Goal: Book appointment/travel/reservation

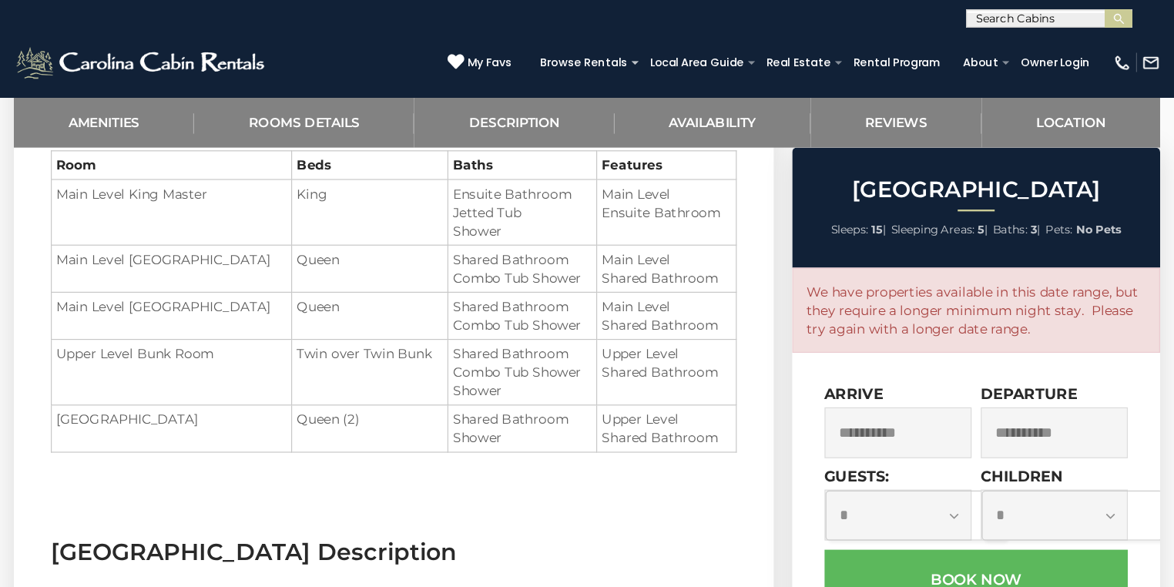
scroll to position [1324, 0]
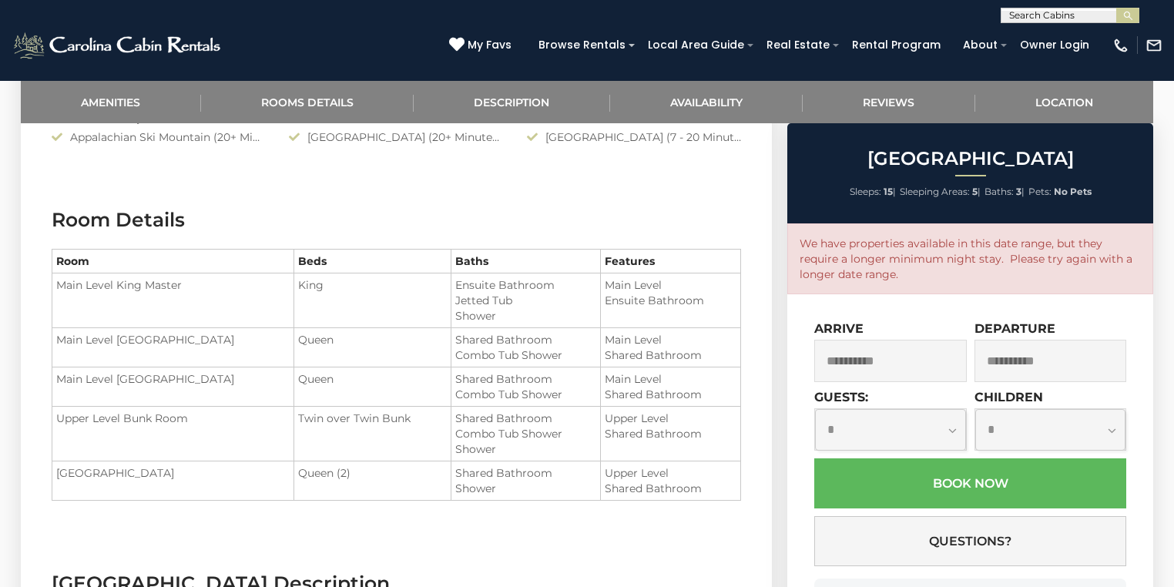
click at [863, 358] on input "**********" at bounding box center [891, 361] width 153 height 42
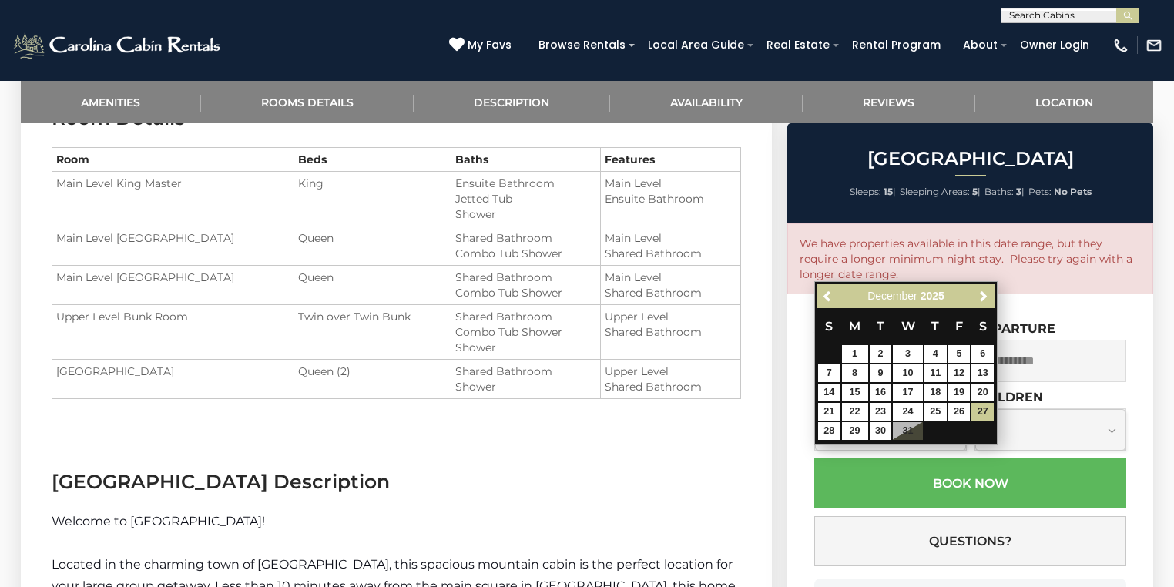
scroll to position [1447, 0]
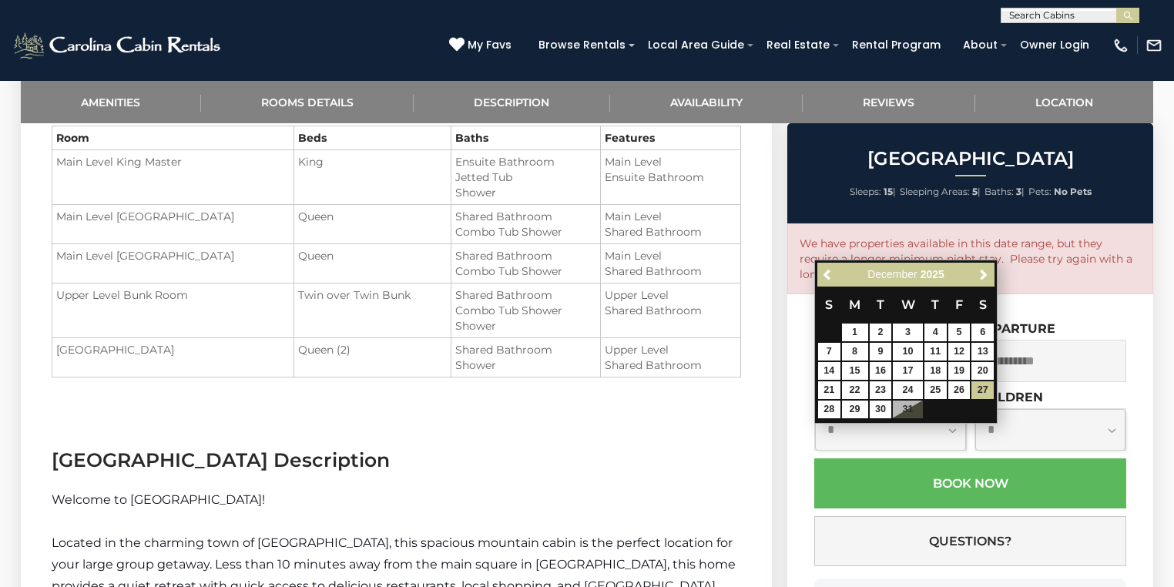
click at [1023, 269] on p "We have properties available in this date range, but they require a longer mini…" at bounding box center [970, 259] width 341 height 46
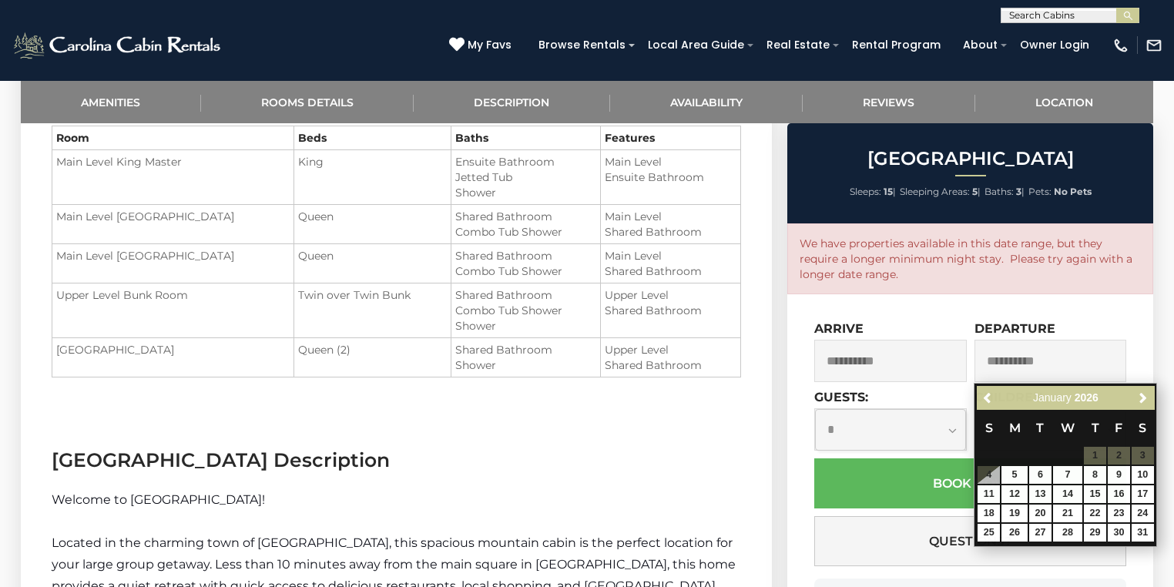
click at [1119, 331] on div "**********" at bounding box center [1051, 351] width 153 height 61
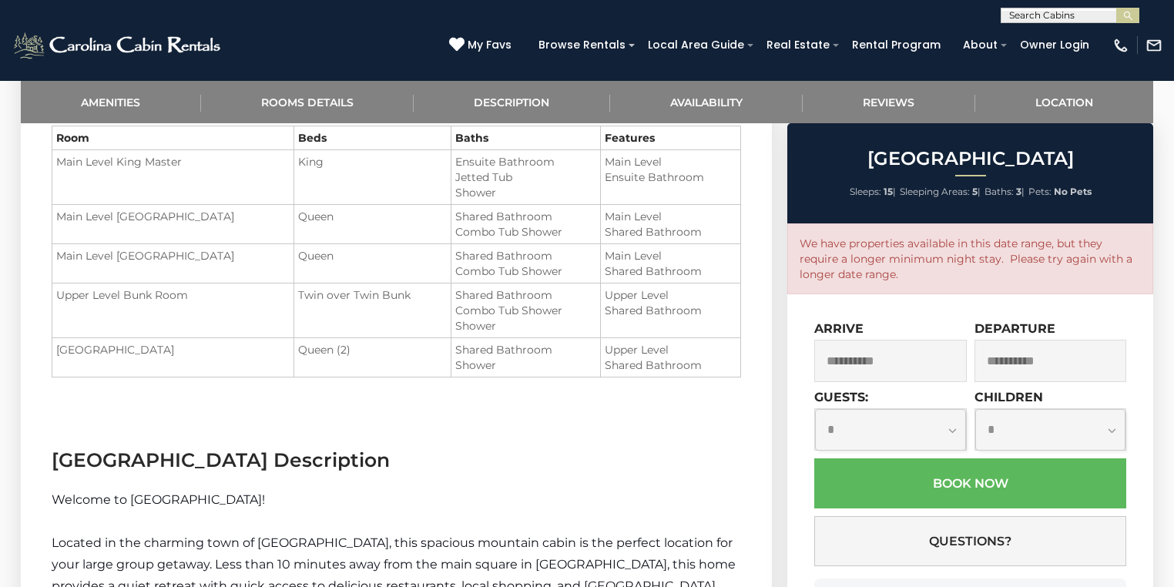
click at [942, 361] on input "**********" at bounding box center [891, 361] width 153 height 42
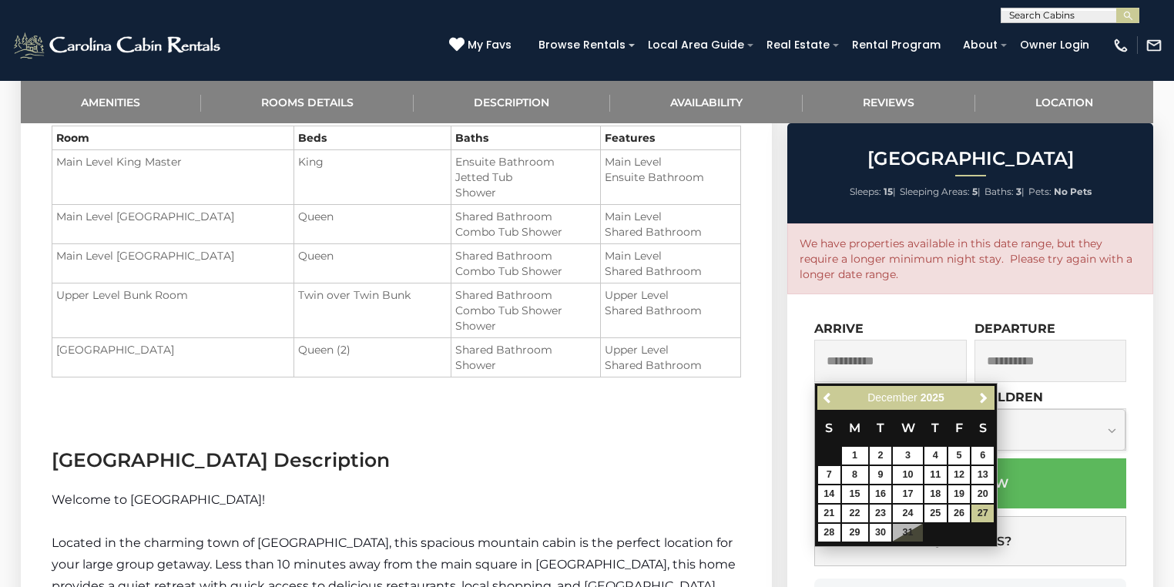
click at [942, 361] on input "**********" at bounding box center [891, 361] width 153 height 42
click at [987, 395] on span "Next" at bounding box center [984, 398] width 12 height 12
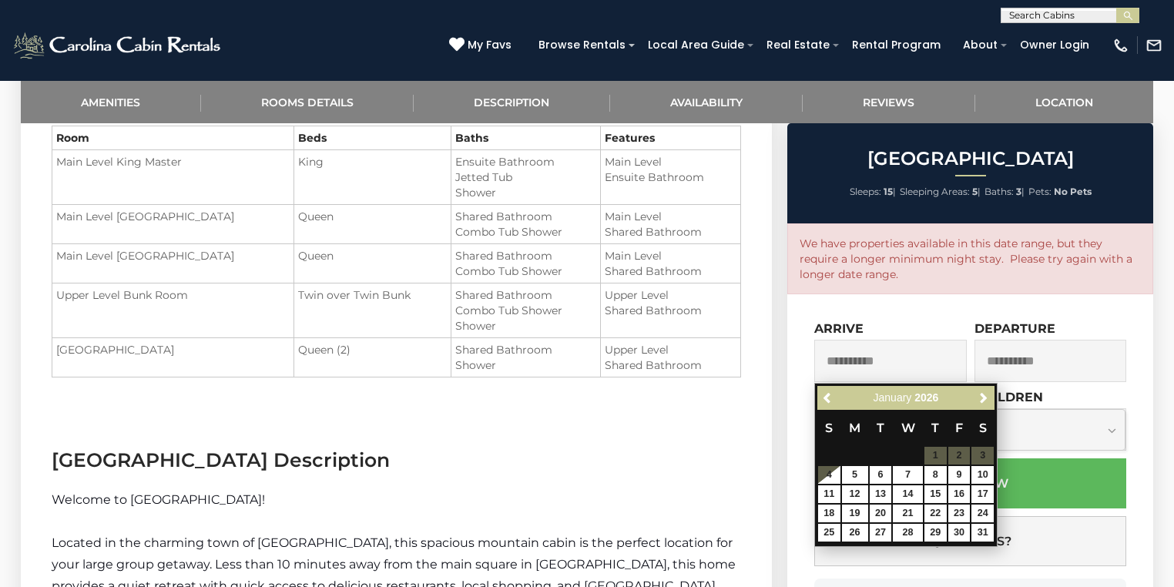
click at [890, 324] on div "**********" at bounding box center [891, 351] width 153 height 61
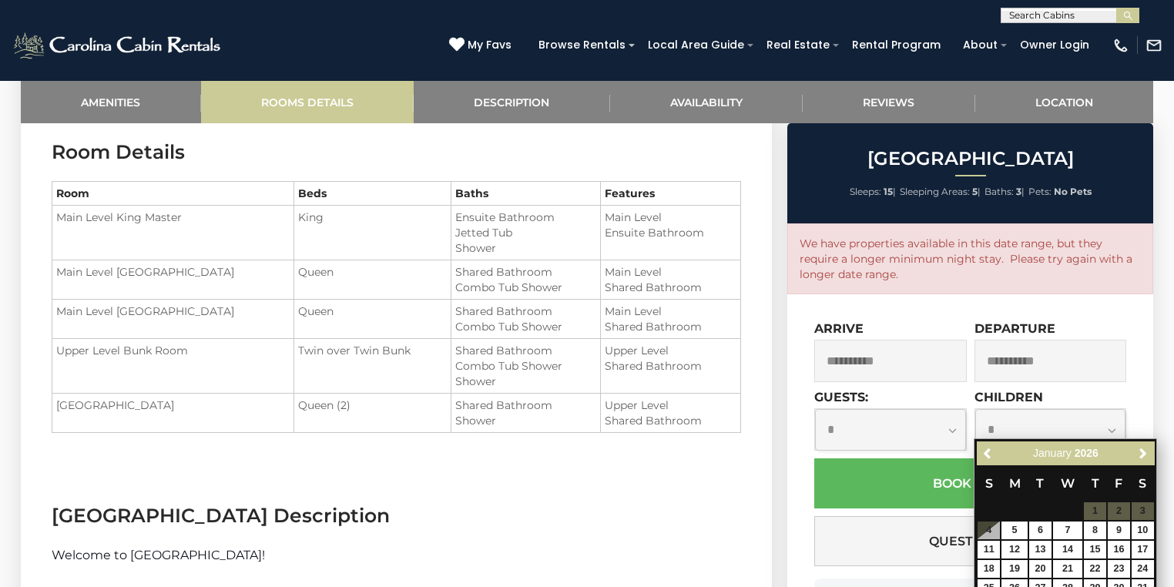
scroll to position [1386, 0]
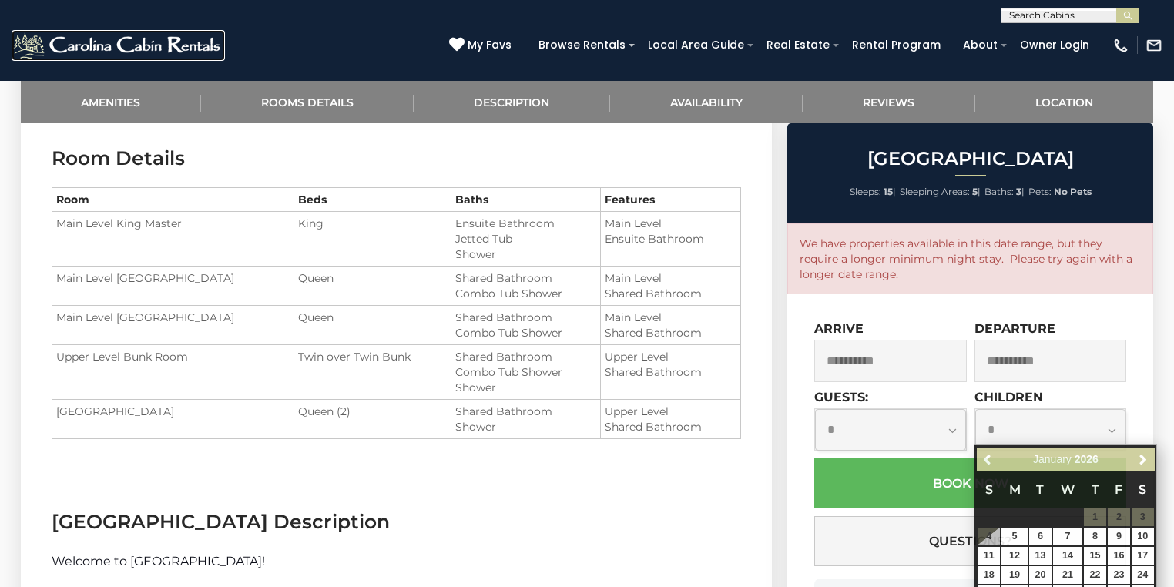
click at [170, 58] on img at bounding box center [118, 45] width 213 height 31
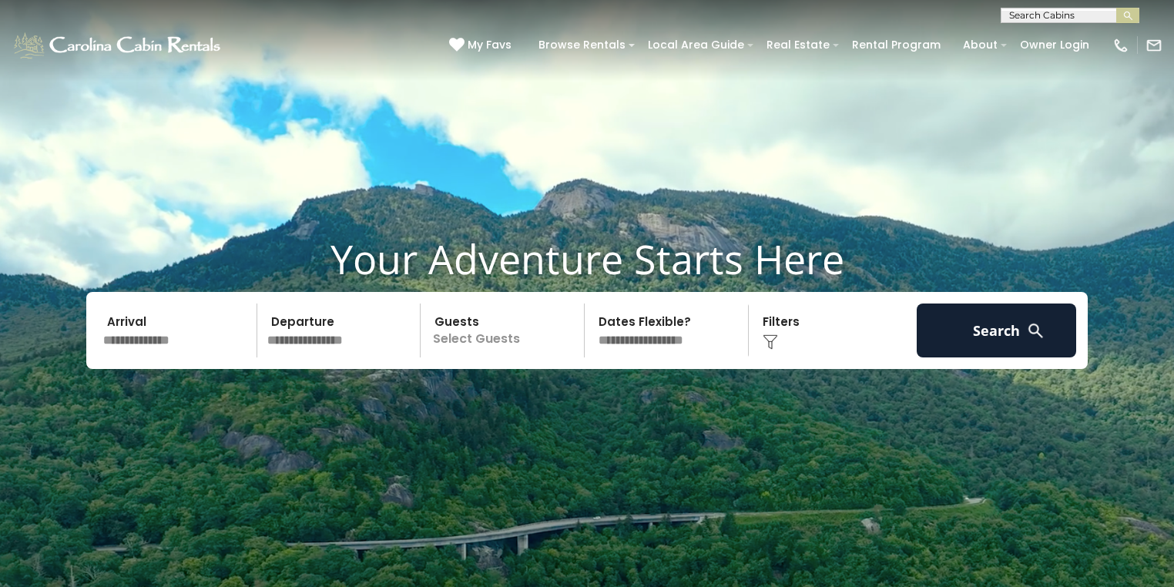
click at [639, 324] on select "**********" at bounding box center [669, 331] width 159 height 54
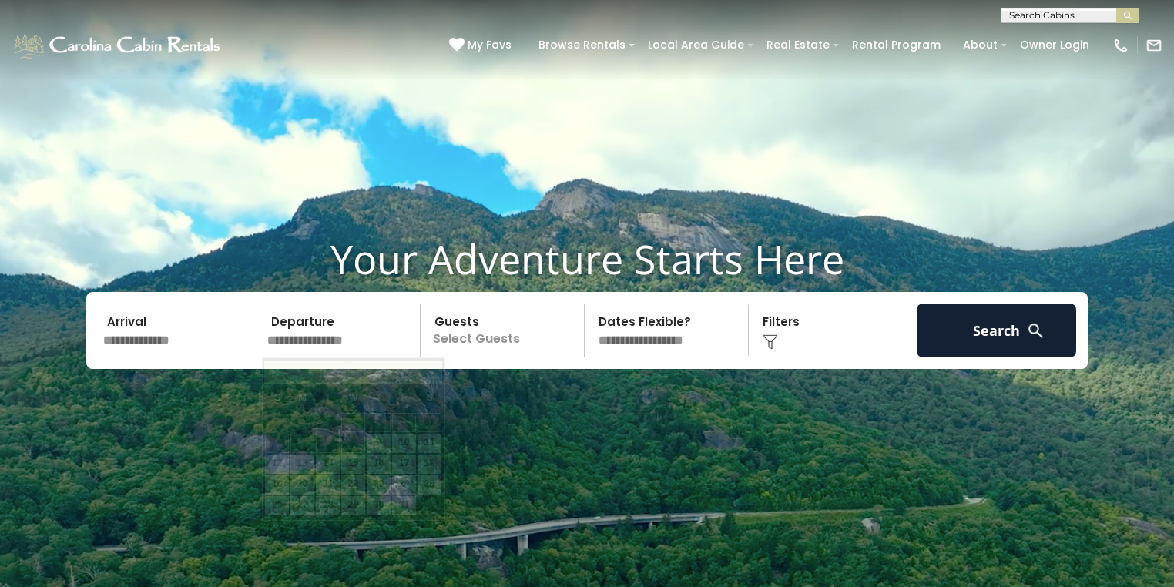
click at [284, 332] on input "text" at bounding box center [342, 331] width 160 height 54
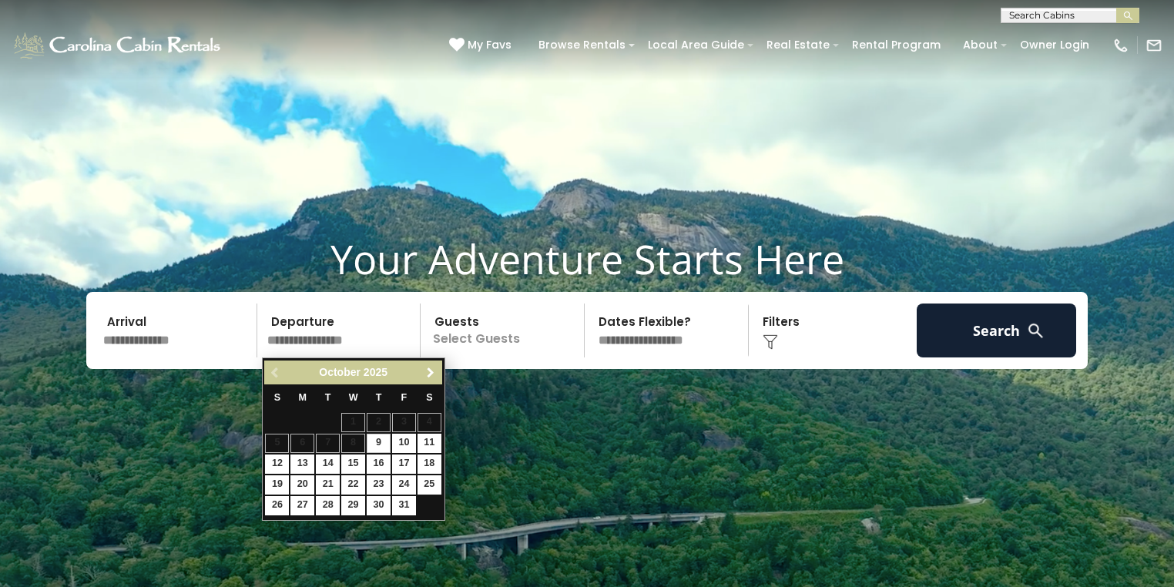
click at [428, 374] on span "Next" at bounding box center [431, 373] width 12 height 12
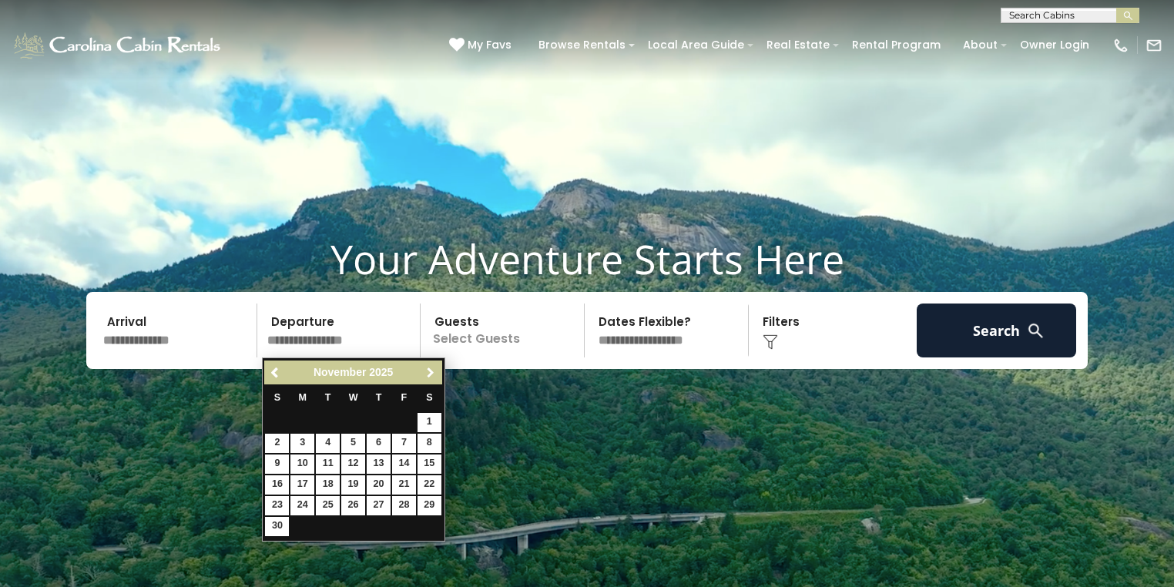
click at [428, 374] on span "Next" at bounding box center [431, 373] width 12 height 12
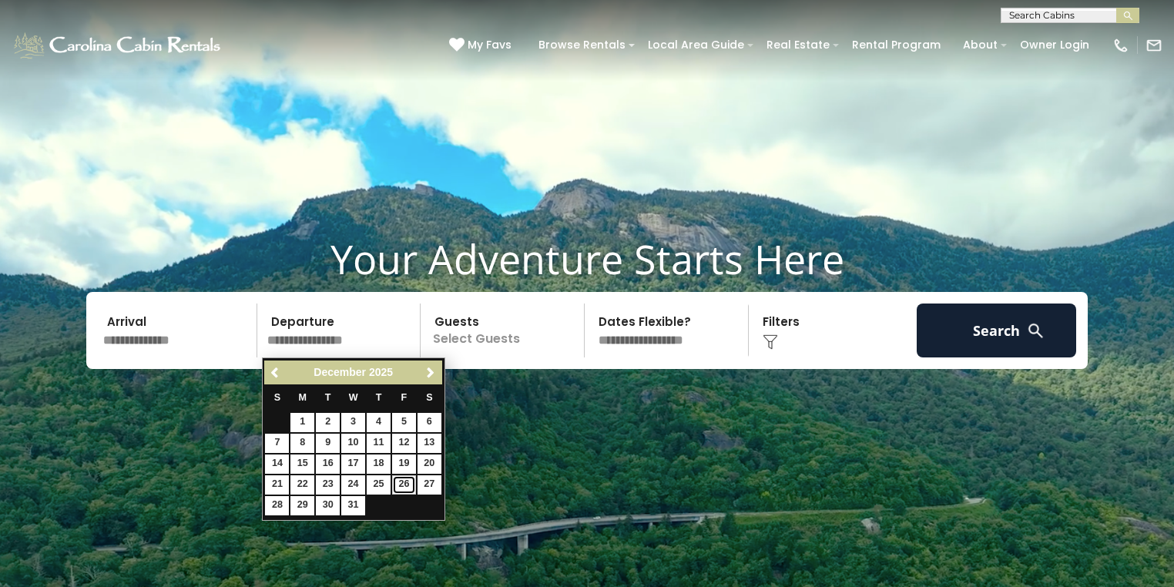
click at [405, 484] on link "26" at bounding box center [404, 484] width 24 height 19
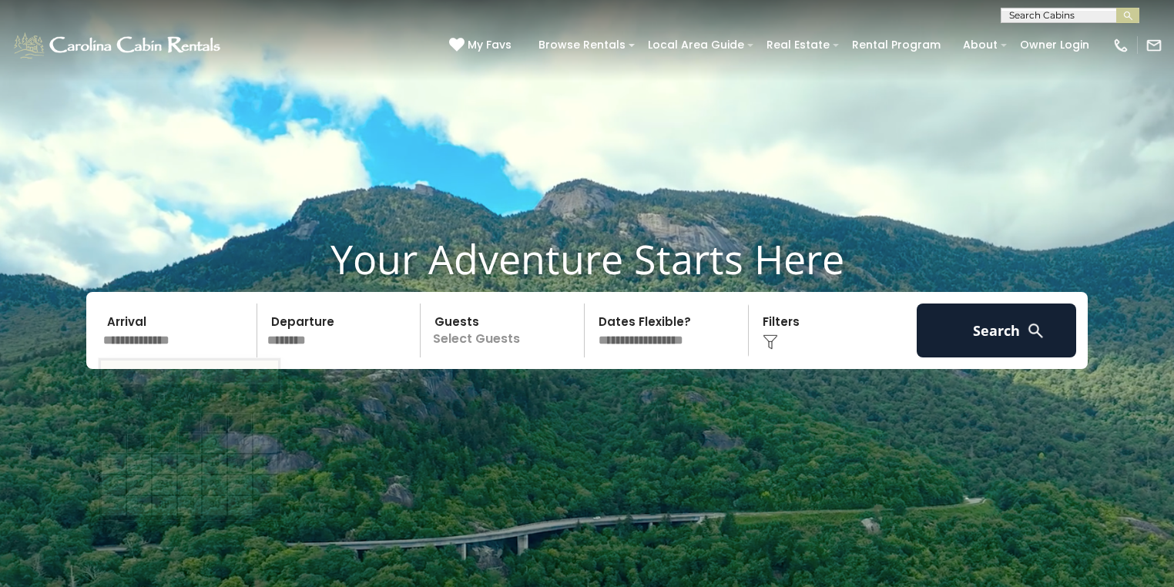
click at [182, 347] on input "text" at bounding box center [178, 331] width 160 height 54
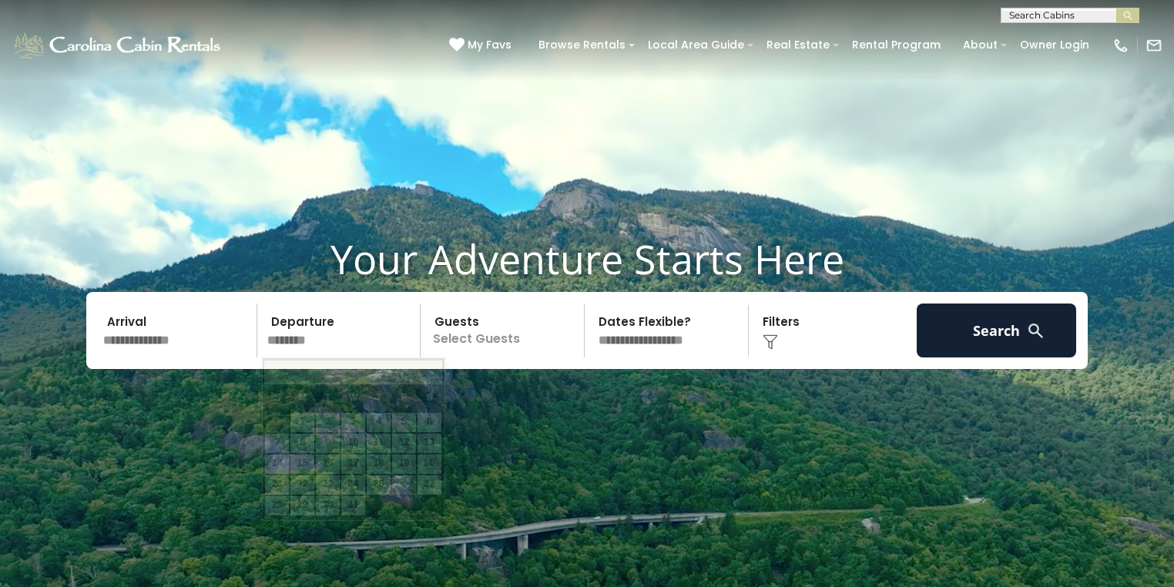
click at [287, 340] on input "********" at bounding box center [342, 331] width 160 height 54
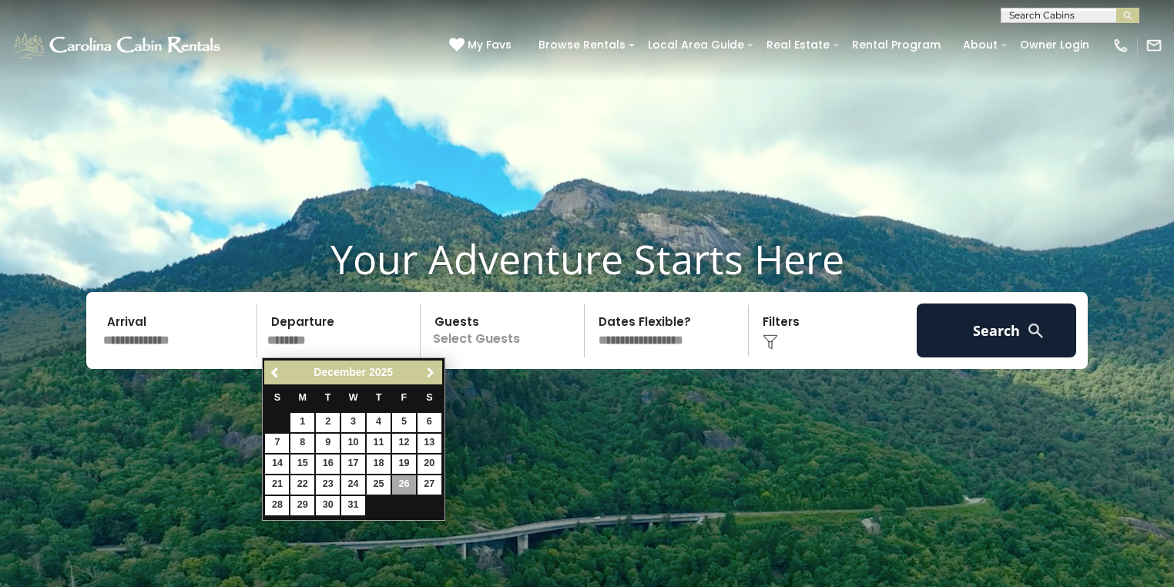
click at [430, 371] on span "Next" at bounding box center [431, 373] width 12 height 12
click at [428, 424] on link "3" at bounding box center [430, 422] width 24 height 19
type input "******"
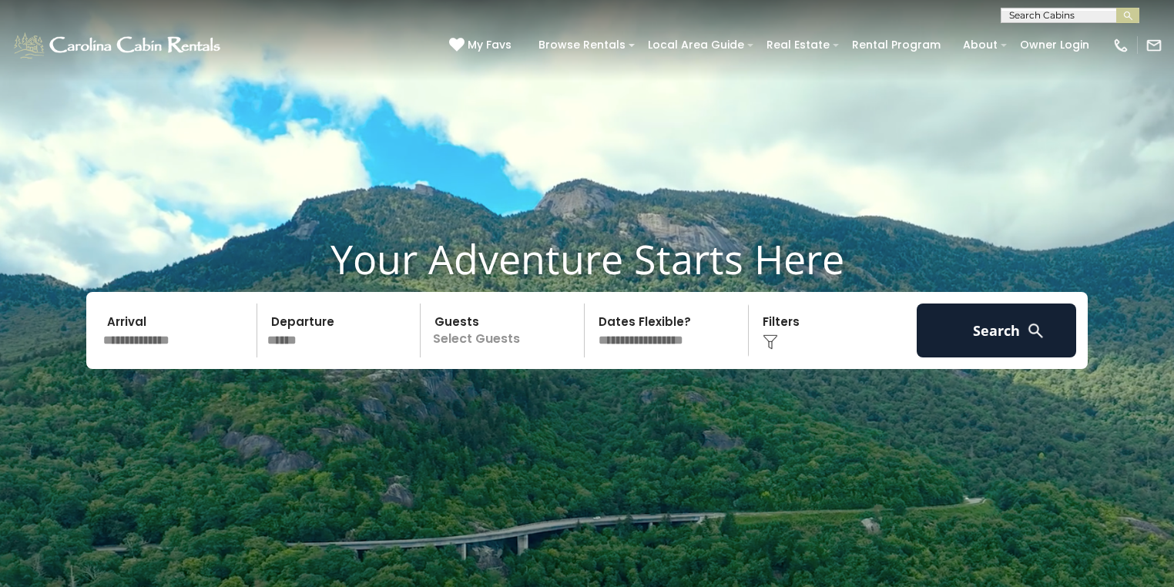
click at [149, 330] on input "text" at bounding box center [178, 331] width 160 height 54
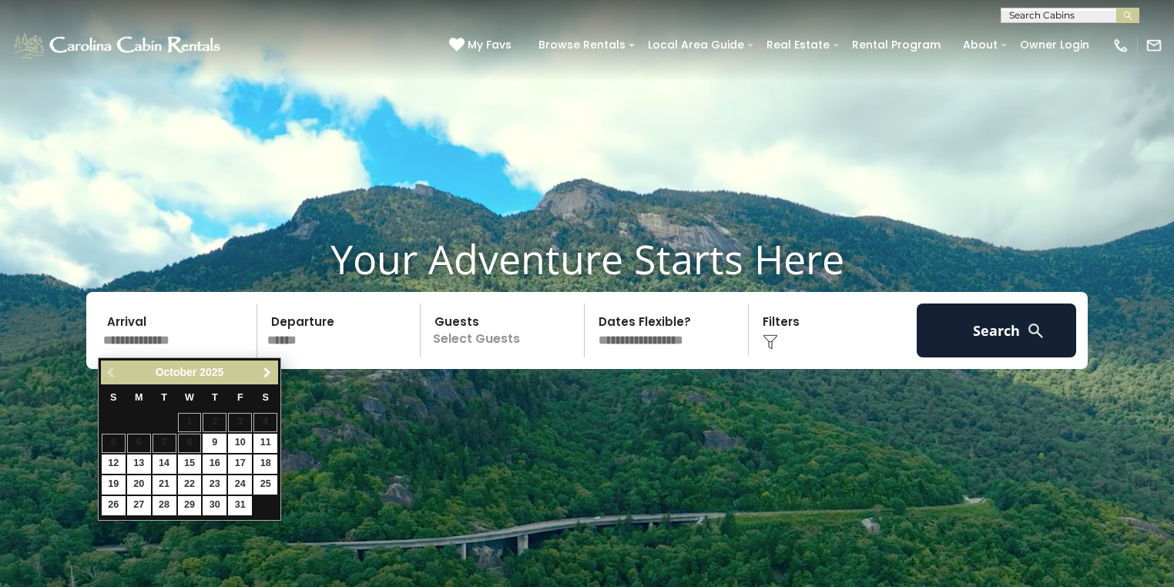
click at [270, 371] on span "Next" at bounding box center [267, 373] width 12 height 12
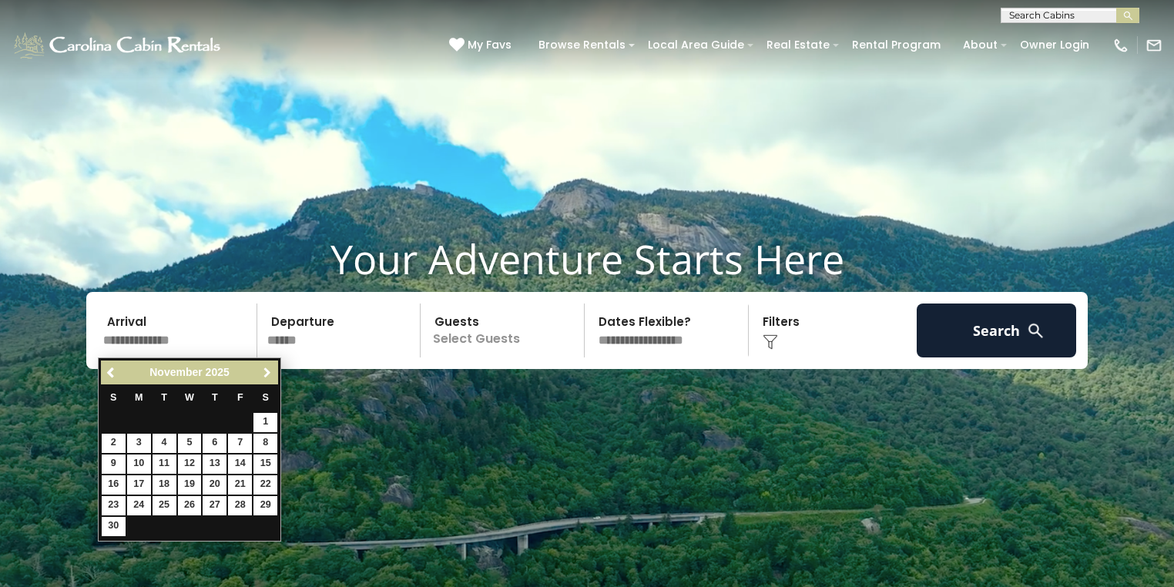
click at [270, 371] on span "Next" at bounding box center [267, 373] width 12 height 12
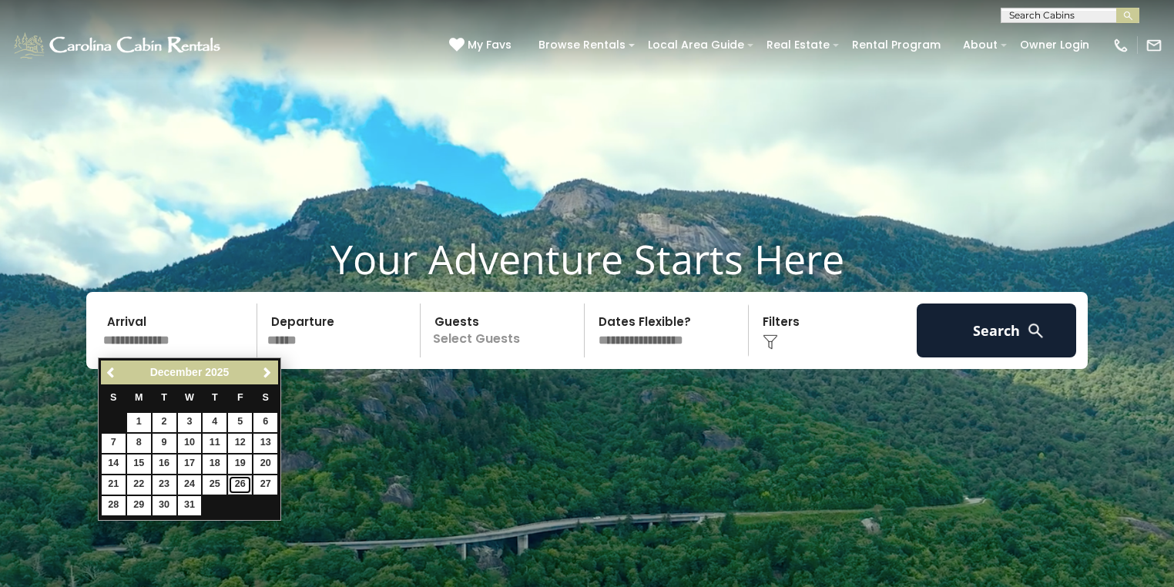
click at [240, 484] on link "26" at bounding box center [240, 484] width 24 height 19
type input "********"
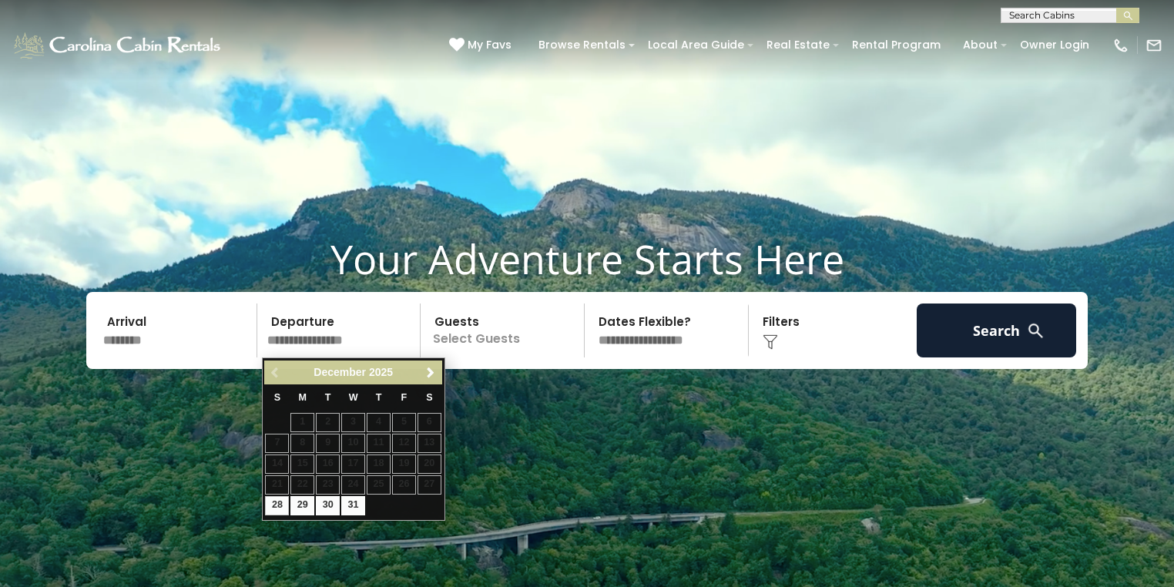
click at [657, 448] on video at bounding box center [587, 293] width 1174 height 587
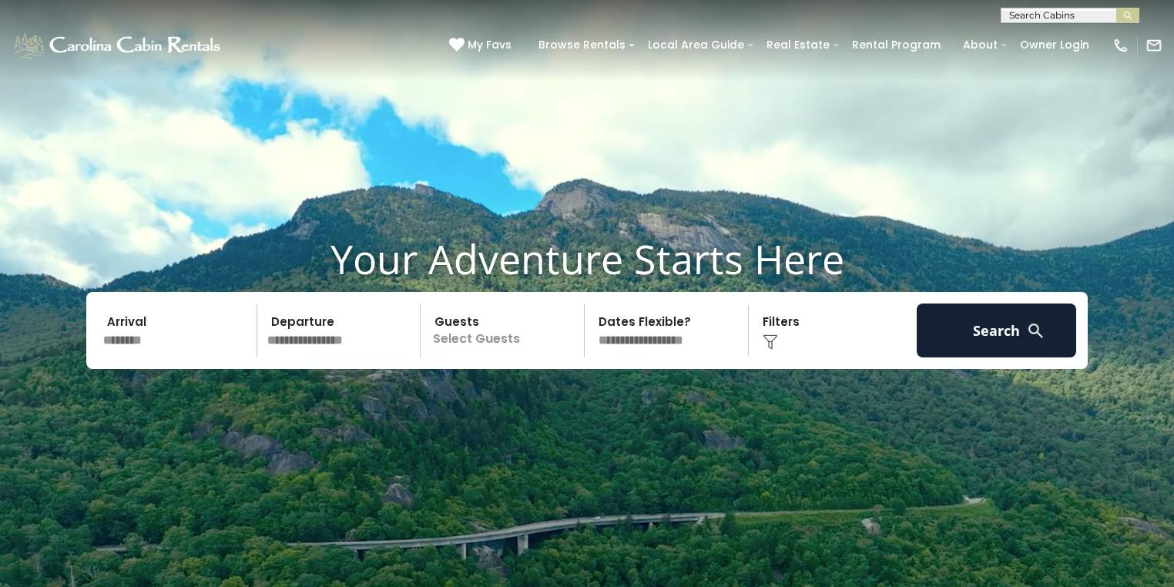
click at [301, 349] on input "text" at bounding box center [342, 331] width 160 height 54
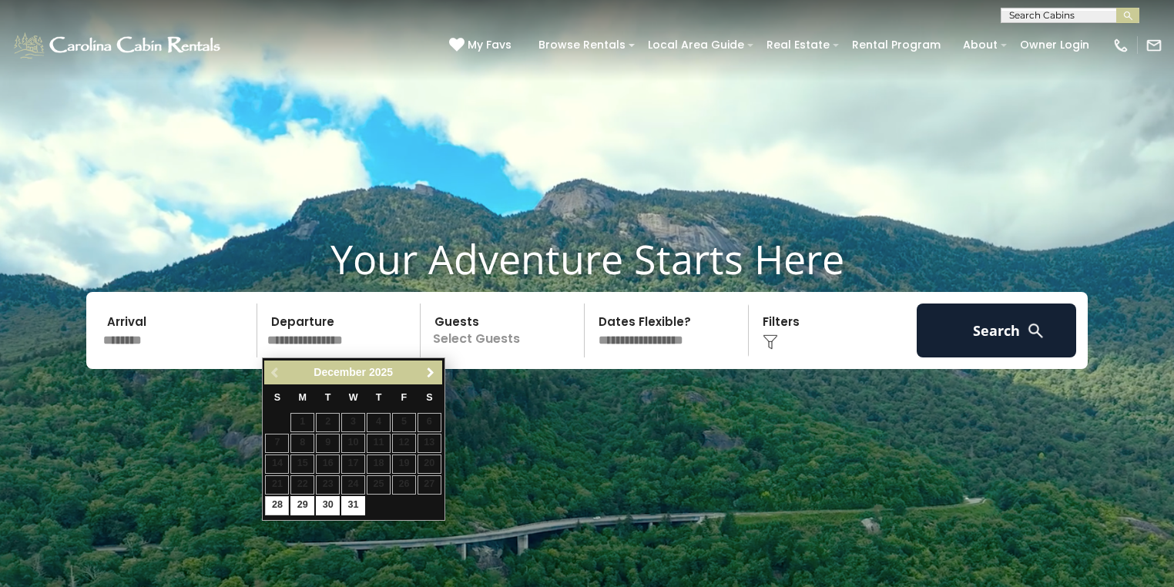
click at [432, 374] on span "Next" at bounding box center [431, 373] width 12 height 12
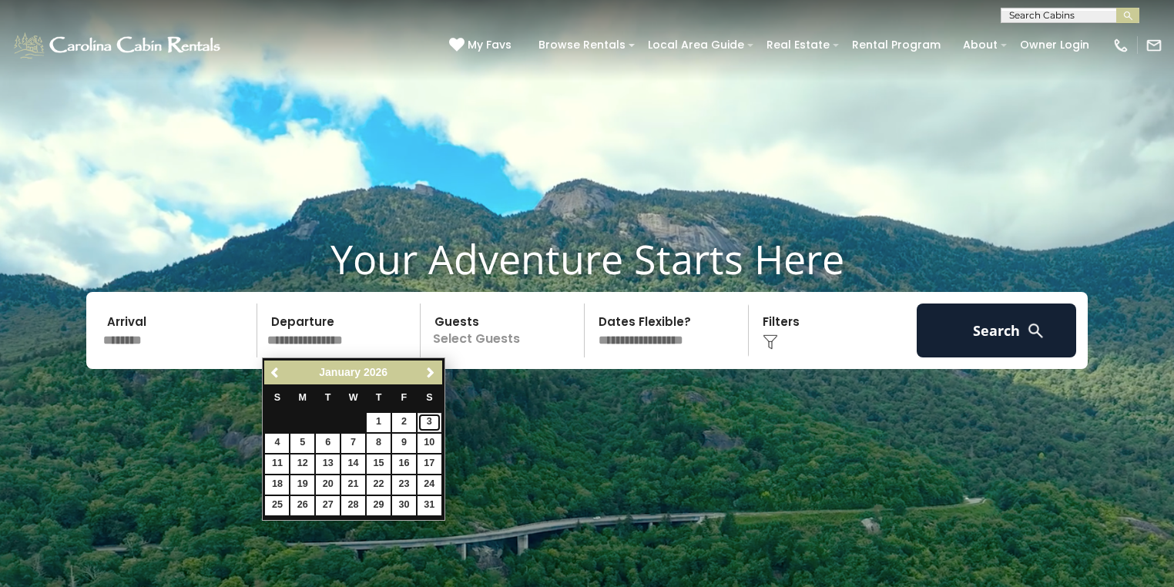
click at [425, 423] on link "3" at bounding box center [430, 422] width 24 height 19
type input "******"
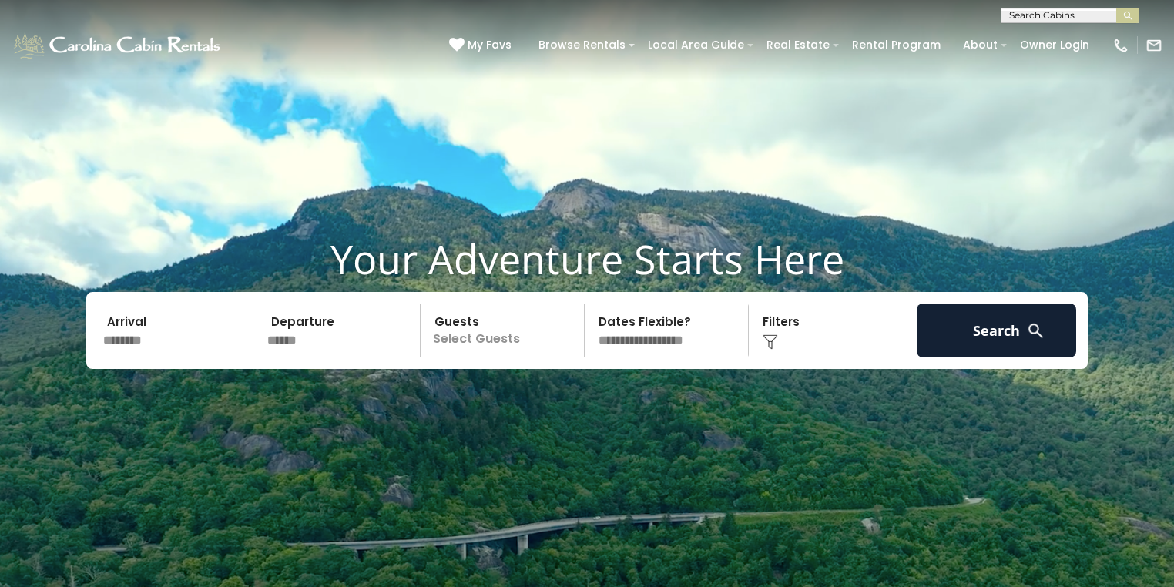
click at [520, 336] on p "Select Guests" at bounding box center [504, 331] width 159 height 54
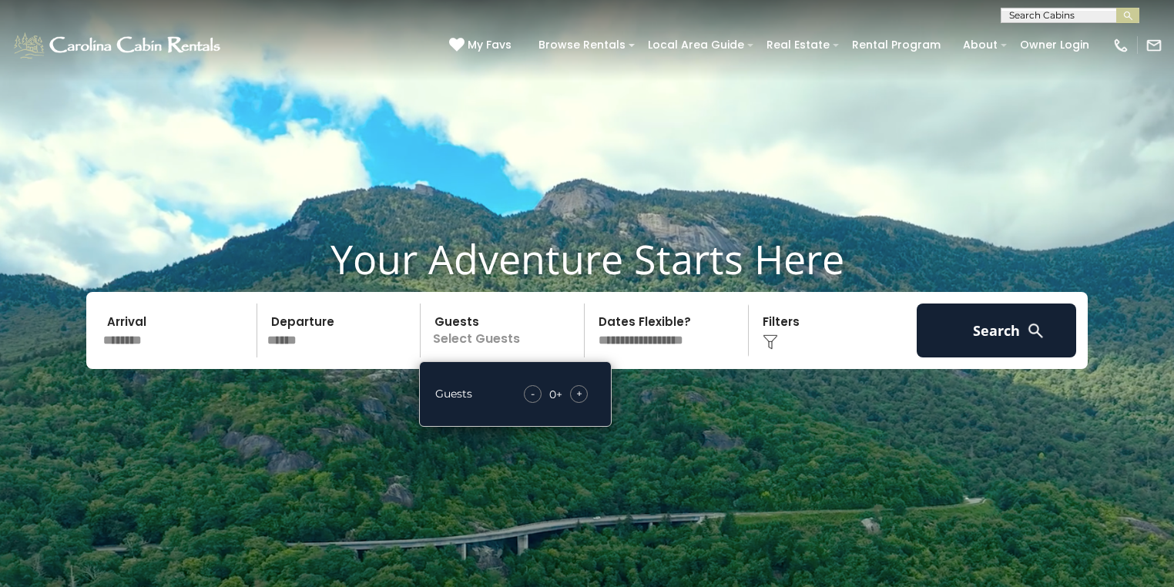
click at [576, 393] on span "+" at bounding box center [579, 393] width 6 height 15
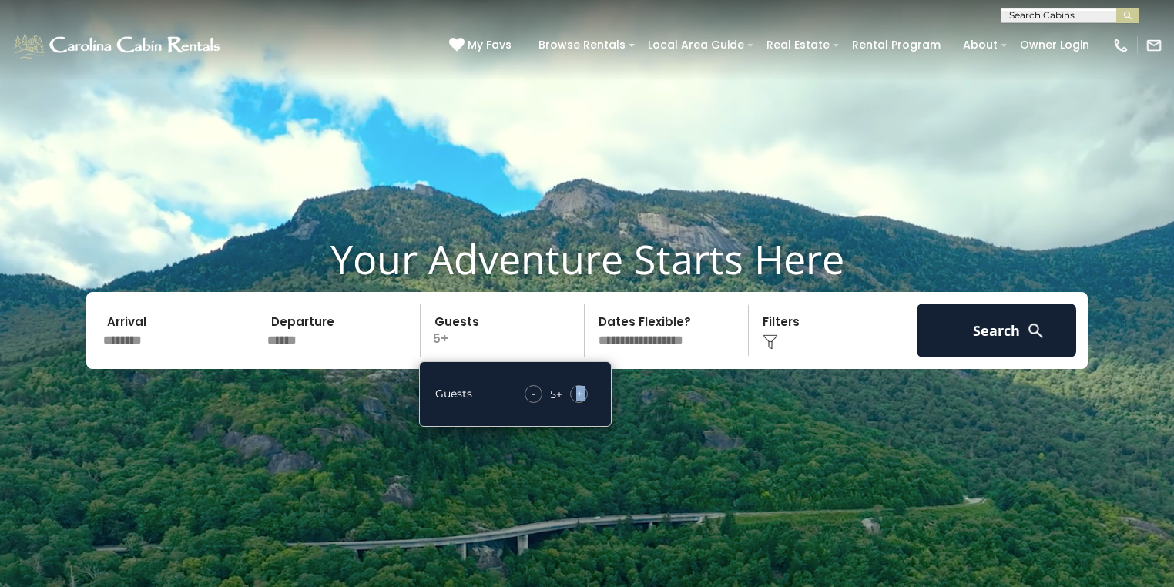
click at [576, 393] on span "+" at bounding box center [579, 393] width 6 height 15
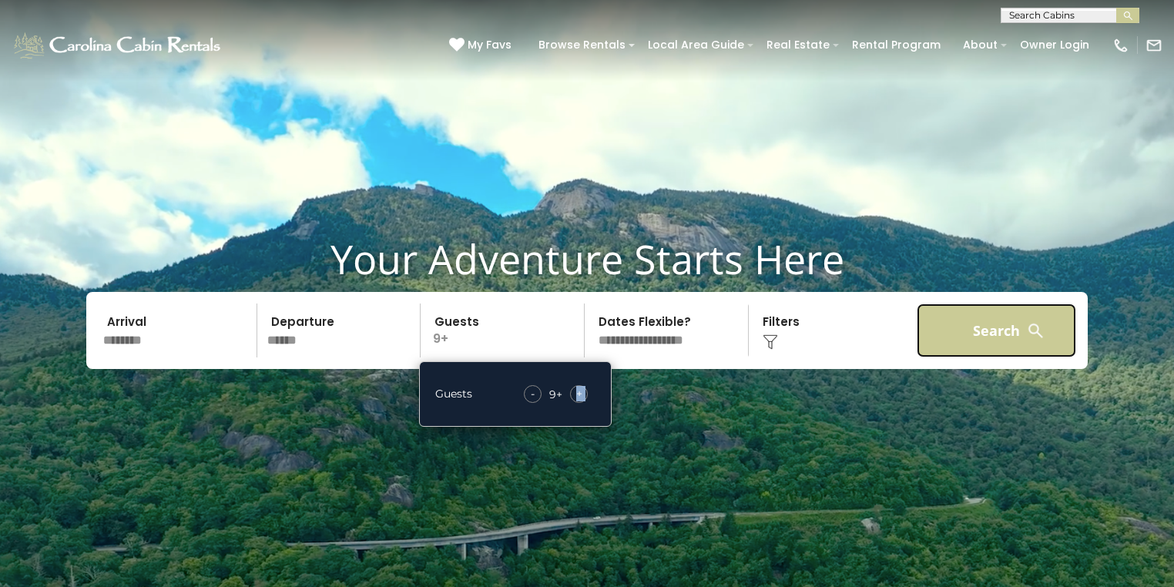
click at [960, 331] on button "Search" at bounding box center [997, 331] width 160 height 54
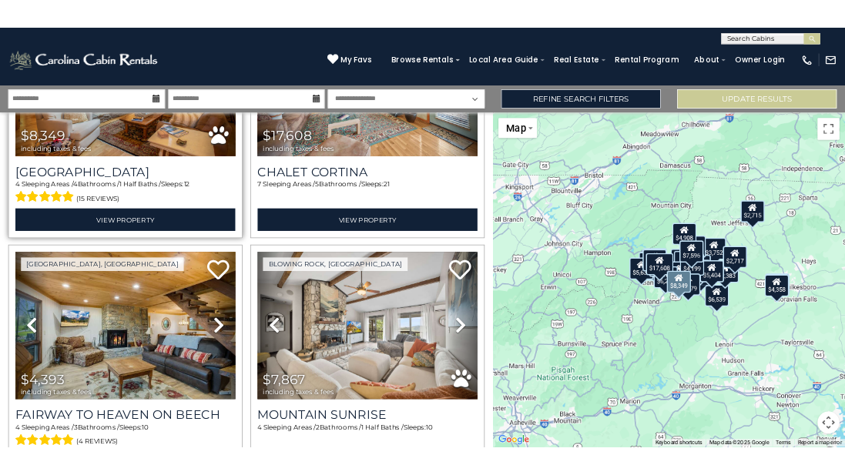
scroll to position [247, 0]
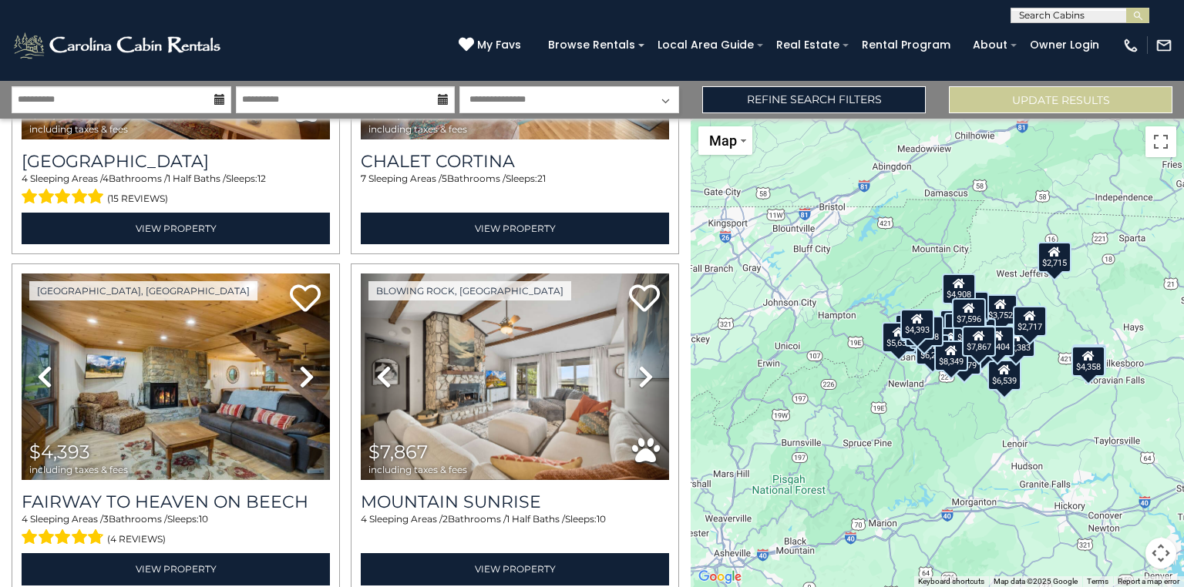
click at [878, 398] on div "$8,349 $17,608 $4,393 $7,867 $5,258 $9,775 $7,915 $5,636 $6,539 $12,383 $4,375 …" at bounding box center [936, 353] width 493 height 469
click at [1154, 151] on button "Toggle fullscreen view" at bounding box center [1160, 141] width 31 height 31
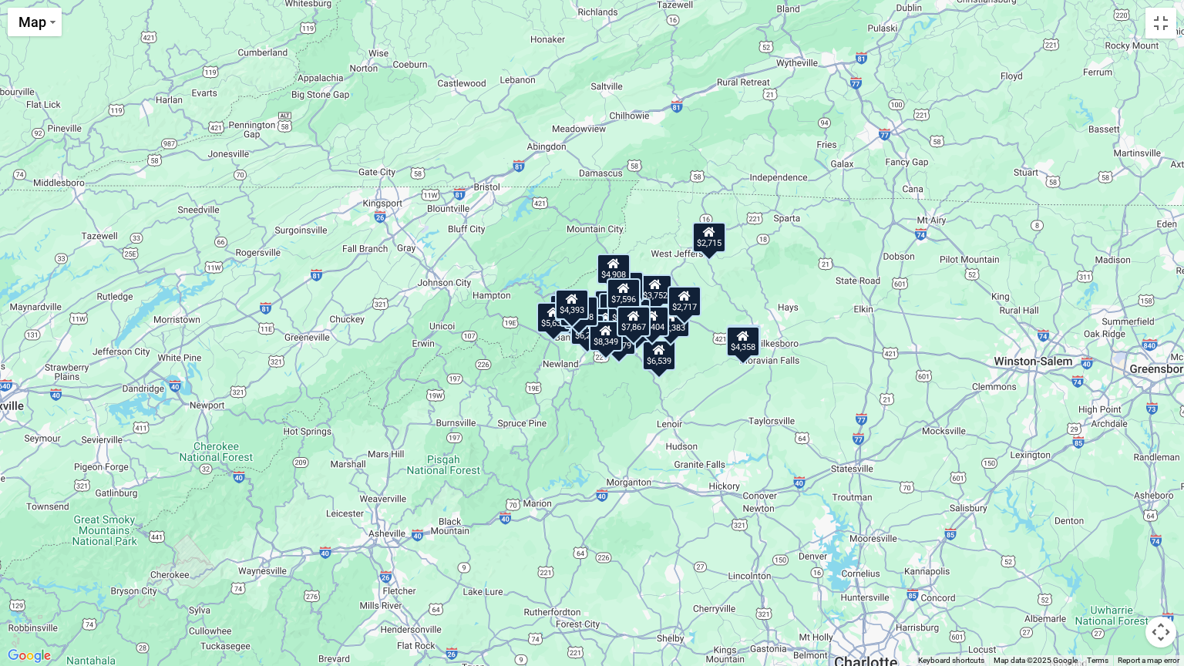
click at [989, 272] on div "$8,349 $17,608 $4,393 $7,867 $5,258 $9,775 $7,915 $5,636 $6,539 $12,383 $4,375 …" at bounding box center [592, 333] width 1184 height 666
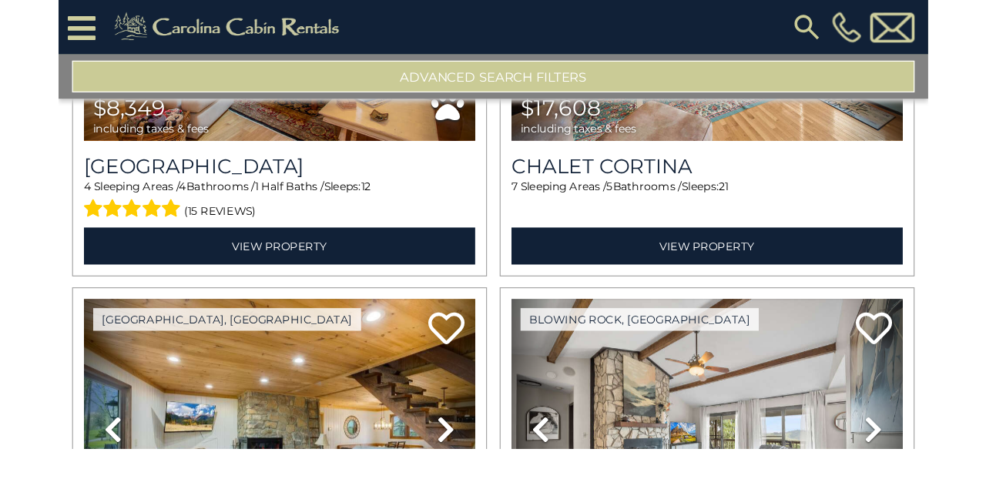
scroll to position [248, 0]
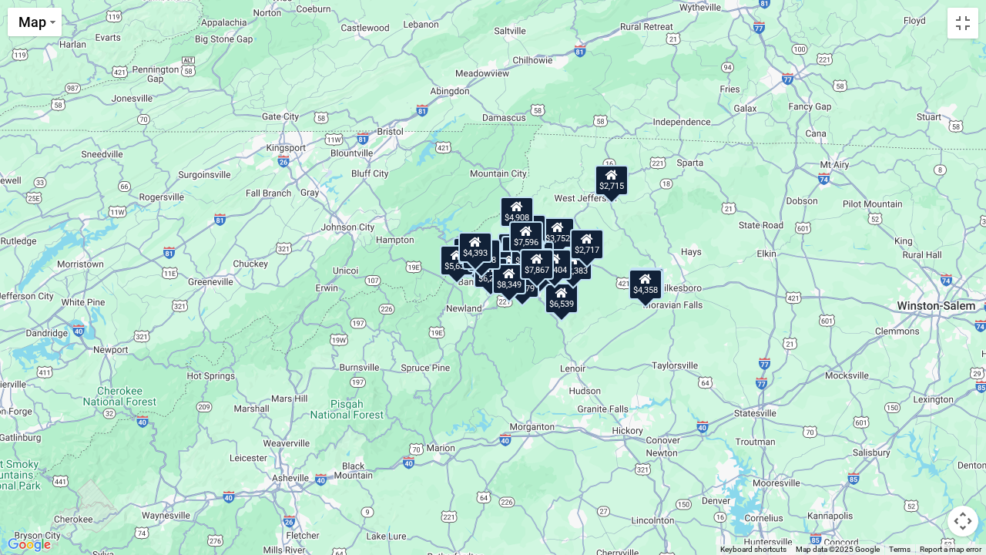
click at [601, 282] on div "$8,349 $17,608 $4,393 $7,867 $5,258 $9,775 $7,915 $5,636 $6,539 $12,383 $4,375 …" at bounding box center [493, 277] width 986 height 555
click at [600, 282] on div "$8,349 $17,608 $4,393 $7,867 $5,258 $9,775 $7,915 $5,636 $6,539 $12,383 $4,375 …" at bounding box center [493, 277] width 986 height 555
click at [602, 280] on div "$8,349 $17,608 $4,393 $7,867 $5,258 $9,775 $7,915 $5,636 $6,539 $12,383 $4,375 …" at bounding box center [493, 277] width 986 height 555
click at [565, 302] on div "$6,539" at bounding box center [562, 298] width 34 height 31
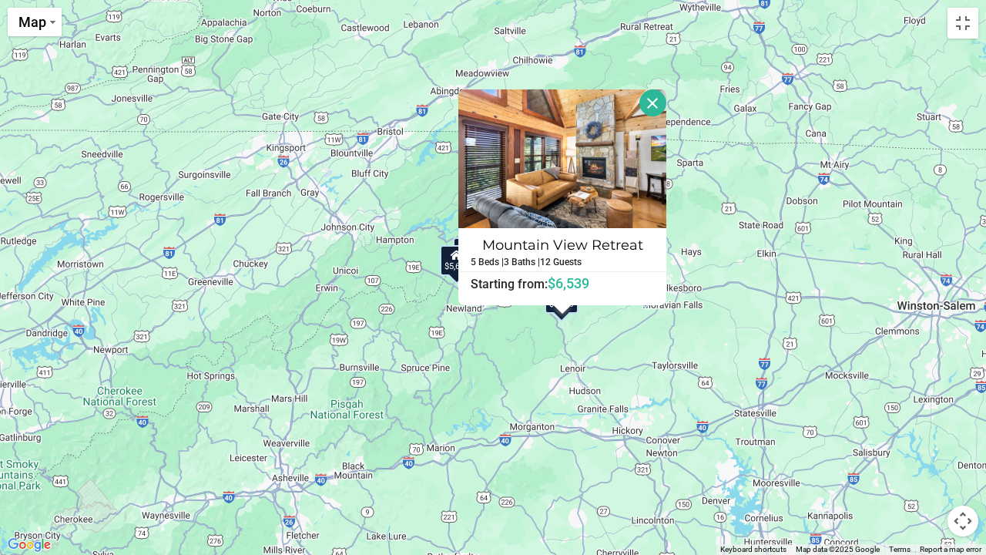
click at [650, 109] on button "Close" at bounding box center [653, 102] width 27 height 27
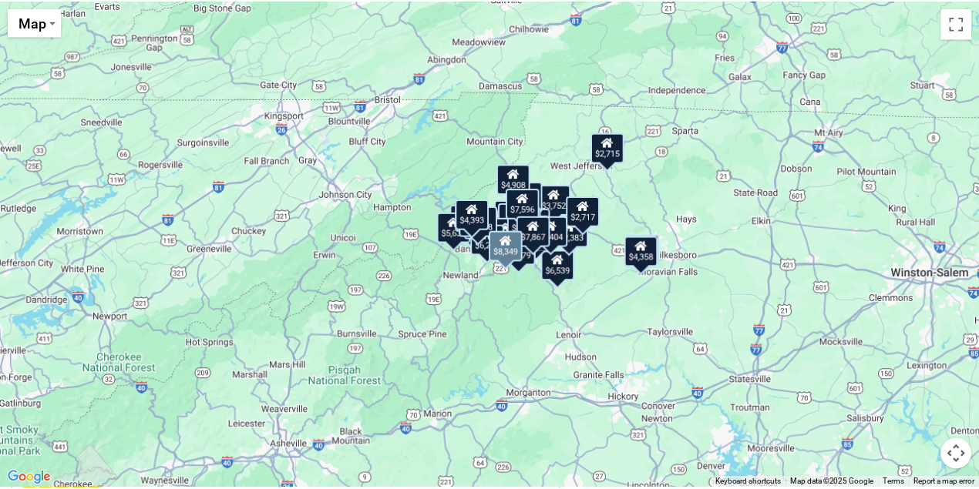
scroll to position [197, 0]
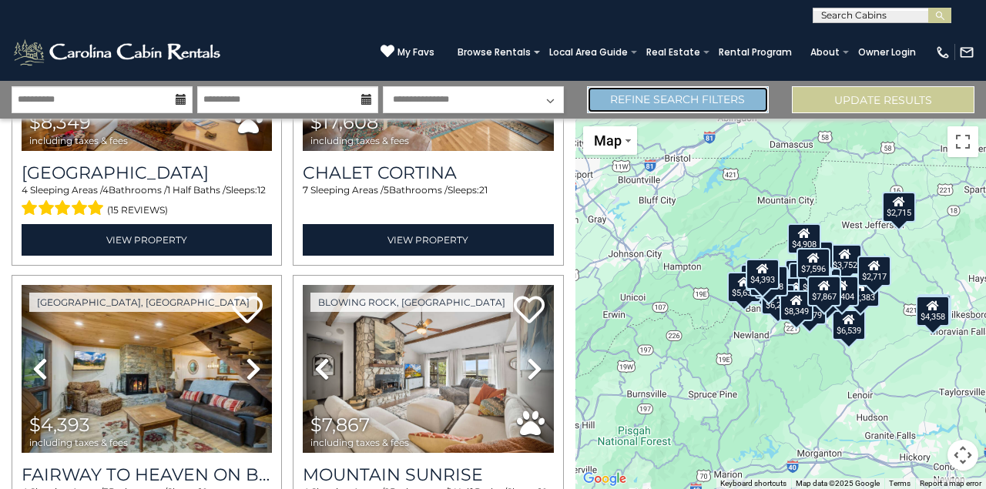
click at [708, 98] on link "Refine Search Filters" at bounding box center [678, 99] width 183 height 27
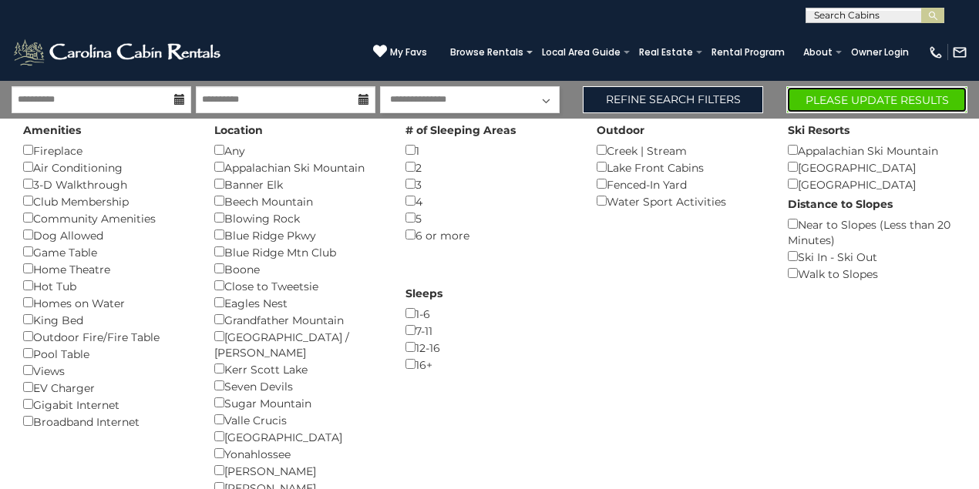
click at [868, 101] on button "Please Update Results" at bounding box center [876, 99] width 181 height 27
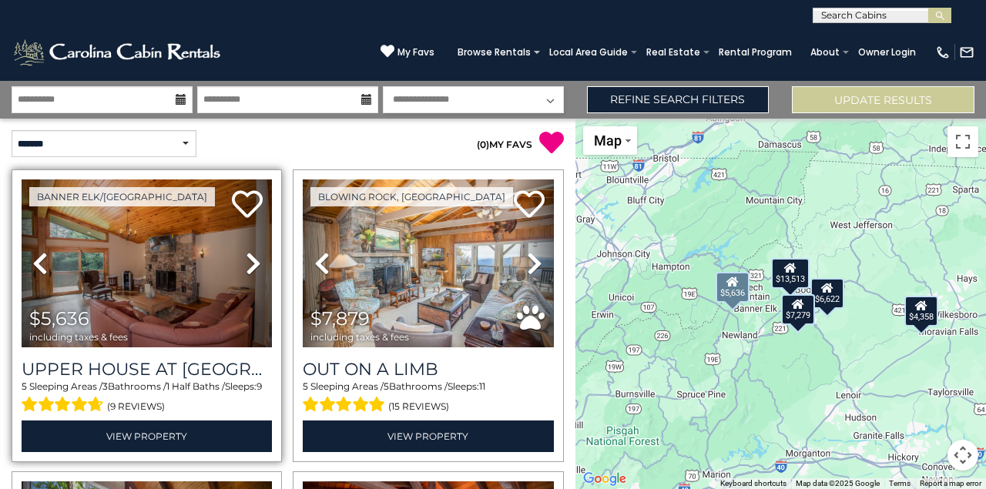
scroll to position [51, 0]
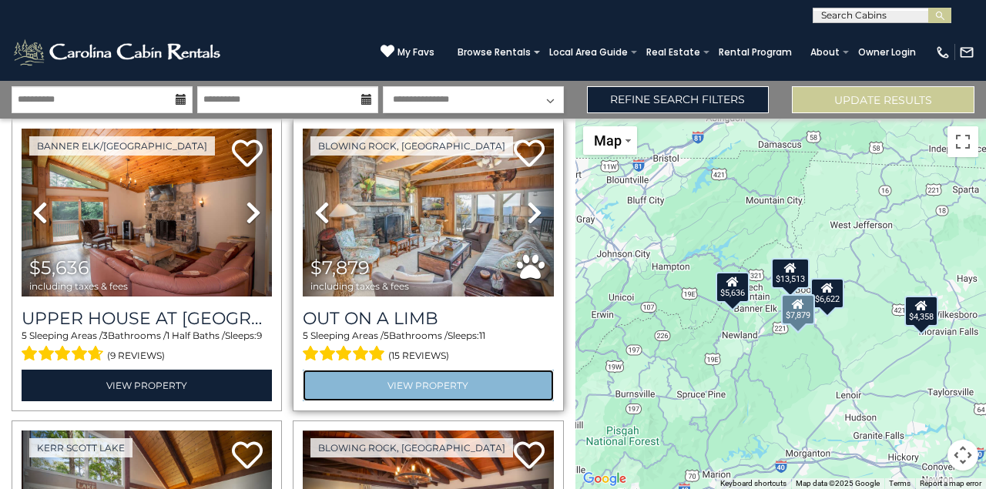
click at [416, 371] on link "View Property" at bounding box center [428, 386] width 250 height 32
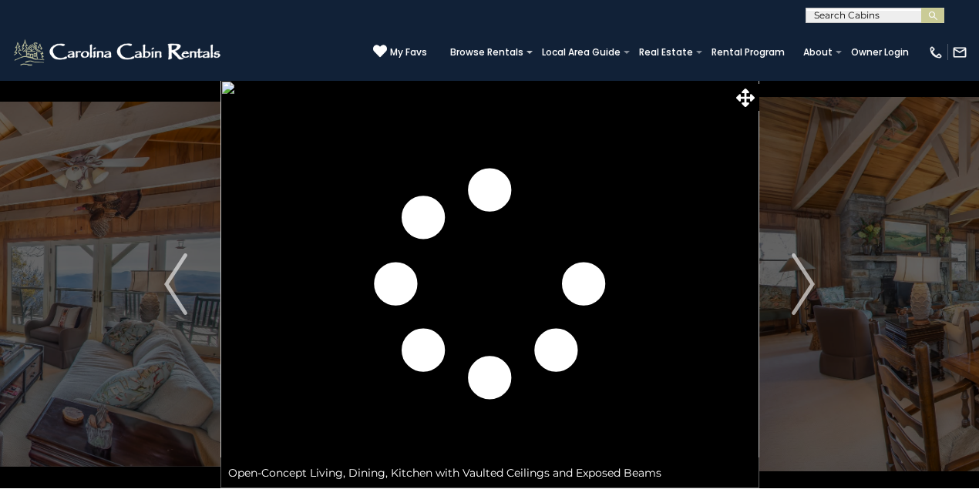
click at [800, 284] on img "Next" at bounding box center [802, 285] width 23 height 62
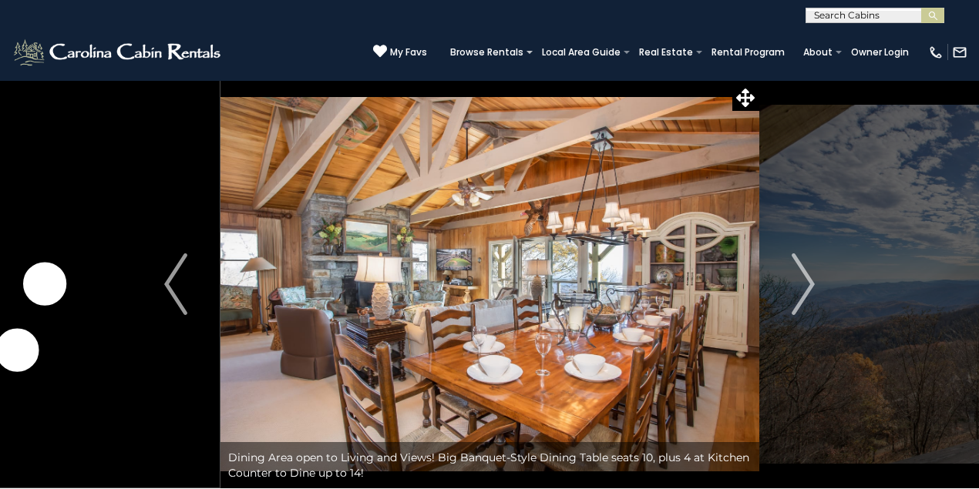
click at [800, 284] on img "Next" at bounding box center [802, 285] width 23 height 62
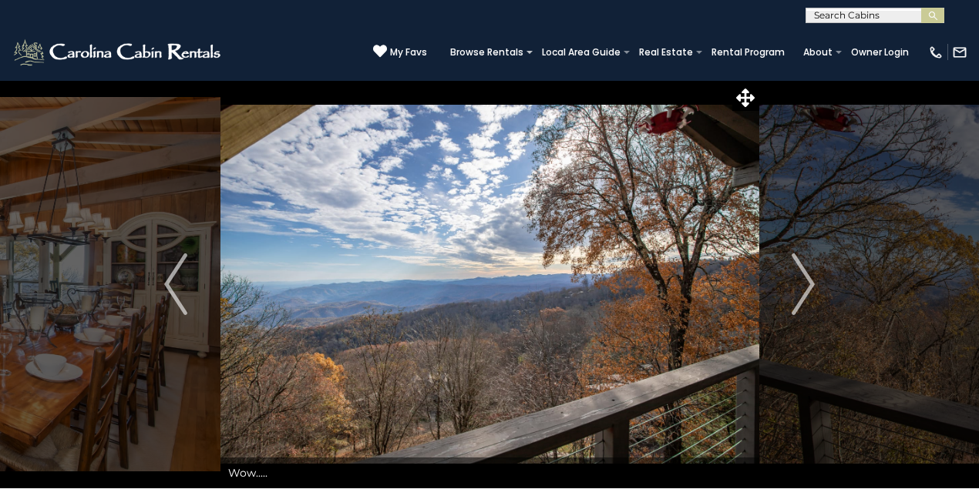
click at [800, 284] on img "Next" at bounding box center [802, 285] width 23 height 62
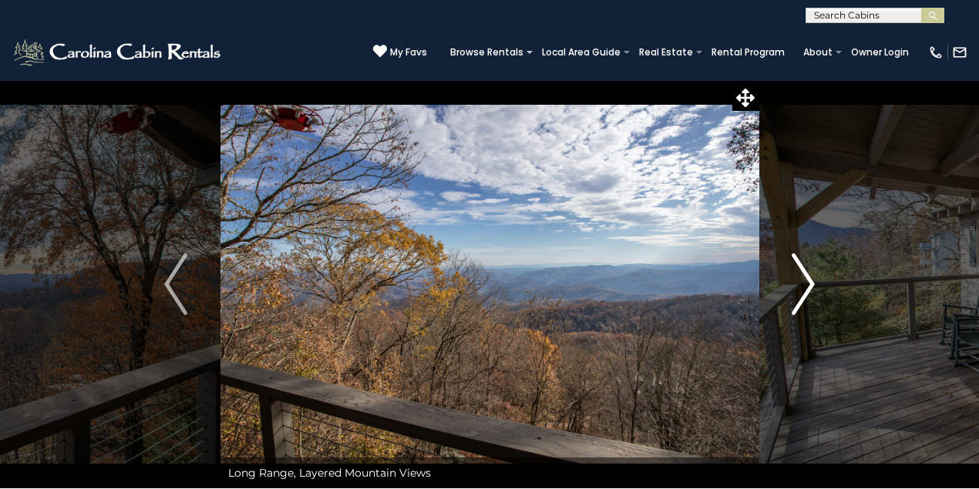
click at [799, 284] on img "Next" at bounding box center [802, 285] width 23 height 62
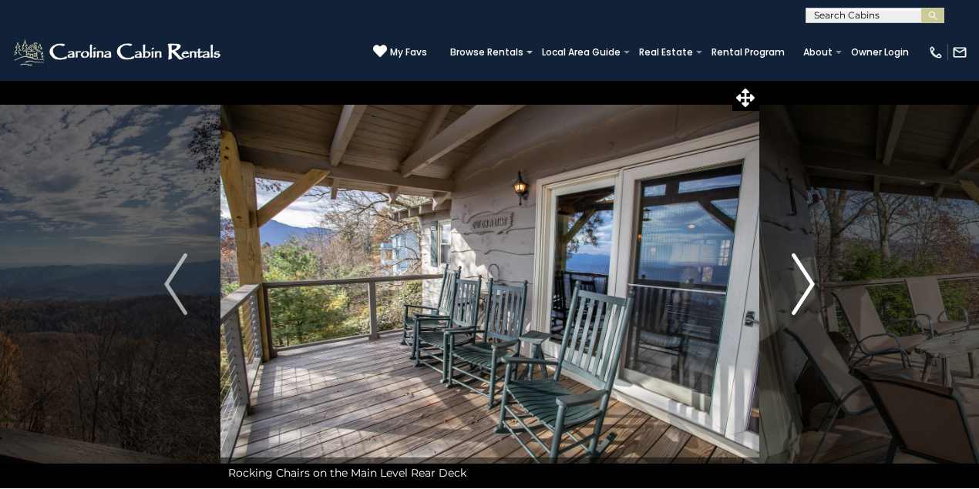
click at [799, 284] on img "Next" at bounding box center [802, 285] width 23 height 62
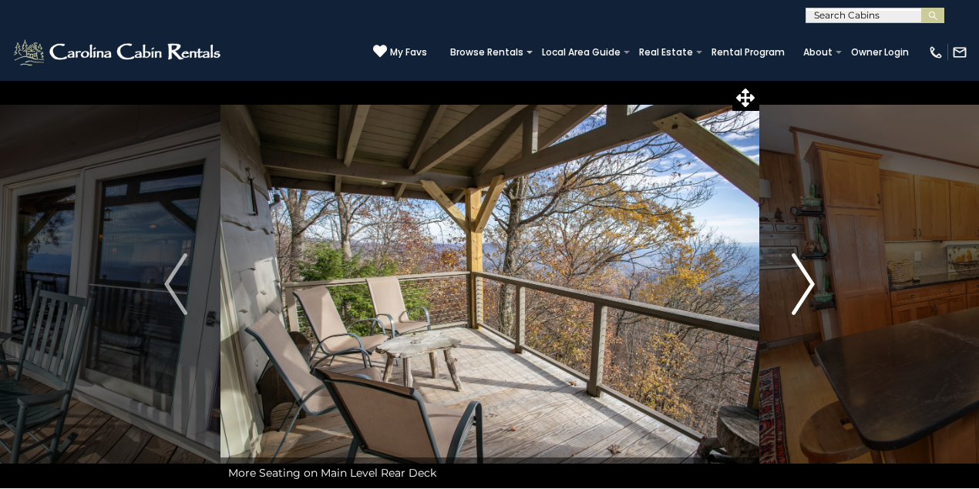
click at [799, 284] on img "Next" at bounding box center [802, 285] width 23 height 62
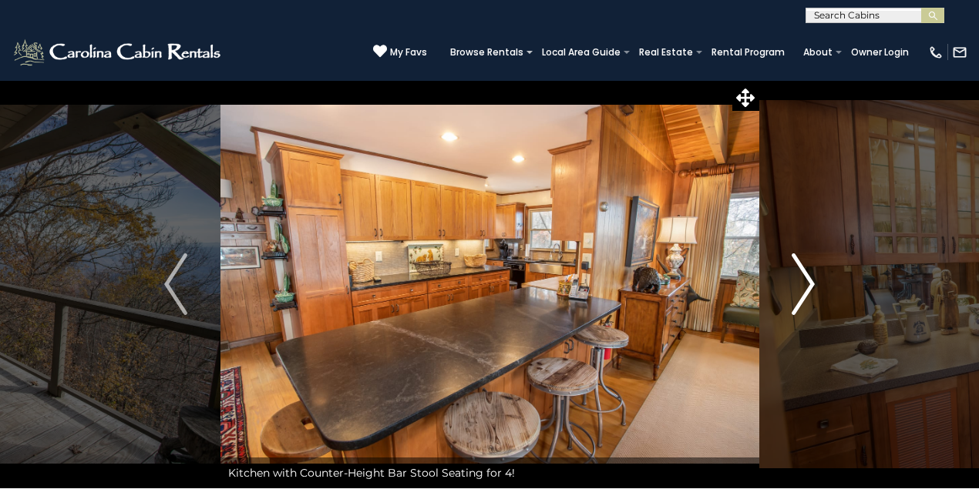
click at [799, 284] on img "Next" at bounding box center [802, 285] width 23 height 62
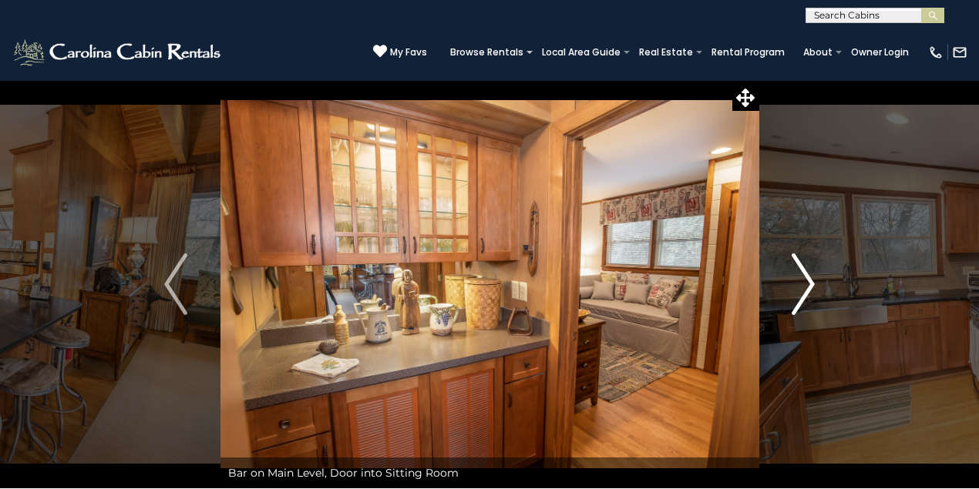
click at [799, 284] on img "Next" at bounding box center [802, 285] width 23 height 62
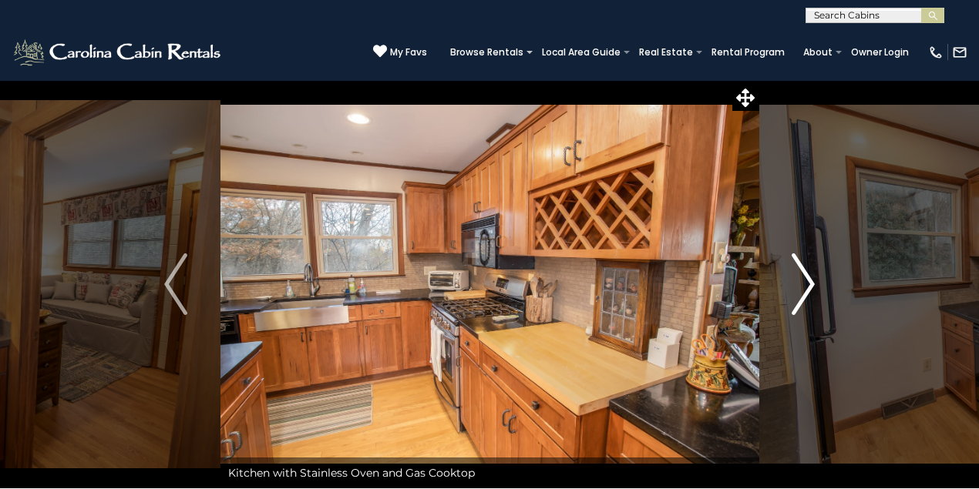
click at [799, 284] on img "Next" at bounding box center [802, 285] width 23 height 62
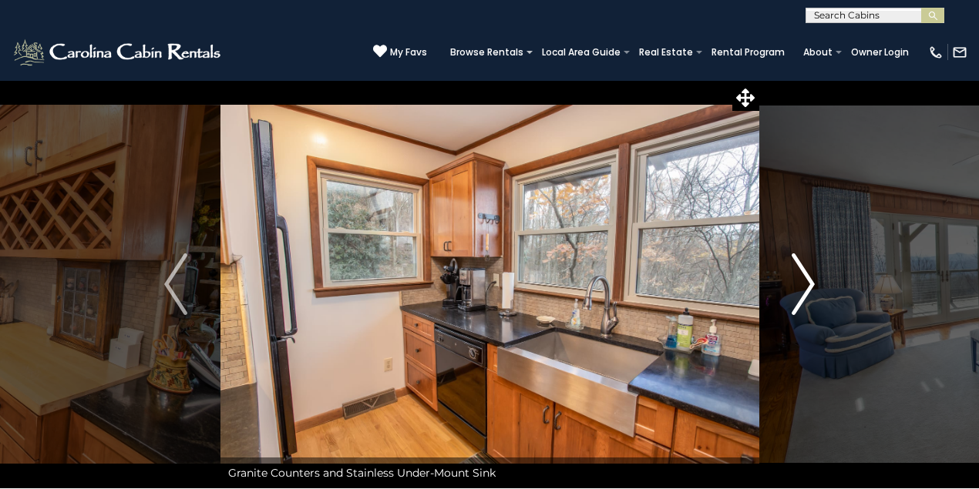
click at [799, 284] on img "Next" at bounding box center [802, 285] width 23 height 62
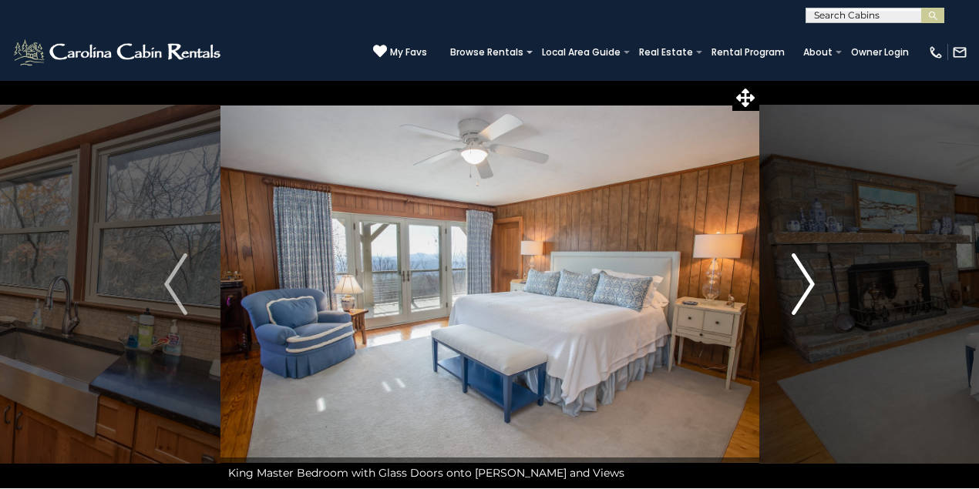
click at [799, 284] on img "Next" at bounding box center [802, 285] width 23 height 62
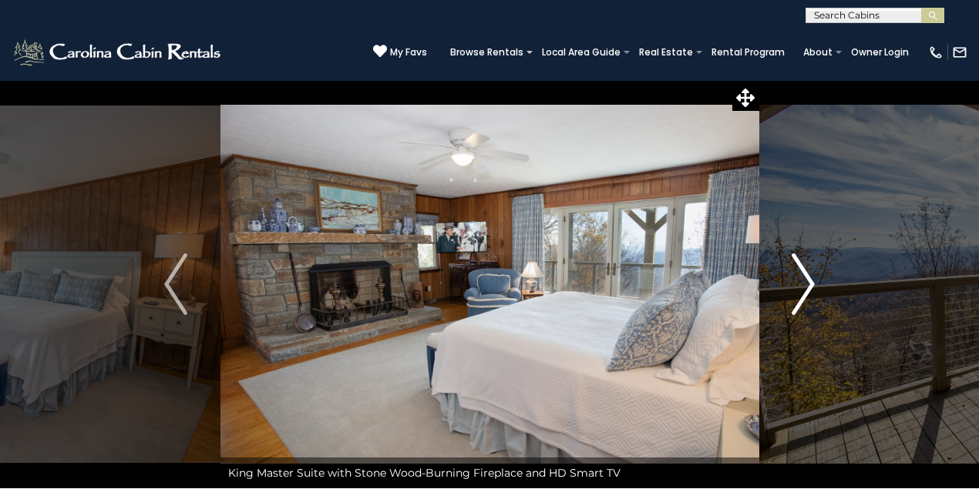
click at [799, 284] on img "Next" at bounding box center [802, 285] width 23 height 62
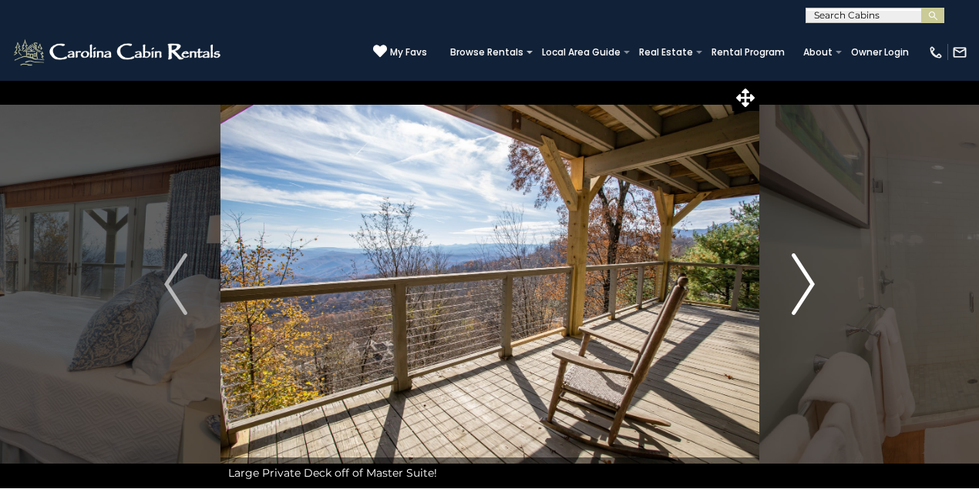
click at [797, 286] on img "Next" at bounding box center [802, 285] width 23 height 62
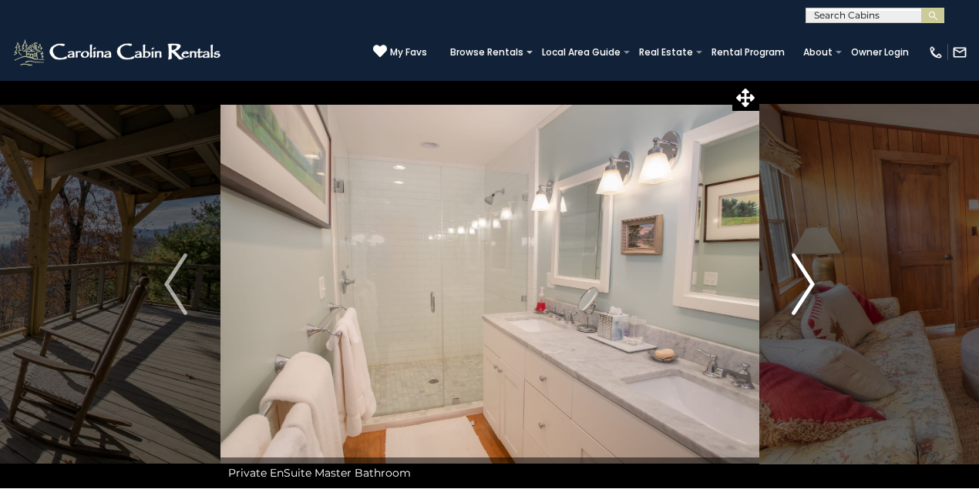
click at [797, 286] on img "Next" at bounding box center [802, 285] width 23 height 62
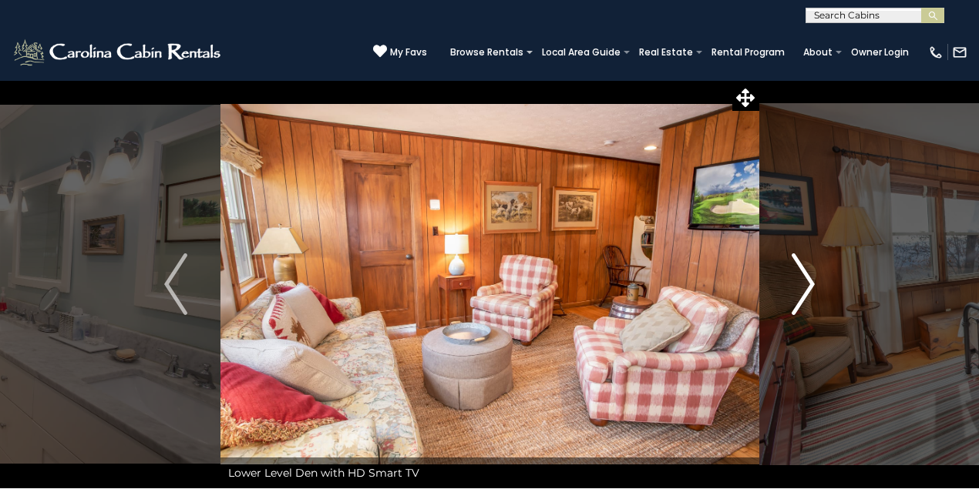
click at [797, 286] on img "Next" at bounding box center [802, 285] width 23 height 62
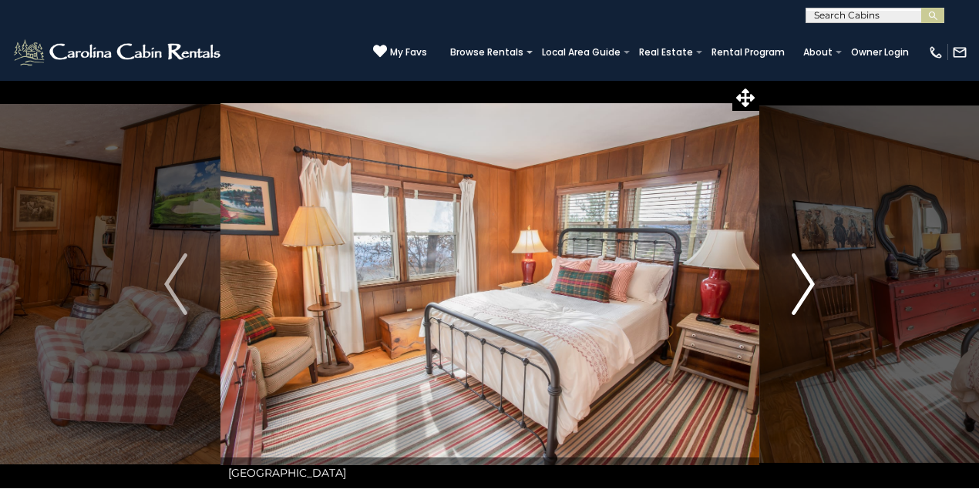
click at [797, 286] on img "Next" at bounding box center [802, 285] width 23 height 62
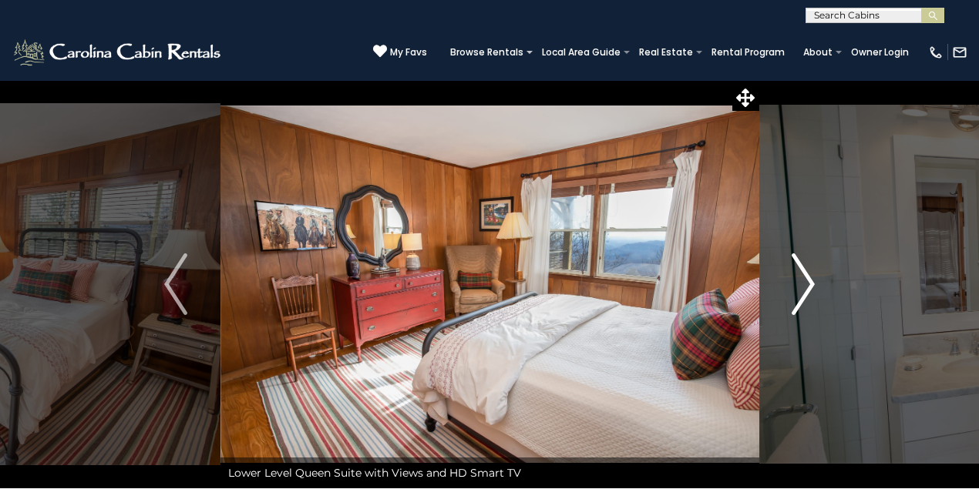
click at [797, 286] on img "Next" at bounding box center [802, 285] width 23 height 62
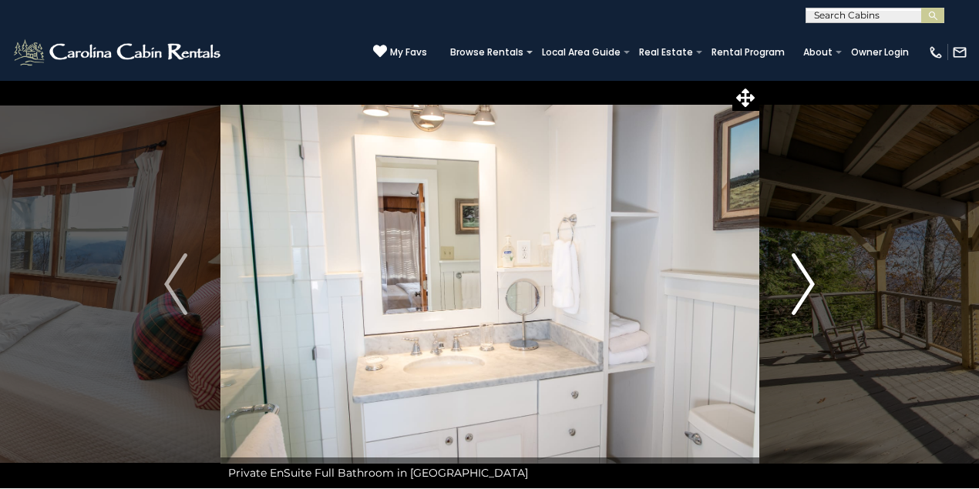
click at [797, 286] on img "Next" at bounding box center [802, 285] width 23 height 62
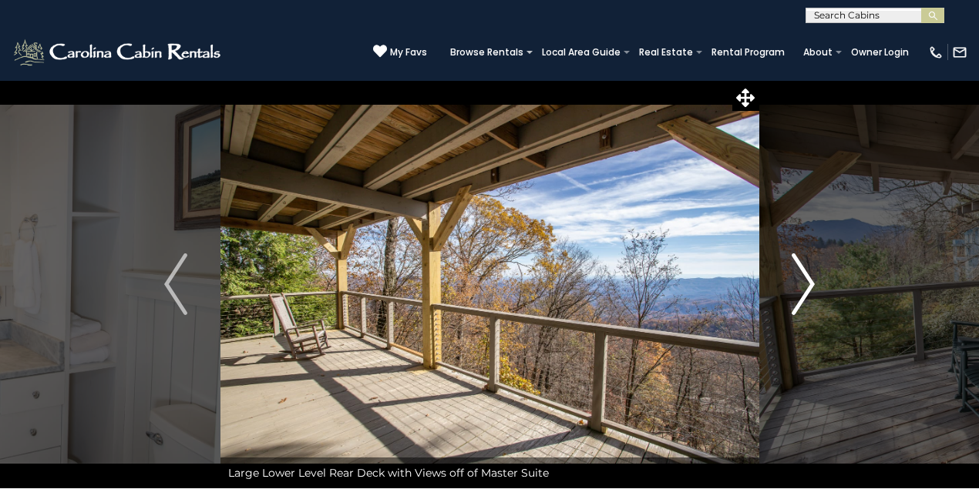
click at [797, 286] on img "Next" at bounding box center [802, 285] width 23 height 62
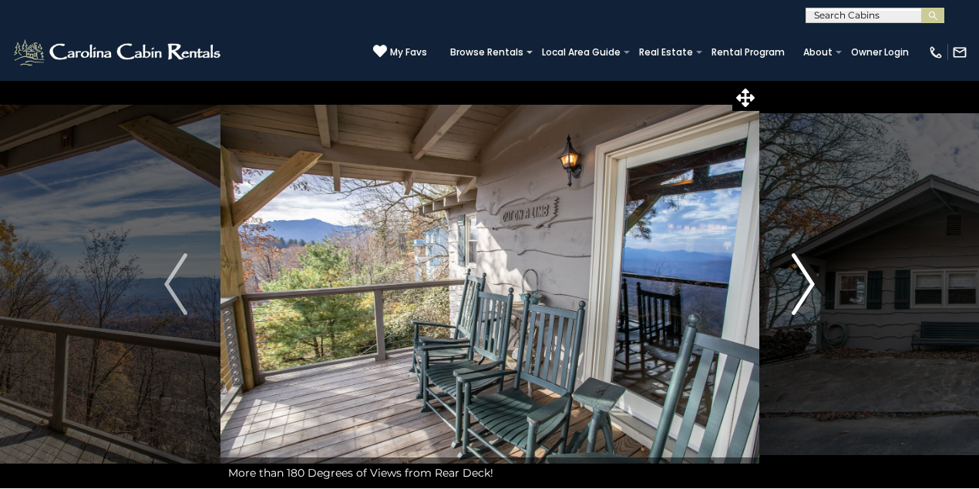
click at [796, 287] on img "Next" at bounding box center [802, 285] width 23 height 62
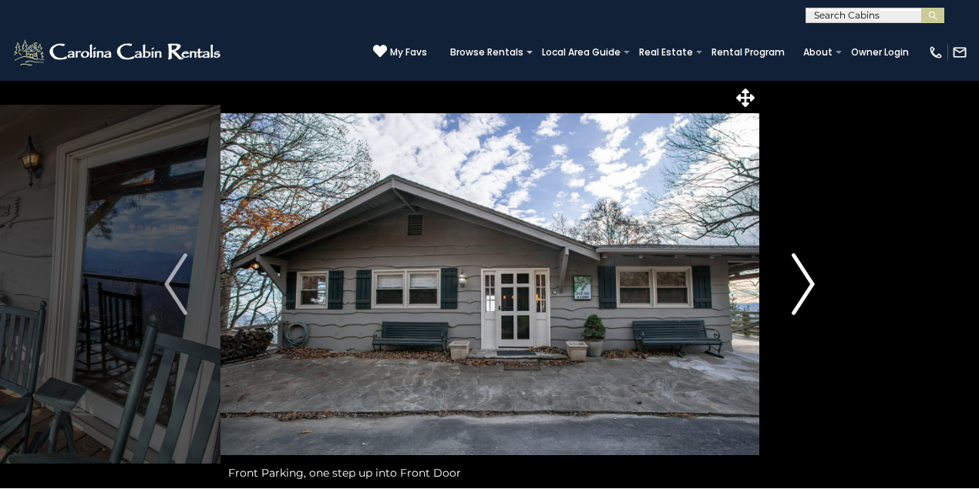
click at [796, 287] on img "Next" at bounding box center [802, 285] width 23 height 62
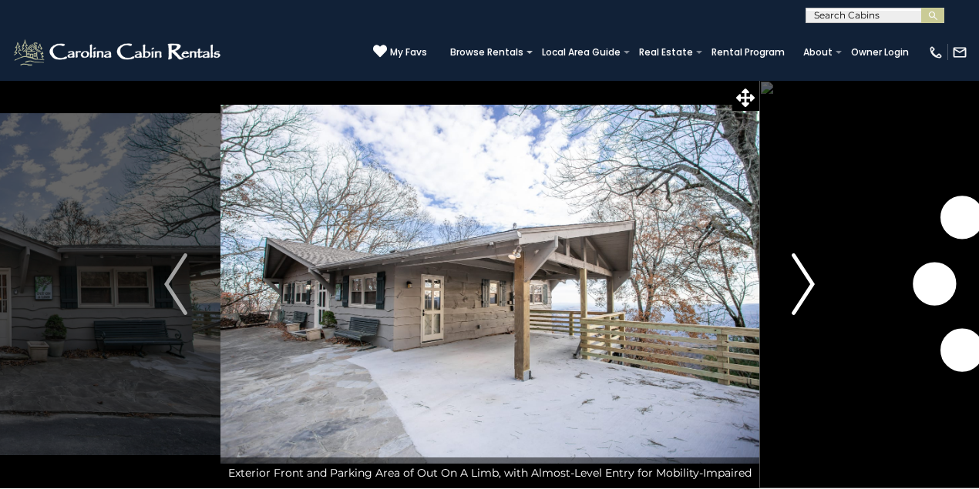
click at [796, 287] on img "Next" at bounding box center [802, 285] width 23 height 62
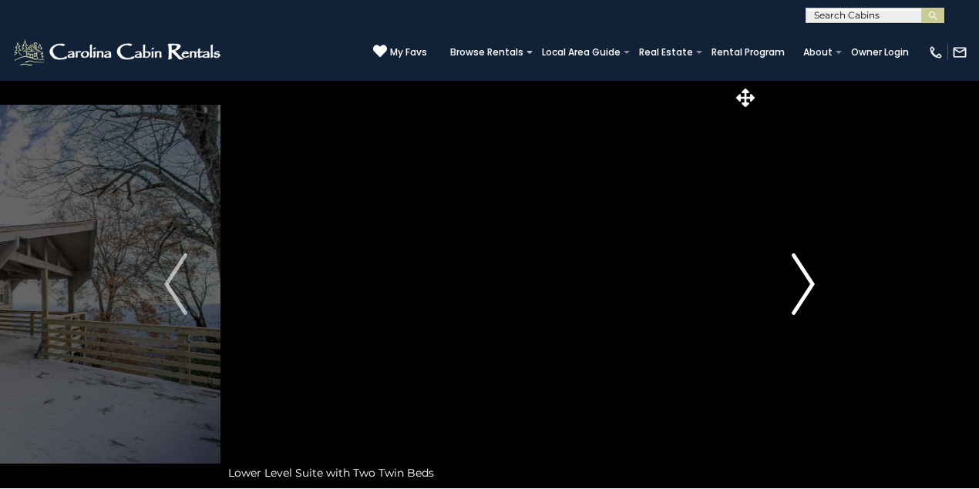
click at [796, 287] on img "Next" at bounding box center [802, 285] width 23 height 62
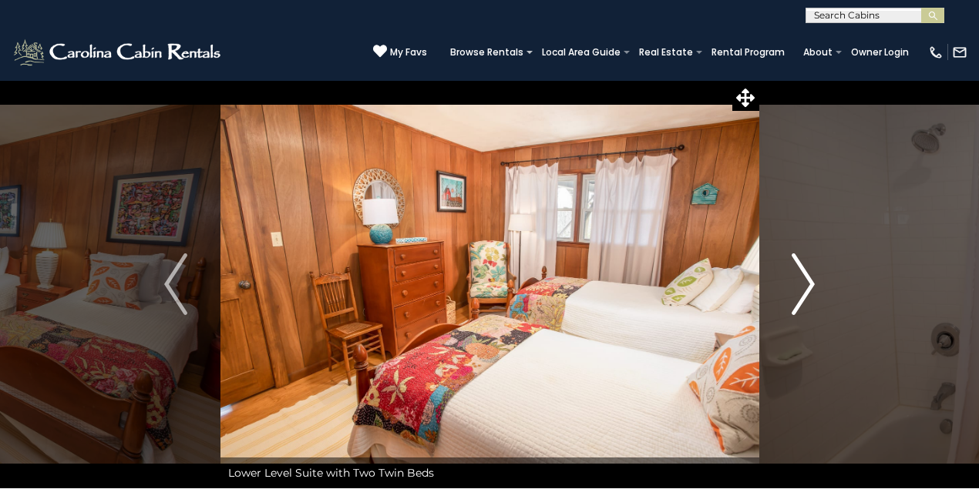
click at [796, 287] on img "Next" at bounding box center [802, 285] width 23 height 62
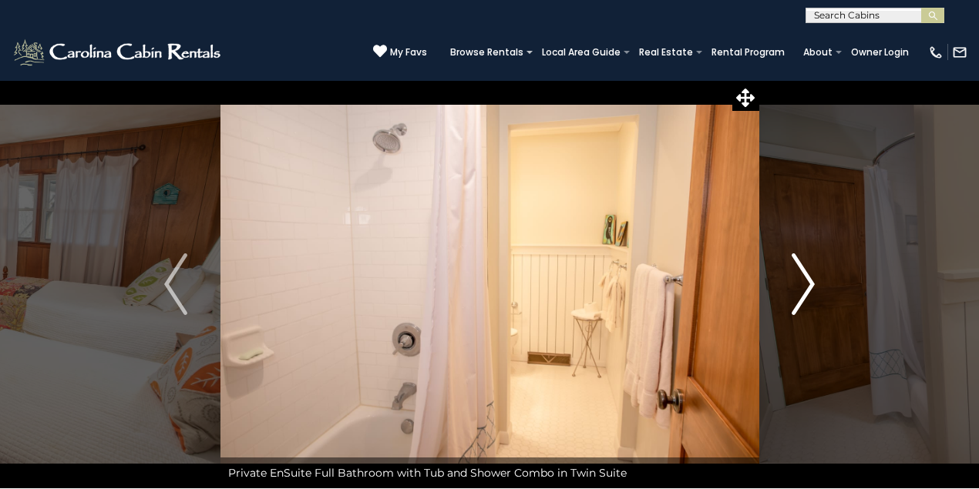
click at [796, 287] on img "Next" at bounding box center [802, 285] width 23 height 62
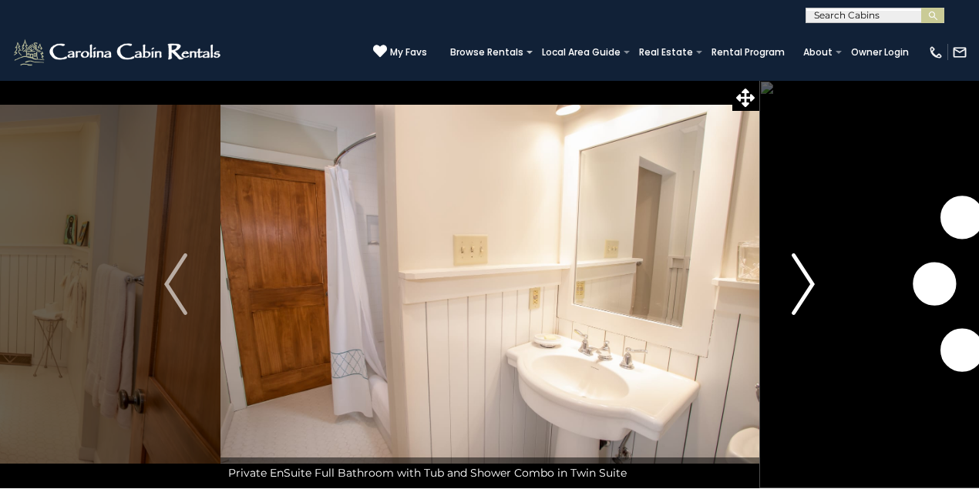
click at [796, 287] on img "Next" at bounding box center [802, 285] width 23 height 62
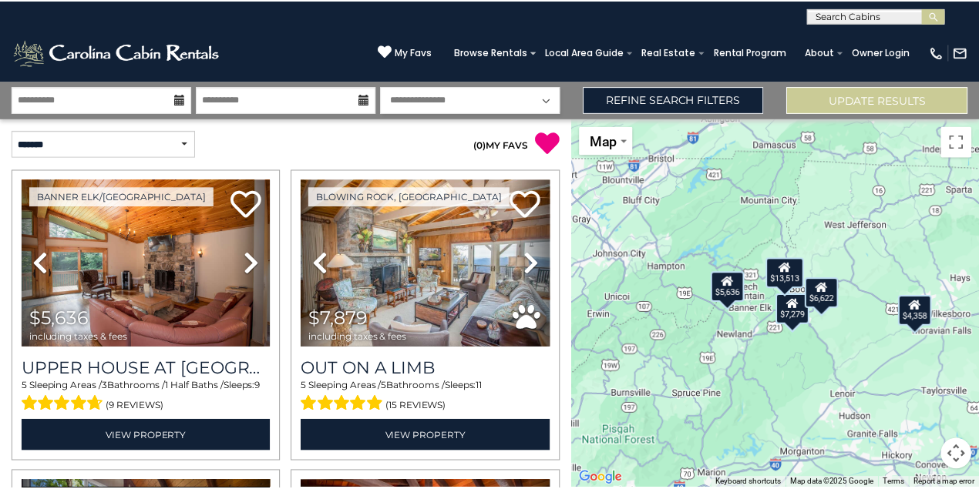
scroll to position [102, 0]
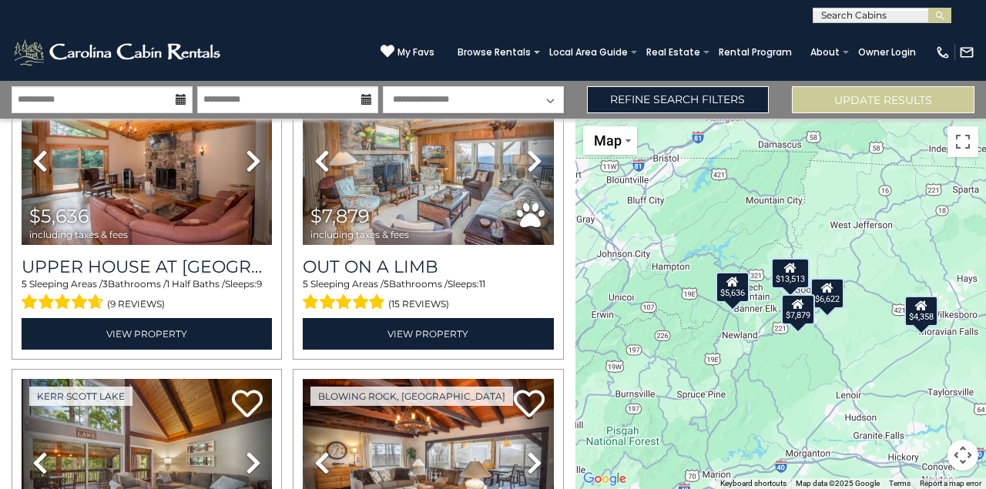
click at [857, 344] on div "$5,636 $7,879 $4,358 $7,279 $13,513 $6,622" at bounding box center [781, 304] width 411 height 371
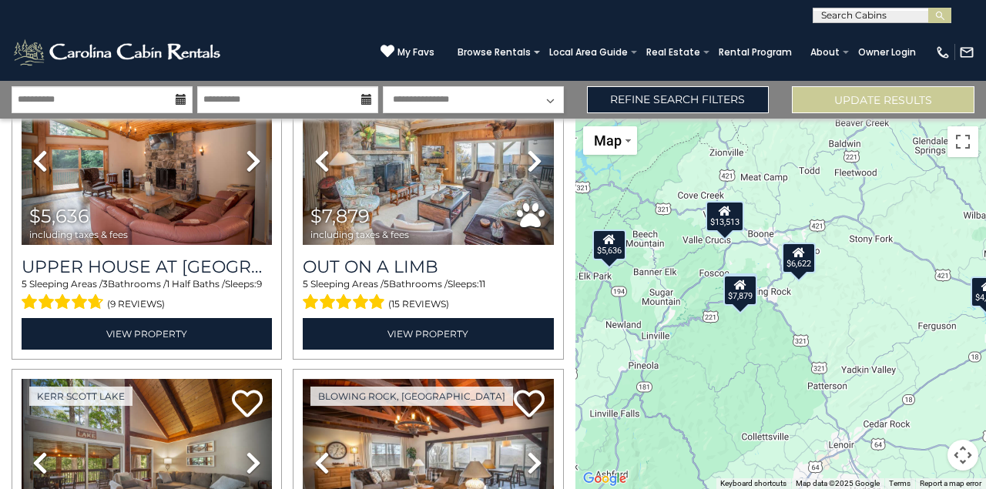
click at [742, 302] on div "$7,879" at bounding box center [741, 289] width 34 height 31
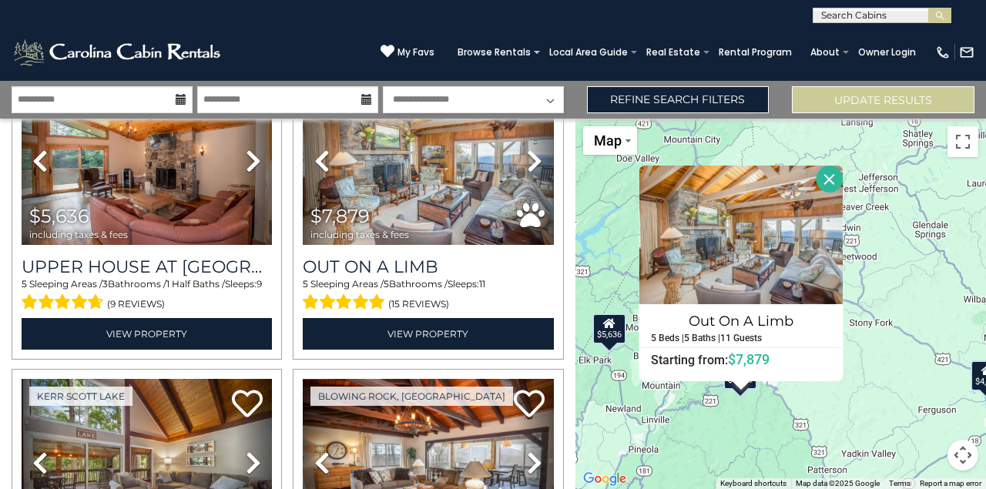
click at [827, 178] on button "Close" at bounding box center [830, 179] width 27 height 27
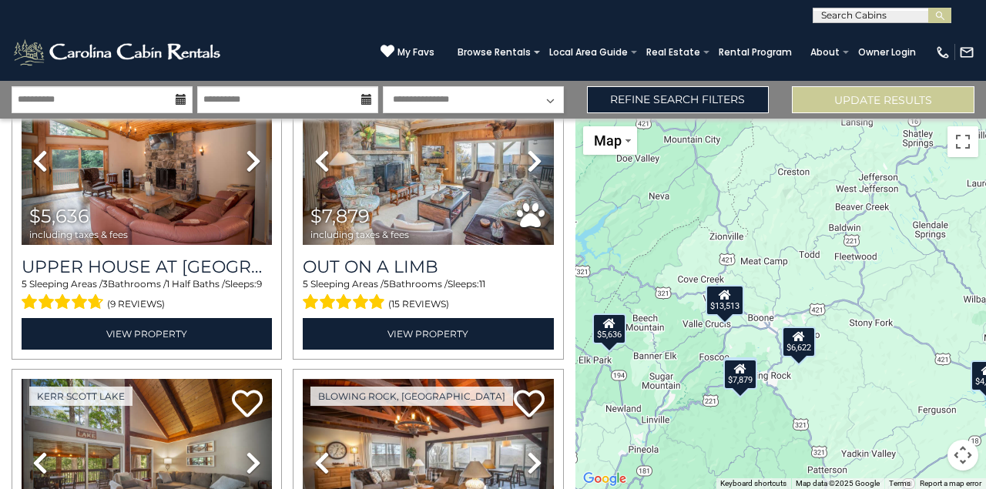
click at [479, 96] on select "**********" at bounding box center [473, 99] width 181 height 27
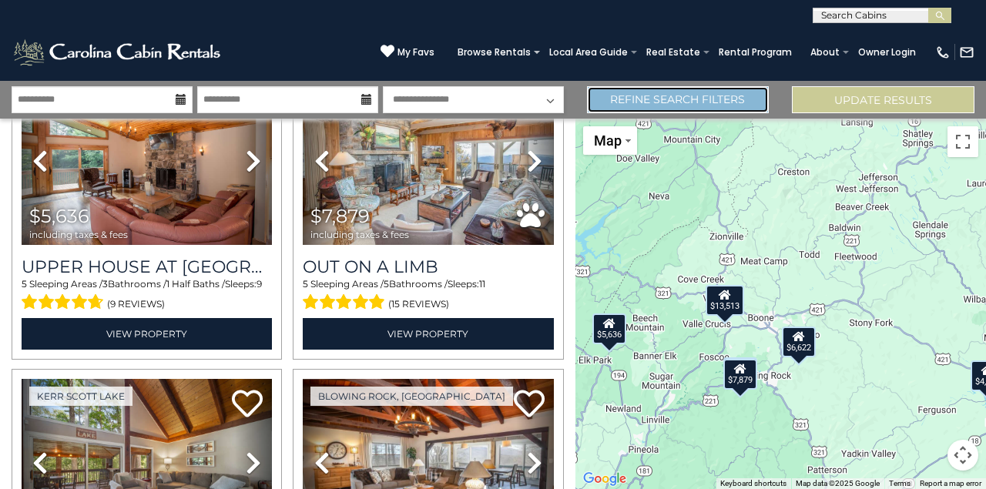
click at [640, 98] on link "Refine Search Filters" at bounding box center [678, 99] width 183 height 27
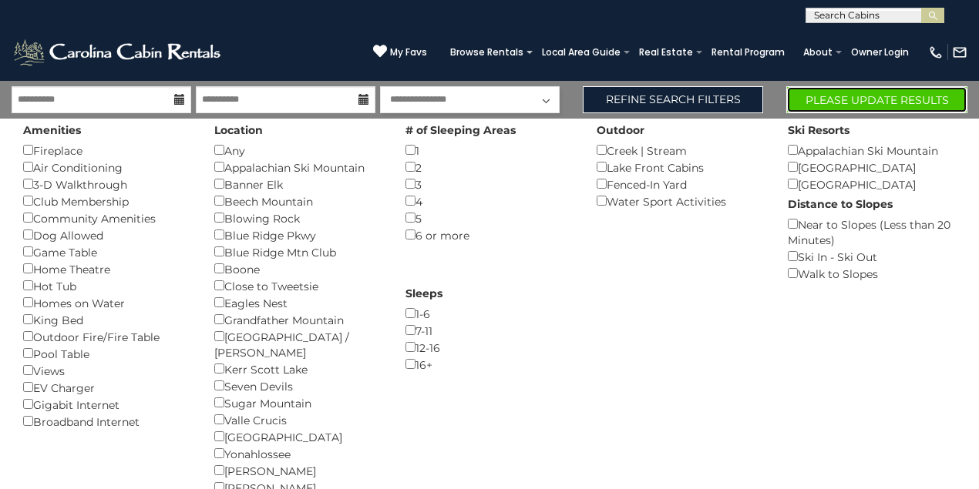
click at [857, 99] on button "Please Update Results" at bounding box center [876, 99] width 181 height 27
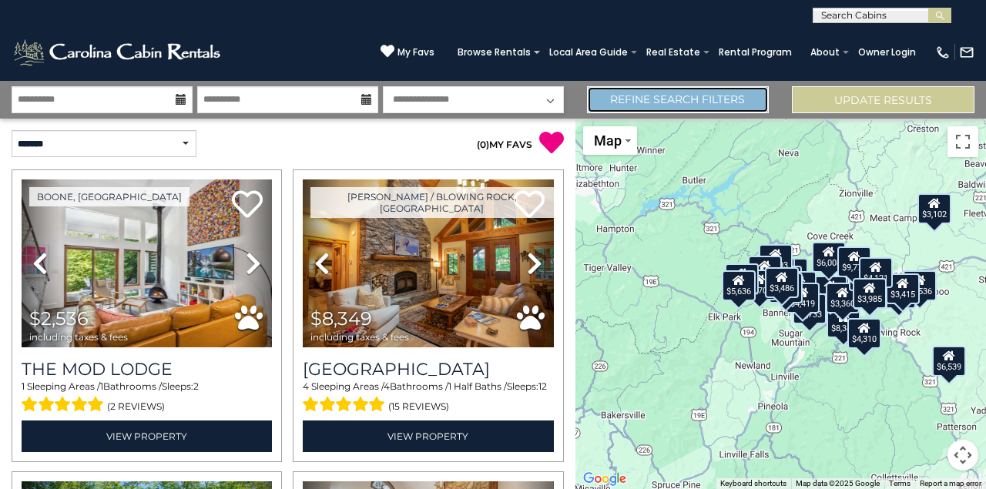
click at [687, 105] on link "Refine Search Filters" at bounding box center [678, 99] width 183 height 27
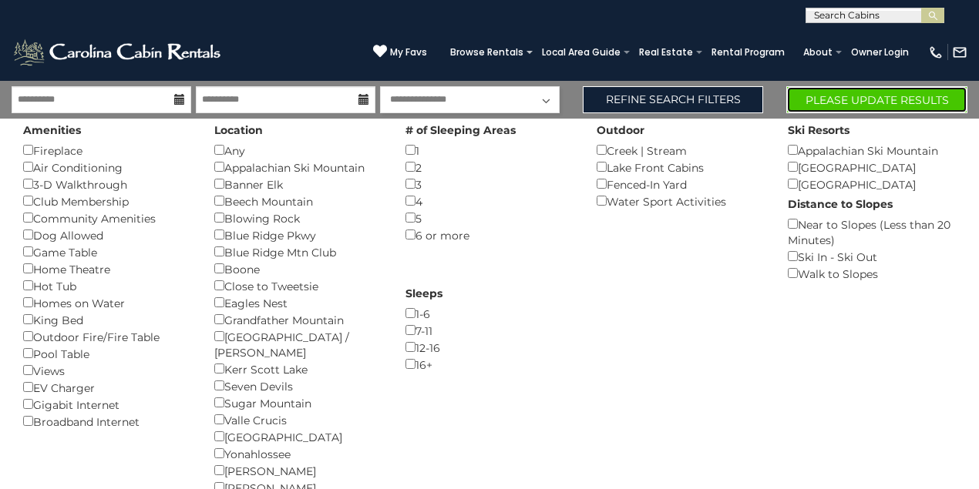
click at [874, 96] on button "Please Update Results" at bounding box center [876, 99] width 181 height 27
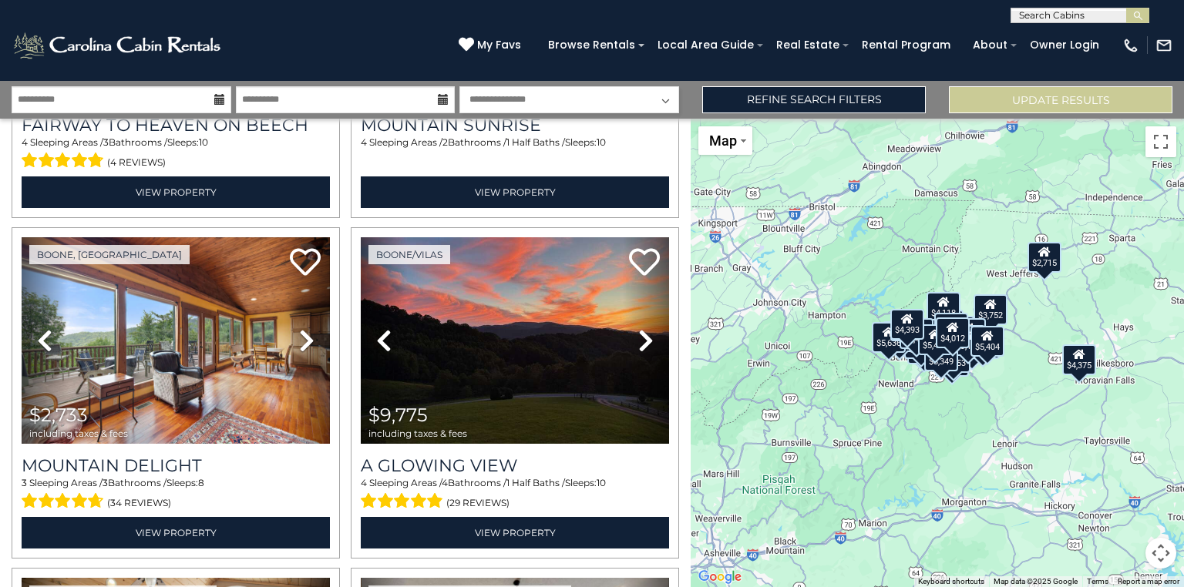
scroll to position [986, 0]
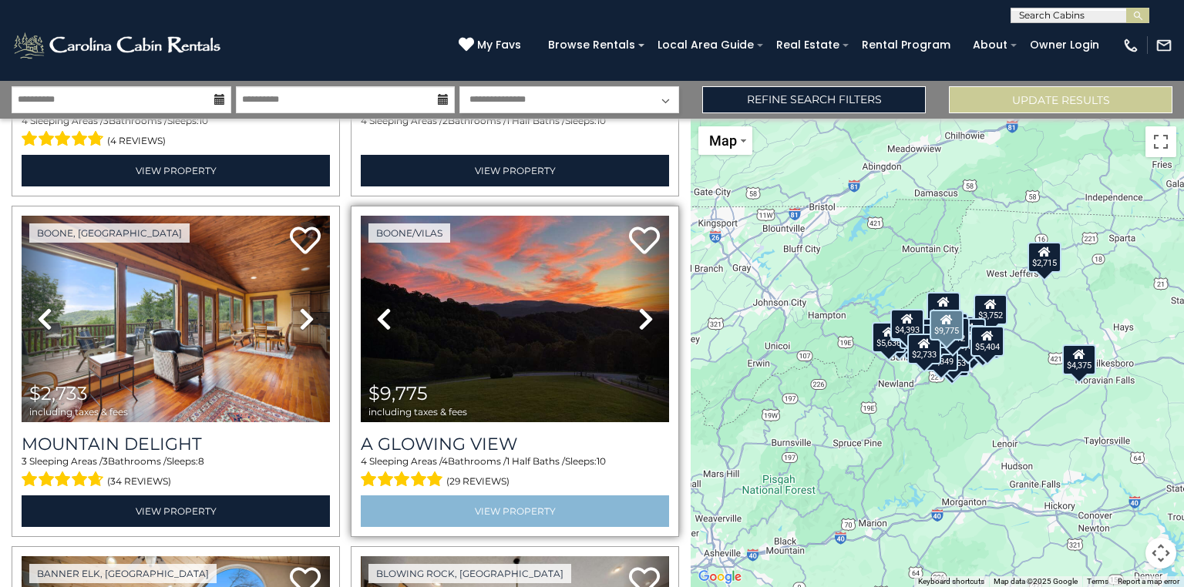
drag, startPoint x: 490, startPoint y: 432, endPoint x: 454, endPoint y: 493, distance: 71.5
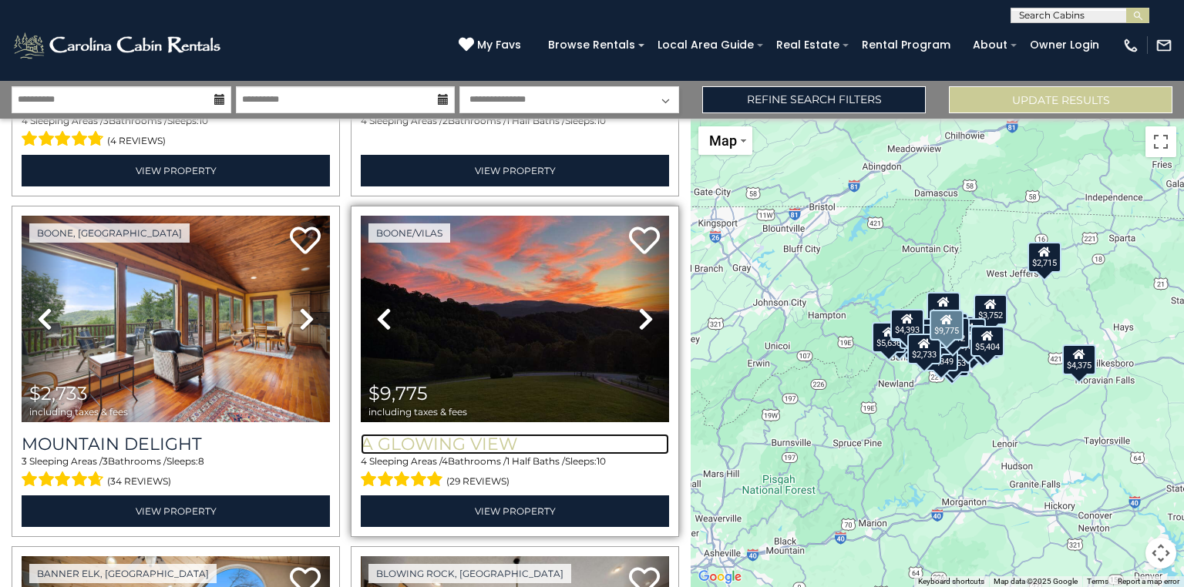
drag, startPoint x: 454, startPoint y: 493, endPoint x: 412, endPoint y: 432, distance: 74.4
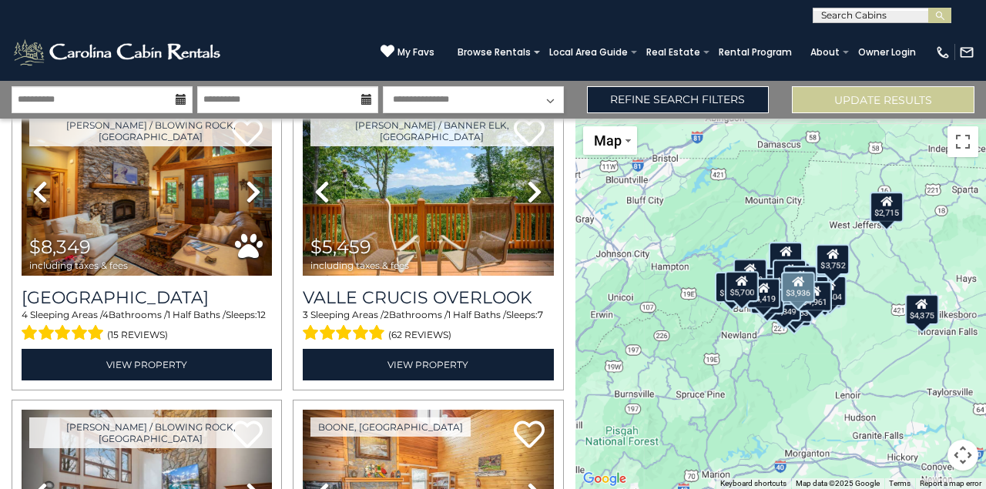
scroll to position [0, 0]
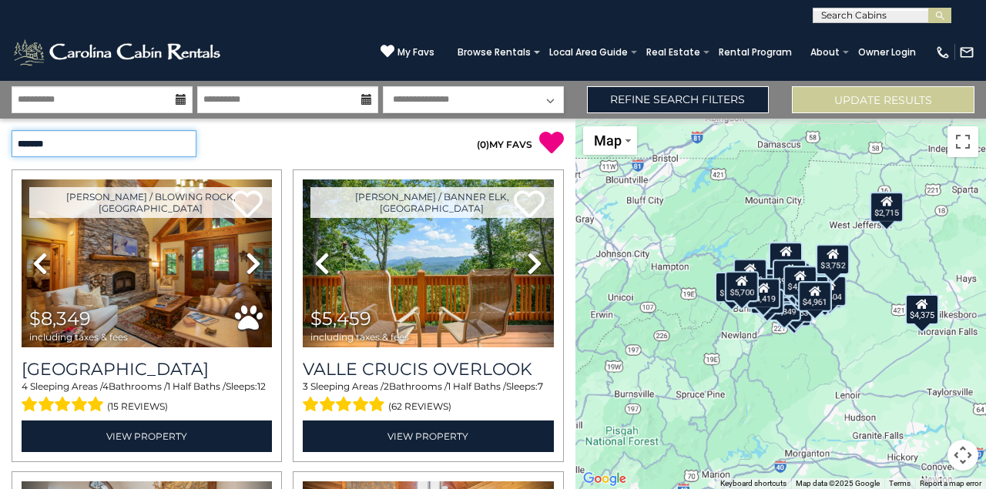
click at [171, 142] on select "**********" at bounding box center [104, 143] width 185 height 27
click at [12, 130] on select "**********" at bounding box center [104, 143] width 185 height 27
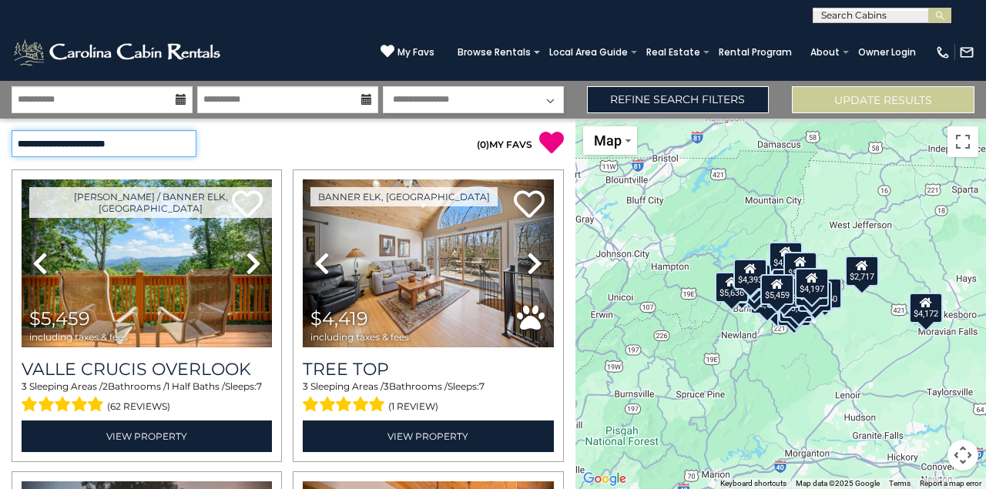
click at [98, 153] on select "**********" at bounding box center [104, 143] width 185 height 27
select select "**********"
click at [12, 130] on select "**********" at bounding box center [104, 143] width 185 height 27
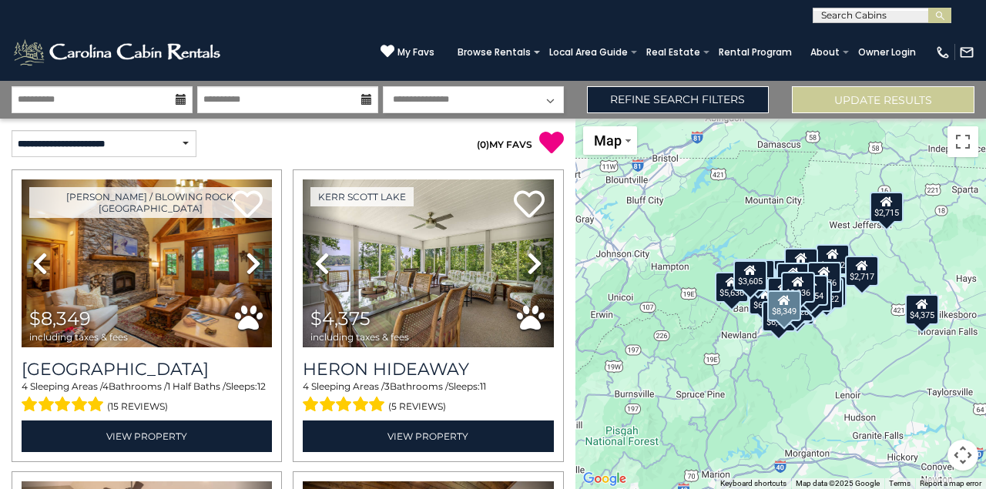
click at [11, 284] on div "Boone / Blowing Rock, NC Next" at bounding box center [146, 316] width 281 height 293
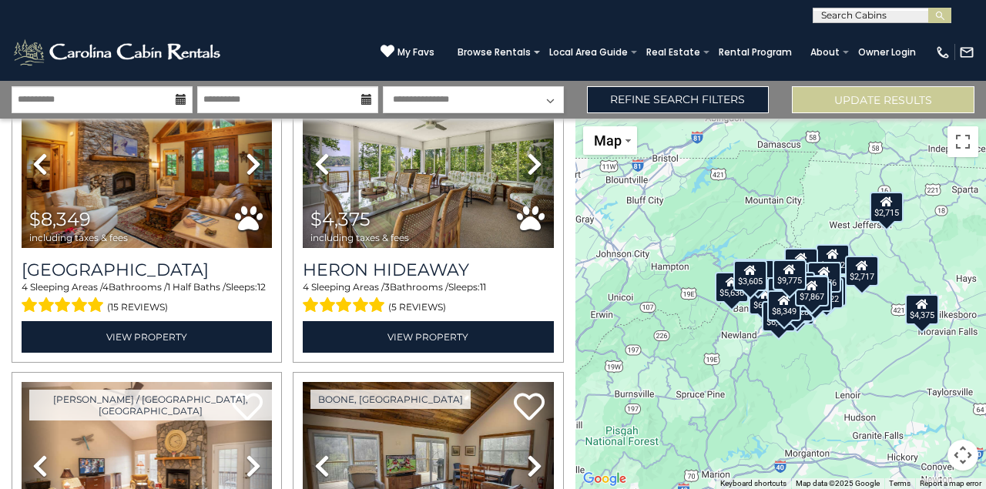
scroll to position [185, 0]
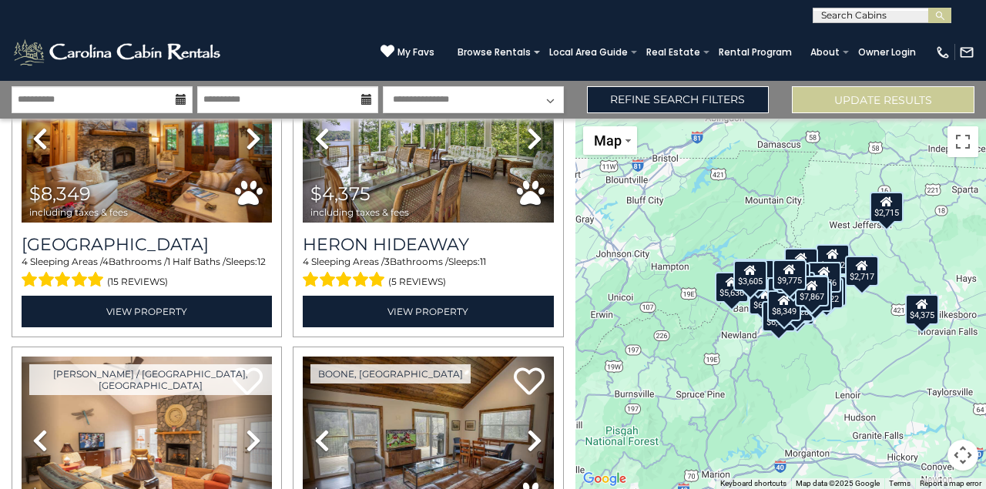
scroll to position [41, 0]
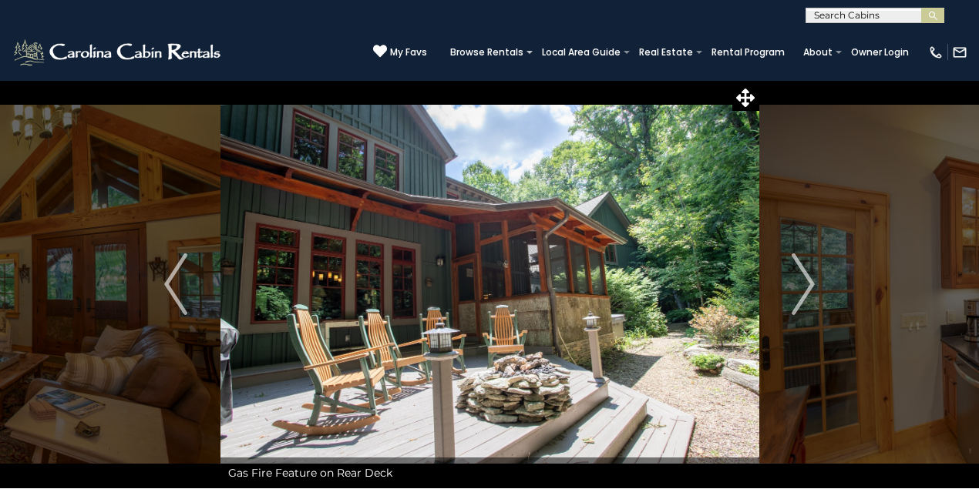
click at [805, 287] on img "Next" at bounding box center [802, 285] width 23 height 62
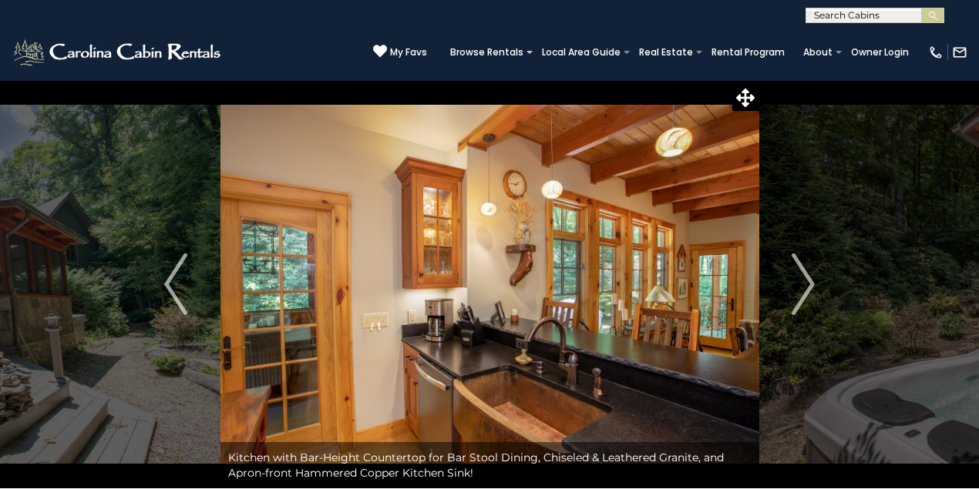
click at [805, 287] on img "Next" at bounding box center [802, 285] width 23 height 62
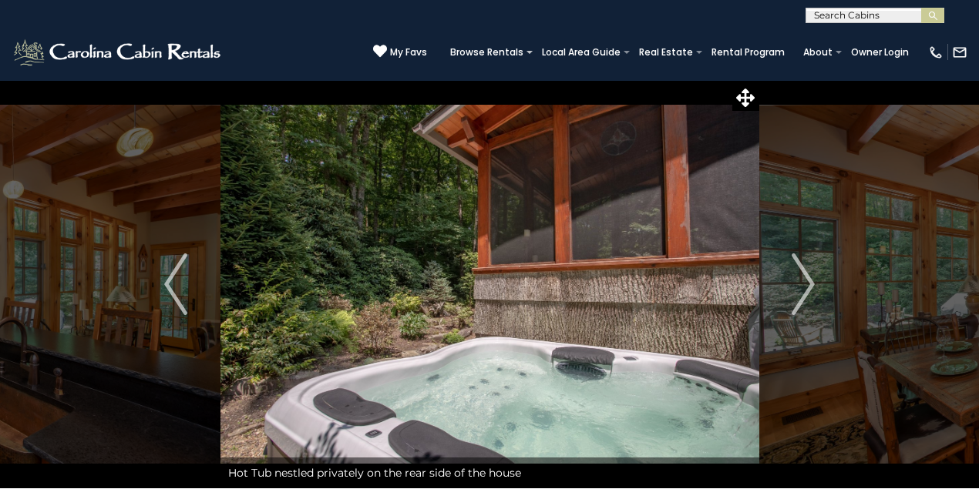
click at [805, 287] on img "Next" at bounding box center [802, 285] width 23 height 62
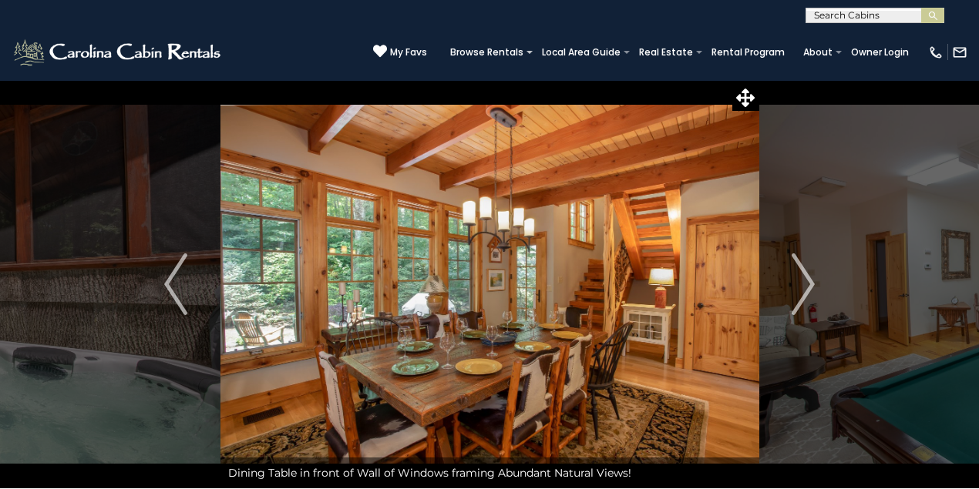
click at [805, 287] on img "Next" at bounding box center [802, 285] width 23 height 62
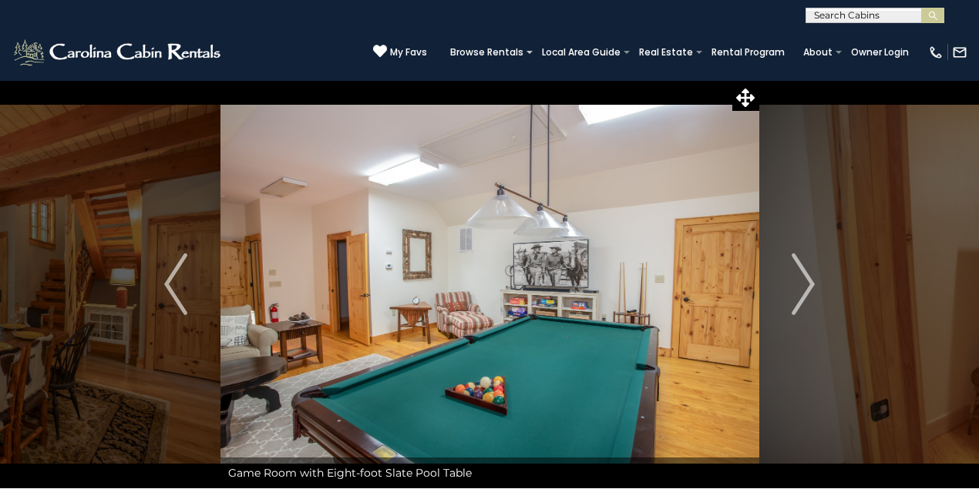
click at [805, 287] on img "Next" at bounding box center [802, 285] width 23 height 62
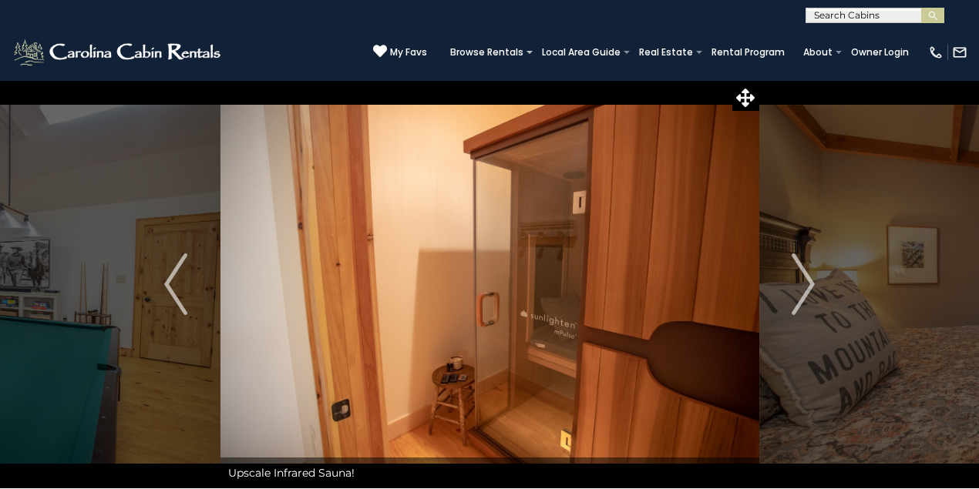
click at [805, 287] on img "Next" at bounding box center [802, 285] width 23 height 62
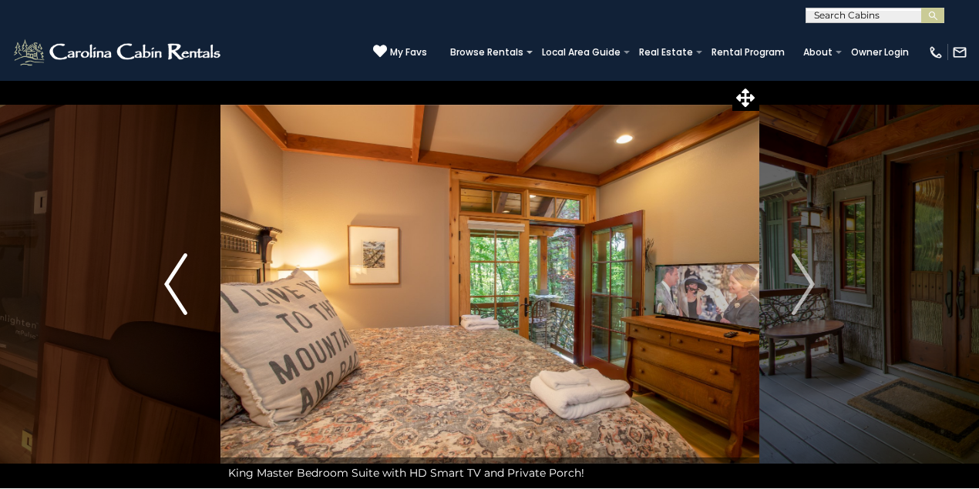
click at [166, 284] on img "Previous" at bounding box center [175, 285] width 23 height 62
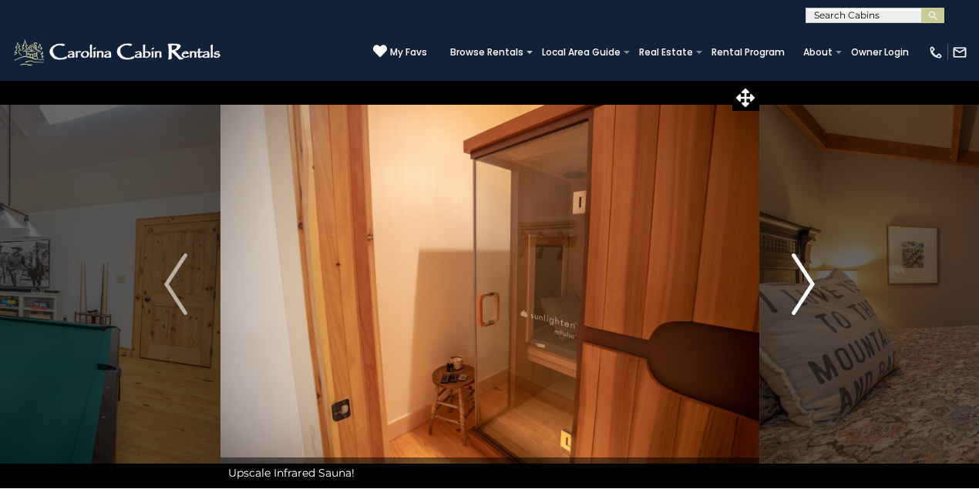
click at [814, 278] on img "Next" at bounding box center [802, 285] width 23 height 62
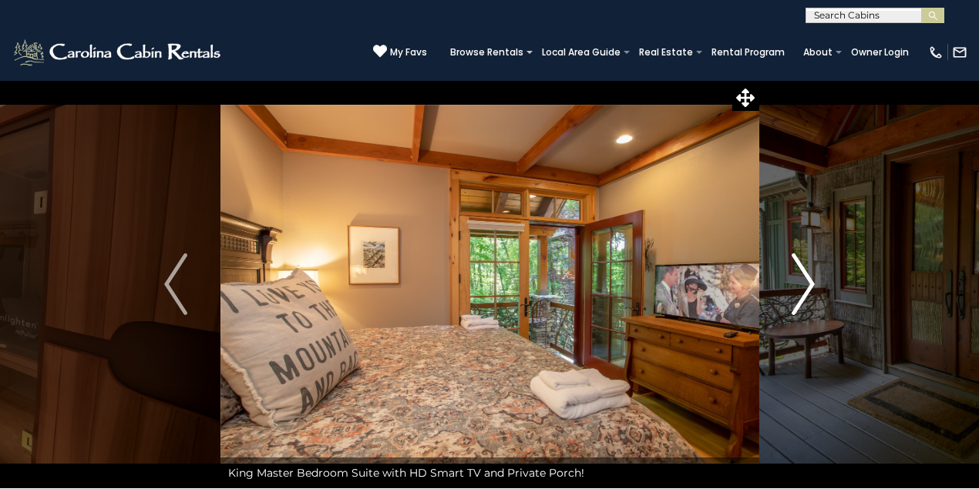
click at [800, 282] on img "Next" at bounding box center [802, 285] width 23 height 62
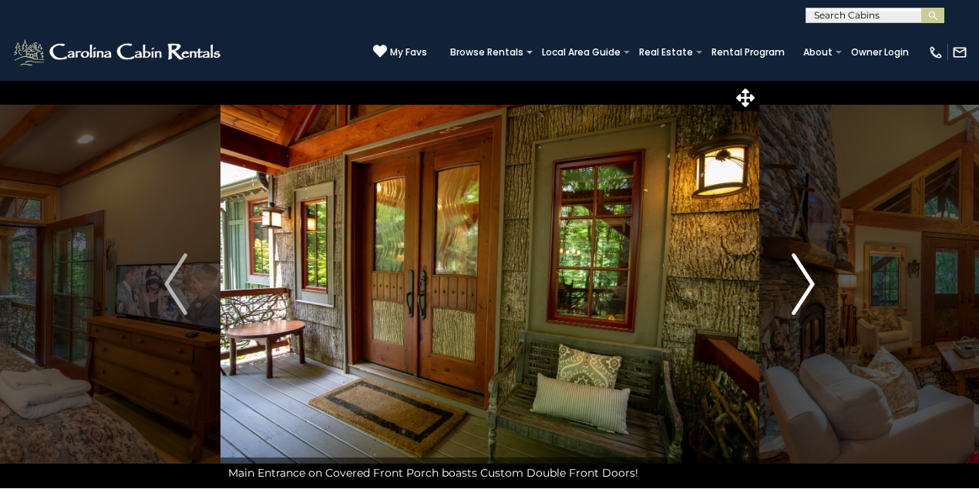
click at [800, 282] on img "Next" at bounding box center [802, 285] width 23 height 62
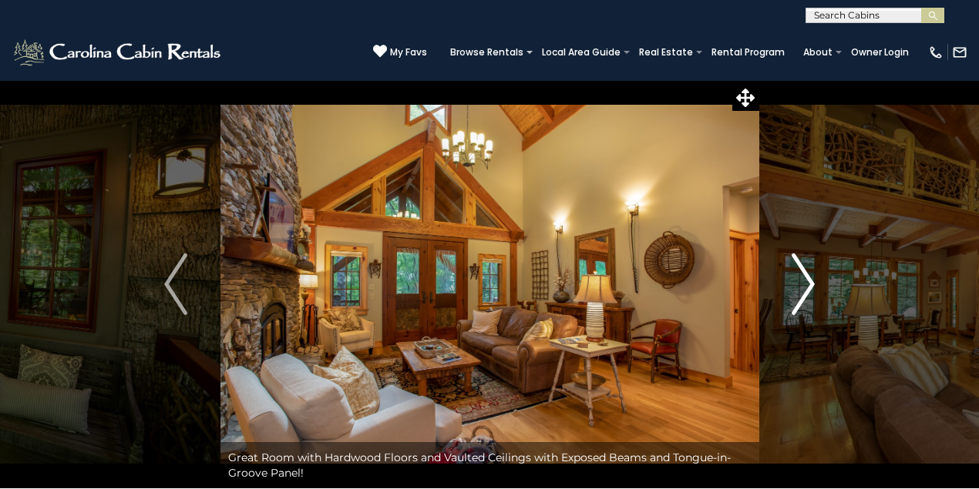
click at [800, 282] on img "Next" at bounding box center [802, 285] width 23 height 62
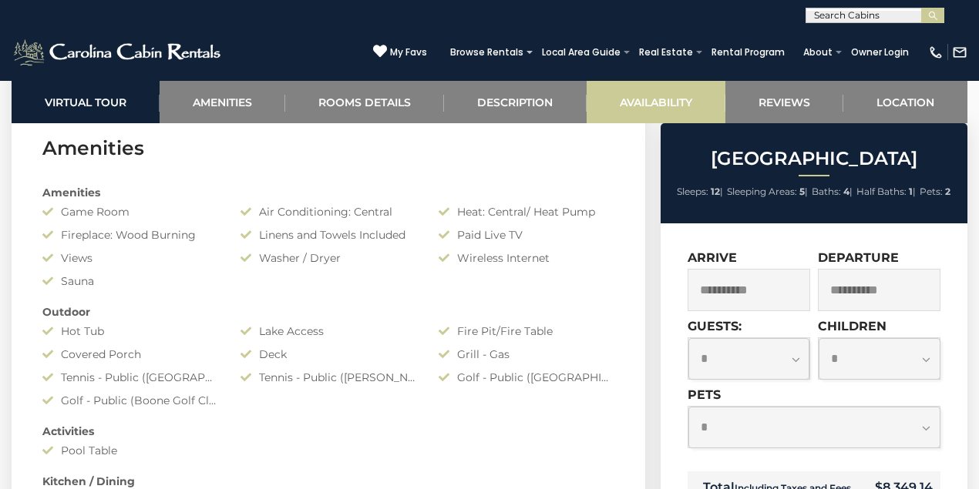
scroll to position [1100, 0]
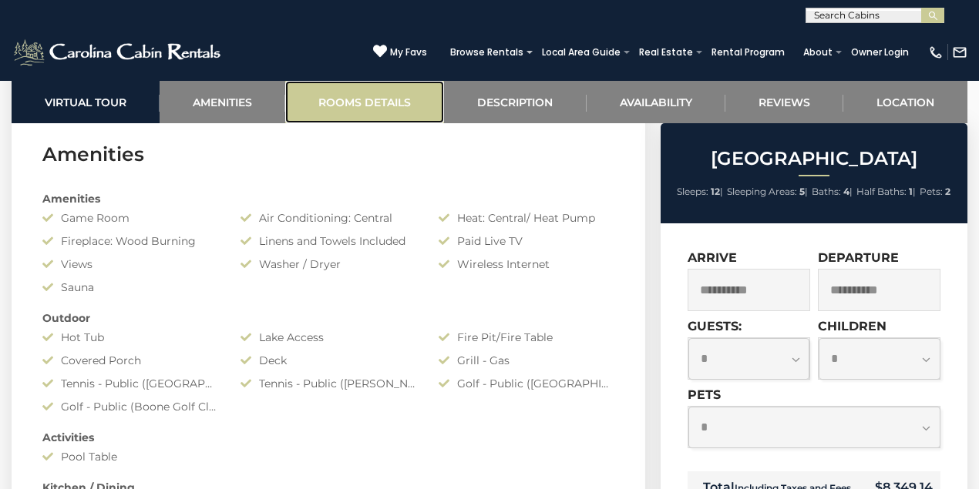
click at [369, 97] on link "Rooms Details" at bounding box center [364, 102] width 159 height 42
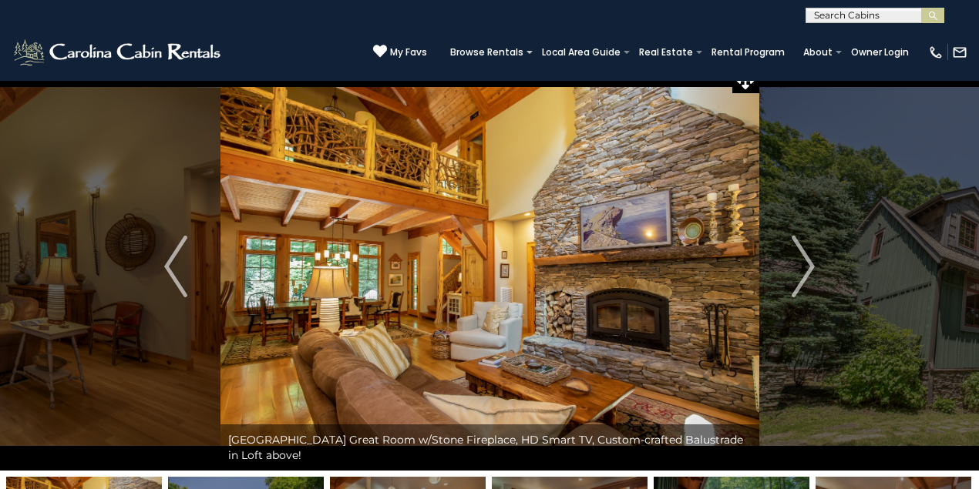
scroll to position [0, 0]
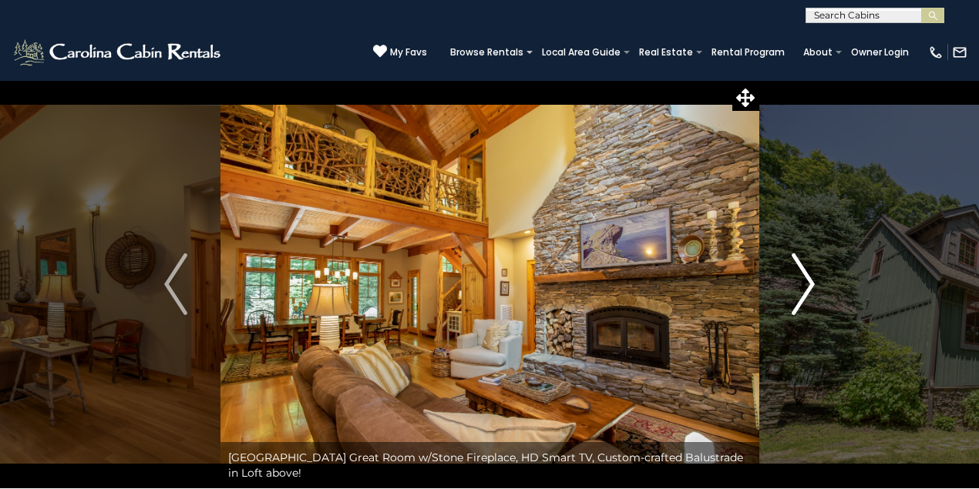
click at [791, 302] on img "Next" at bounding box center [802, 285] width 23 height 62
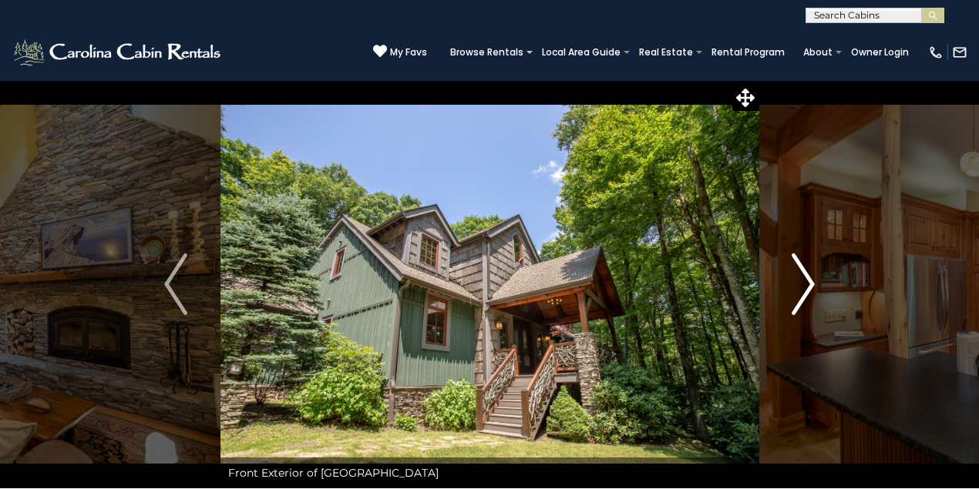
click at [791, 302] on img "Next" at bounding box center [802, 285] width 23 height 62
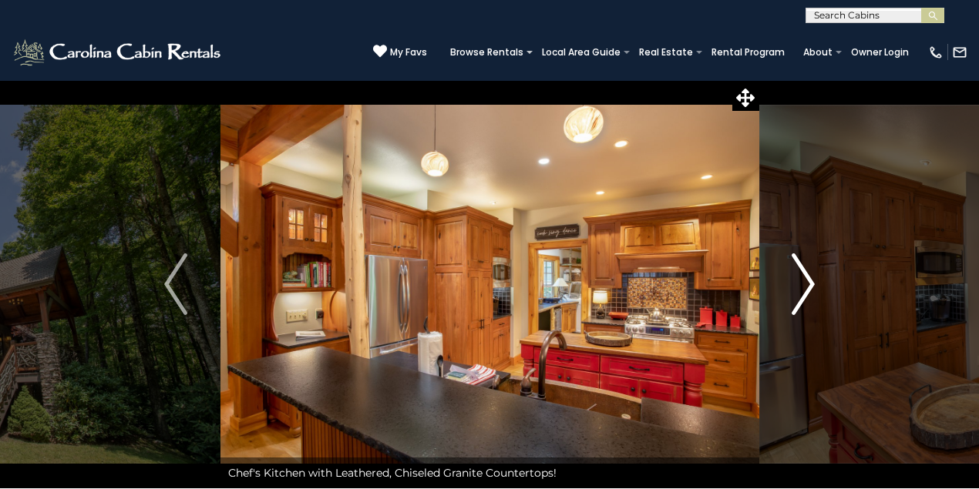
click at [791, 302] on img "Next" at bounding box center [802, 285] width 23 height 62
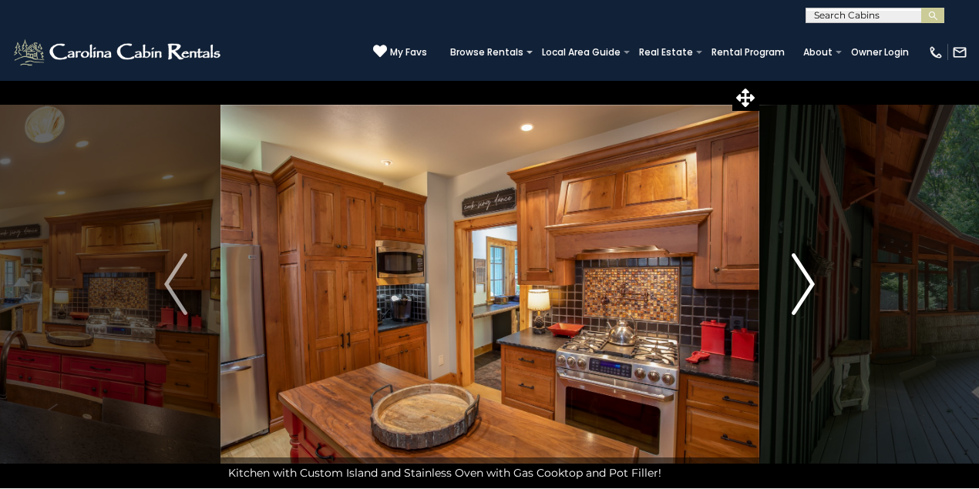
click at [791, 302] on img "Next" at bounding box center [802, 285] width 23 height 62
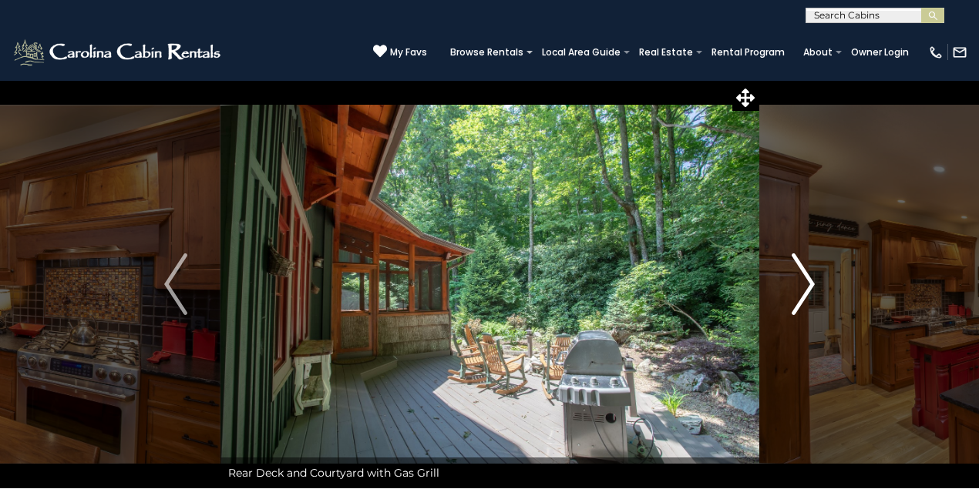
click at [791, 302] on img "Next" at bounding box center [802, 285] width 23 height 62
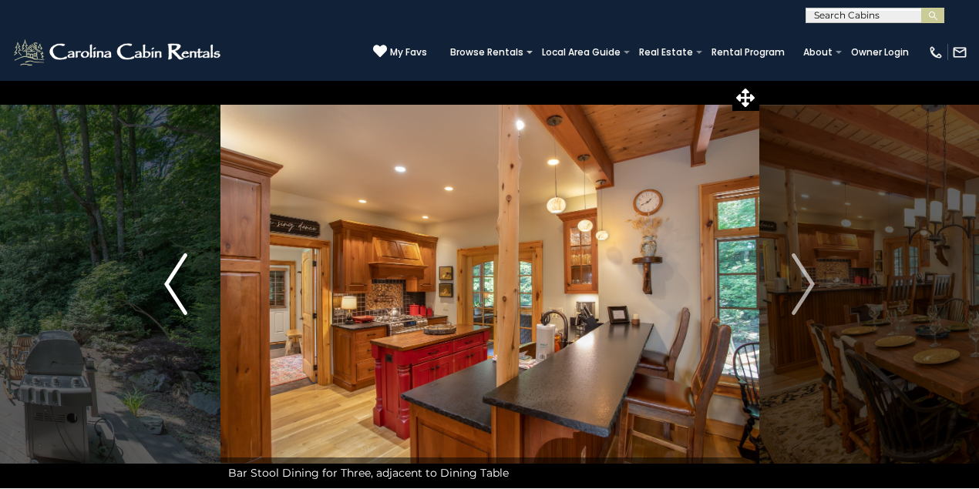
click at [169, 291] on img "Previous" at bounding box center [175, 285] width 23 height 62
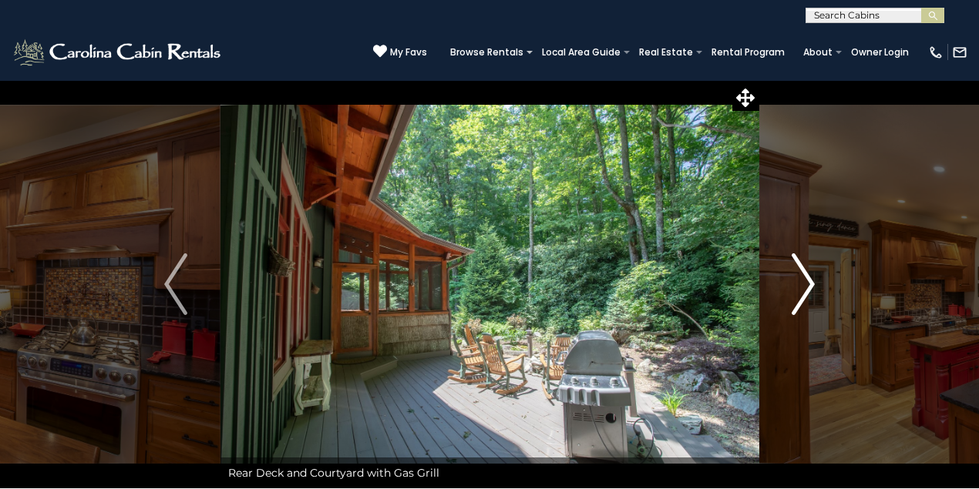
click at [799, 305] on img "Next" at bounding box center [802, 285] width 23 height 62
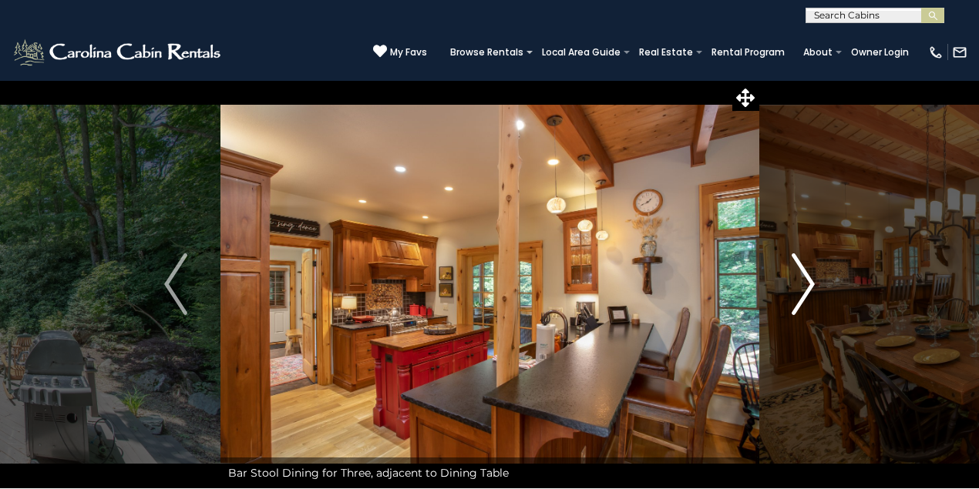
click at [799, 305] on img "Next" at bounding box center [802, 285] width 23 height 62
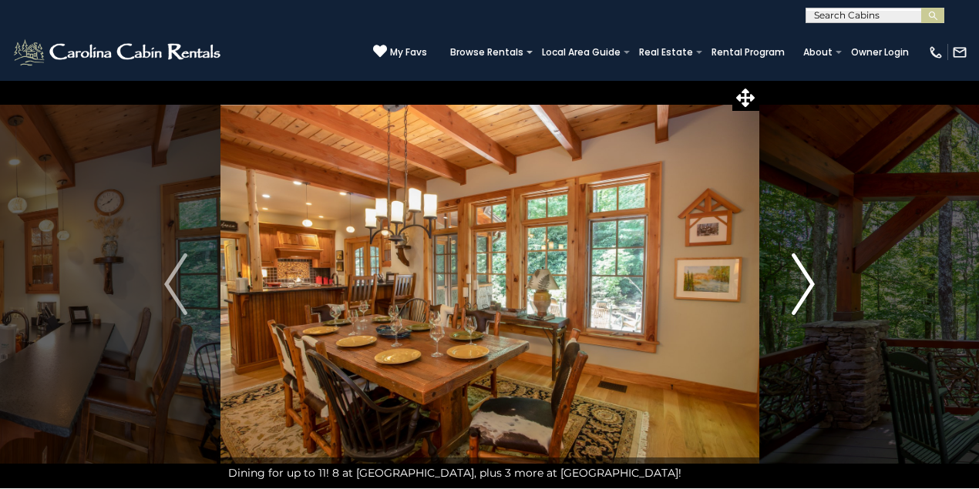
click at [799, 305] on img "Next" at bounding box center [802, 285] width 23 height 62
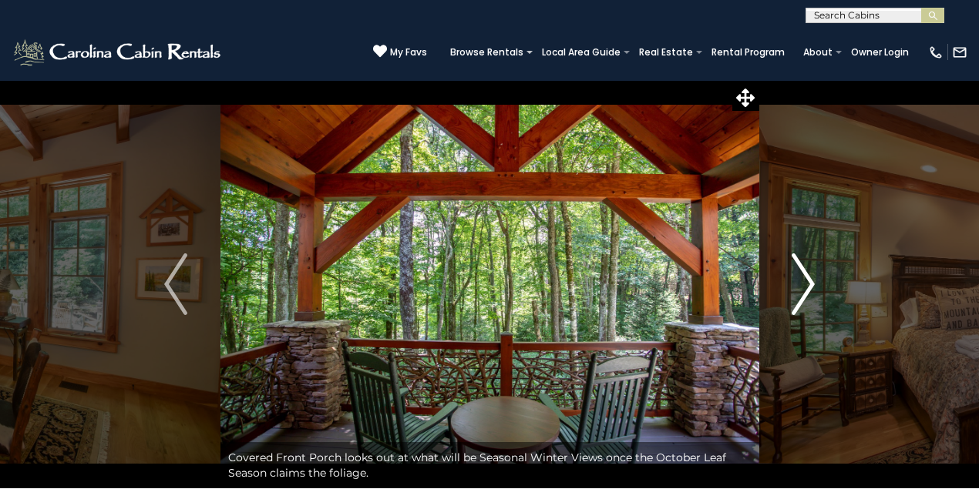
click at [799, 305] on img "Next" at bounding box center [802, 285] width 23 height 62
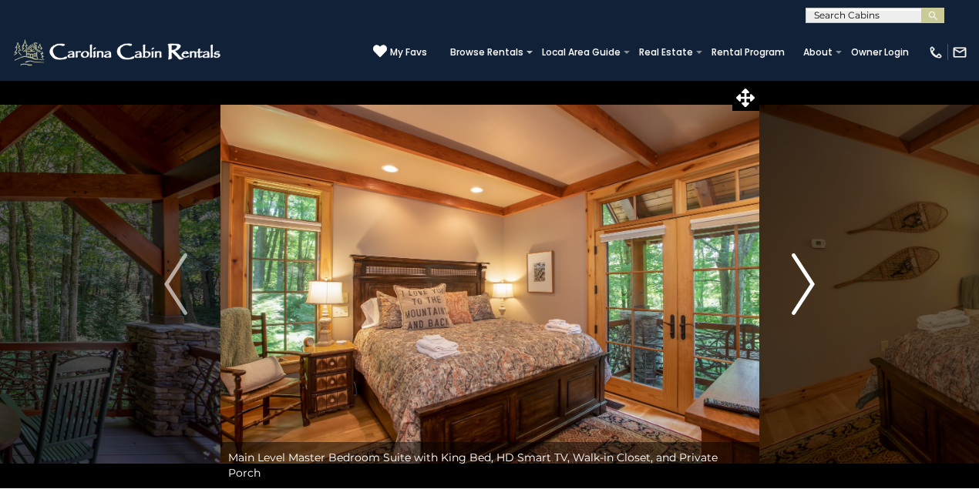
click at [799, 305] on img "Next" at bounding box center [802, 285] width 23 height 62
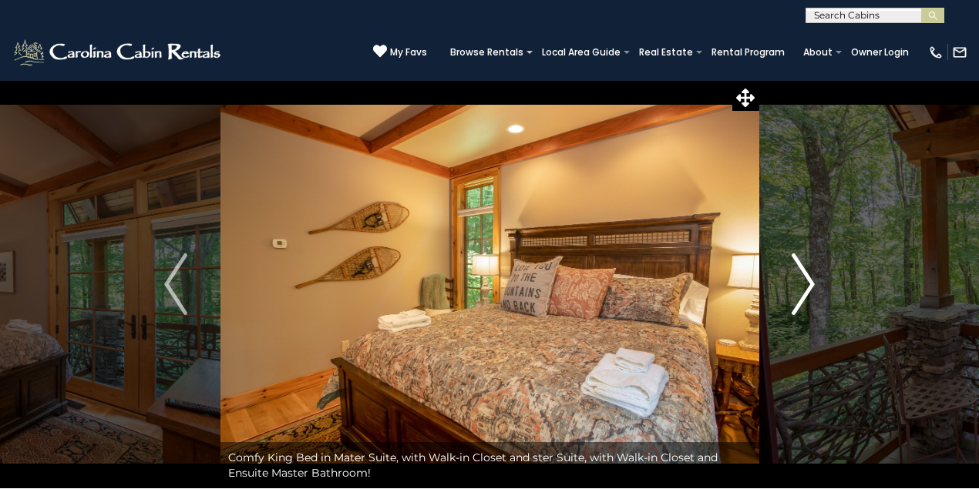
click at [799, 305] on img "Next" at bounding box center [802, 285] width 23 height 62
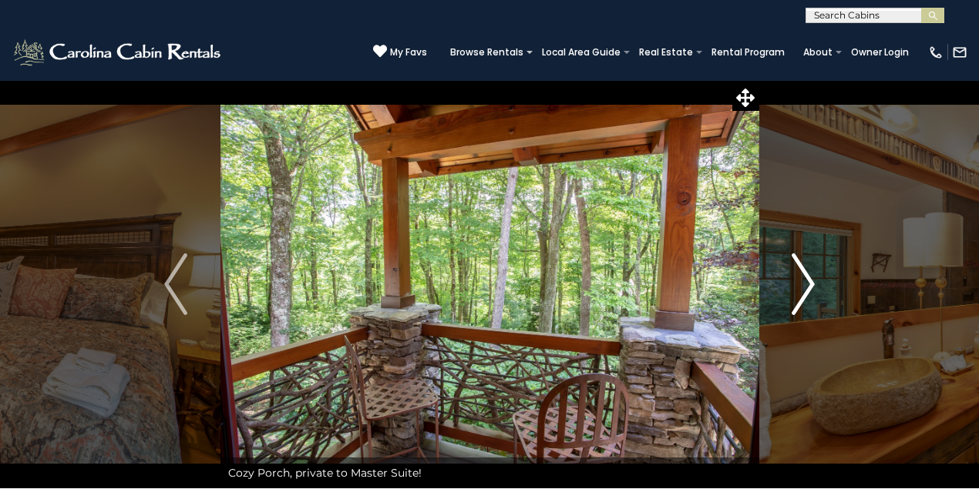
click at [799, 305] on img "Next" at bounding box center [802, 285] width 23 height 62
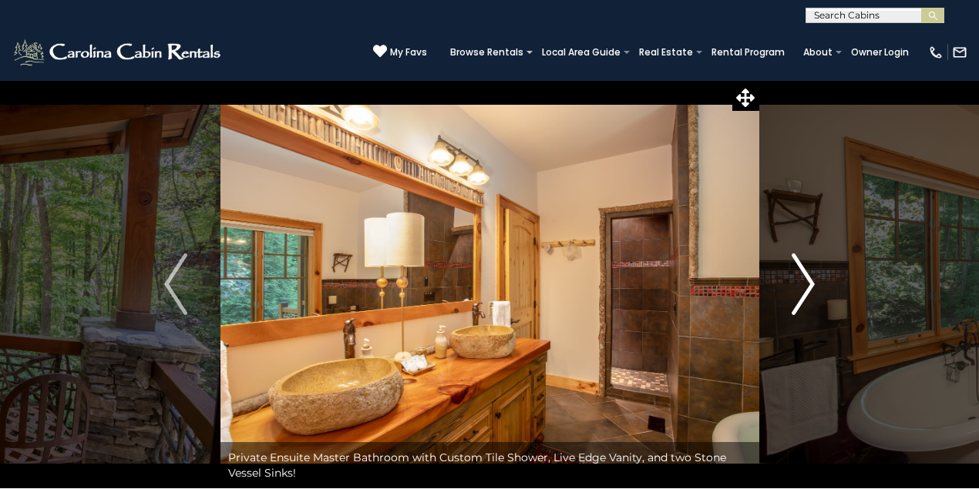
click at [799, 305] on img "Next" at bounding box center [802, 285] width 23 height 62
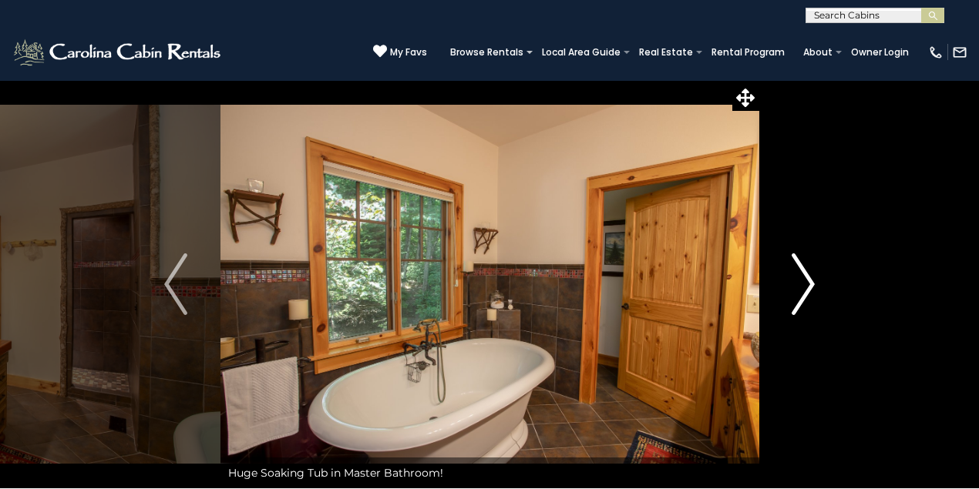
click at [799, 305] on img "Next" at bounding box center [802, 285] width 23 height 62
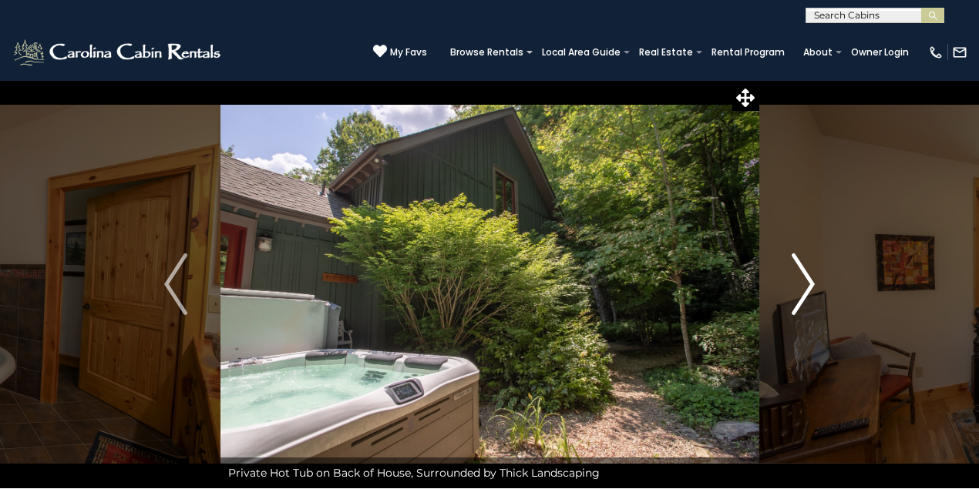
click at [799, 305] on img "Next" at bounding box center [802, 285] width 23 height 62
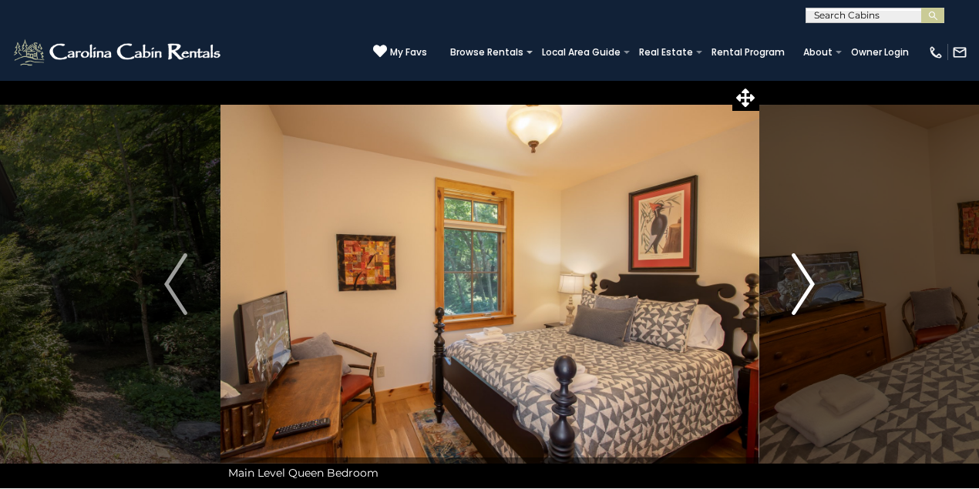
click at [799, 305] on img "Next" at bounding box center [802, 285] width 23 height 62
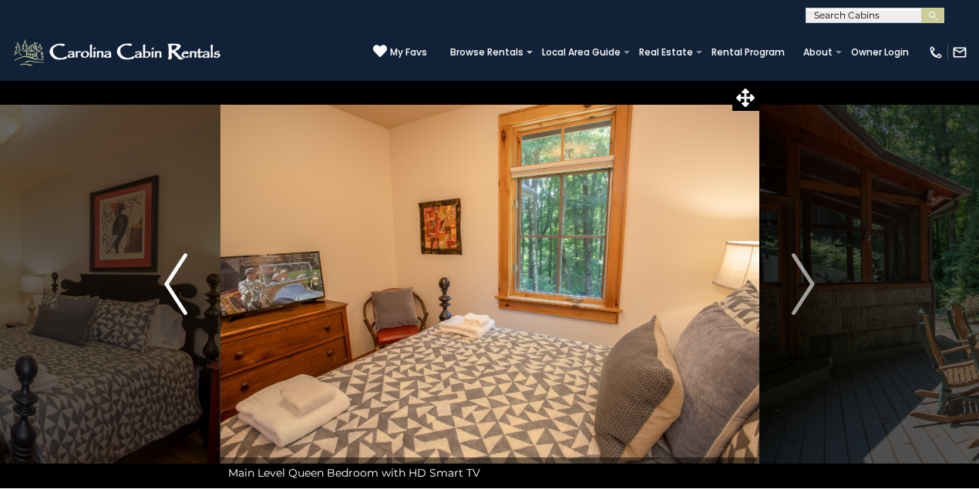
click at [180, 273] on img "Previous" at bounding box center [175, 285] width 23 height 62
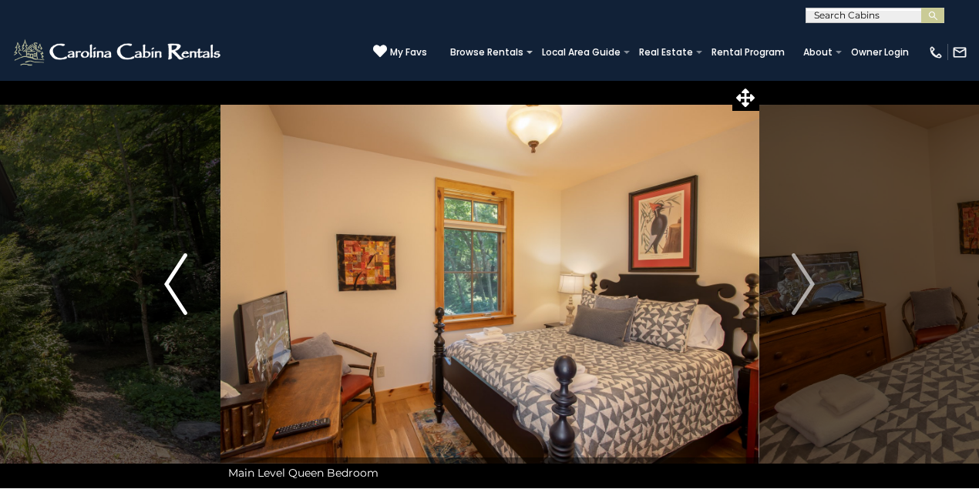
click at [180, 273] on img "Previous" at bounding box center [175, 285] width 23 height 62
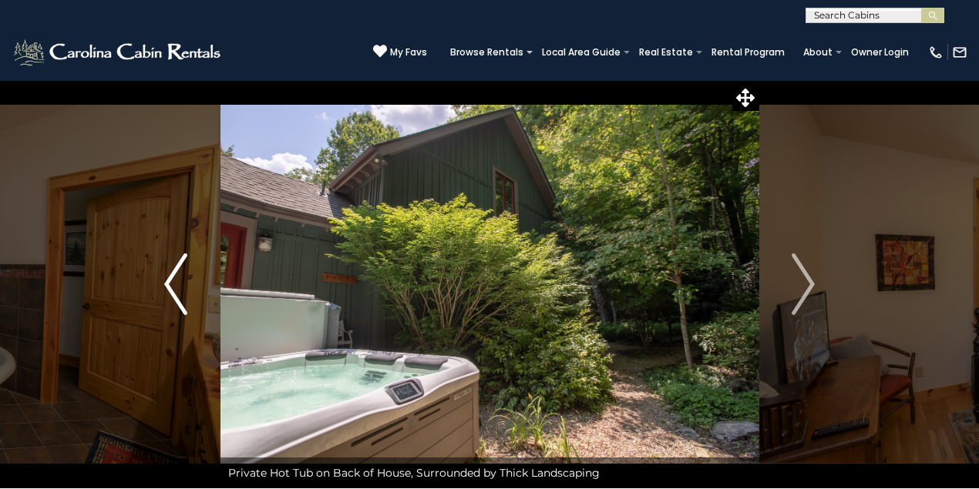
click at [180, 273] on img "Previous" at bounding box center [175, 285] width 23 height 62
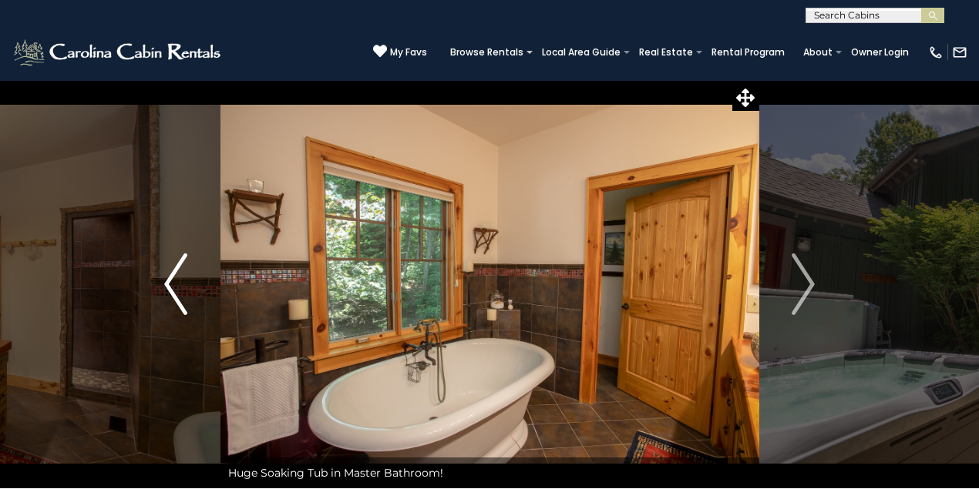
click at [180, 273] on img "Previous" at bounding box center [175, 285] width 23 height 62
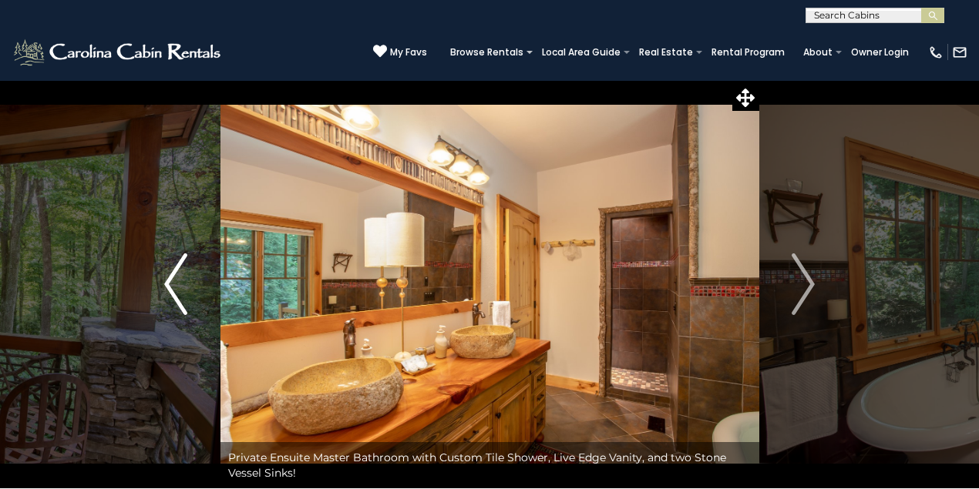
click at [180, 273] on img "Previous" at bounding box center [175, 285] width 23 height 62
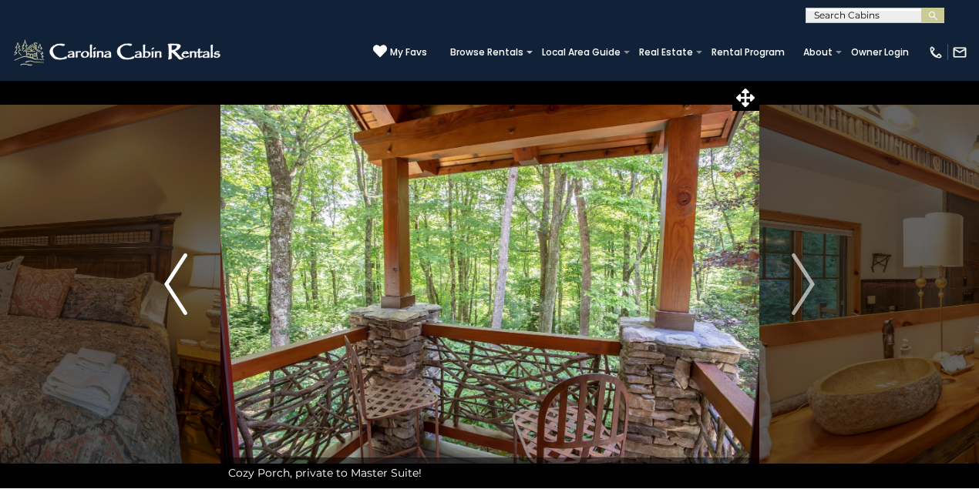
click at [180, 273] on img "Previous" at bounding box center [175, 285] width 23 height 62
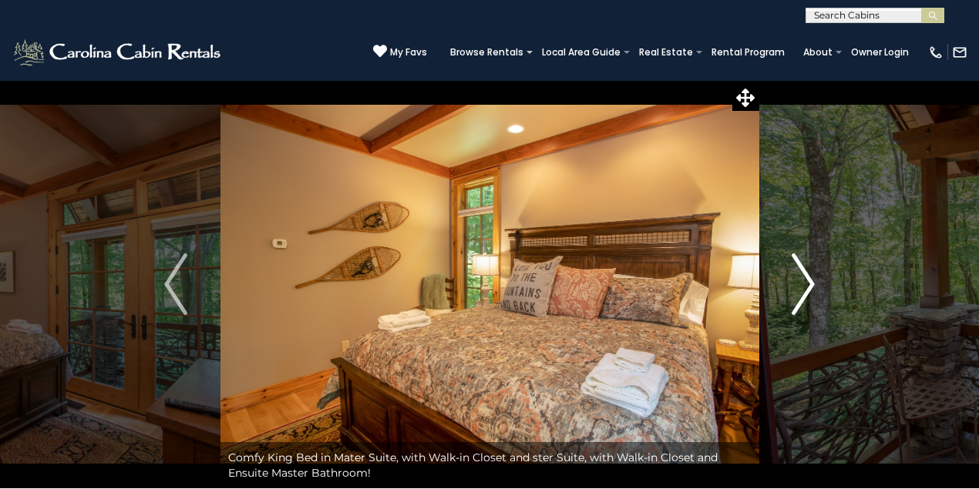
click at [800, 287] on img "Next" at bounding box center [802, 285] width 23 height 62
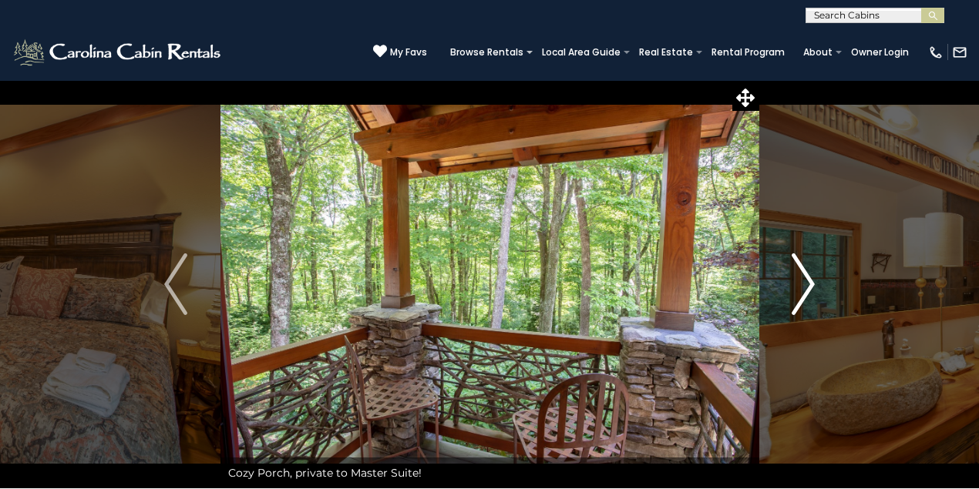
click at [800, 287] on img "Next" at bounding box center [802, 285] width 23 height 62
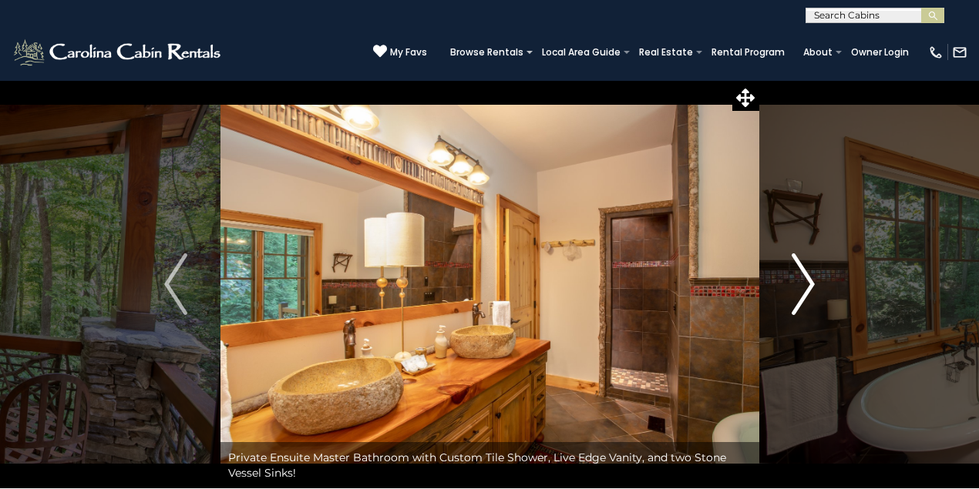
click at [800, 287] on img "Next" at bounding box center [802, 285] width 23 height 62
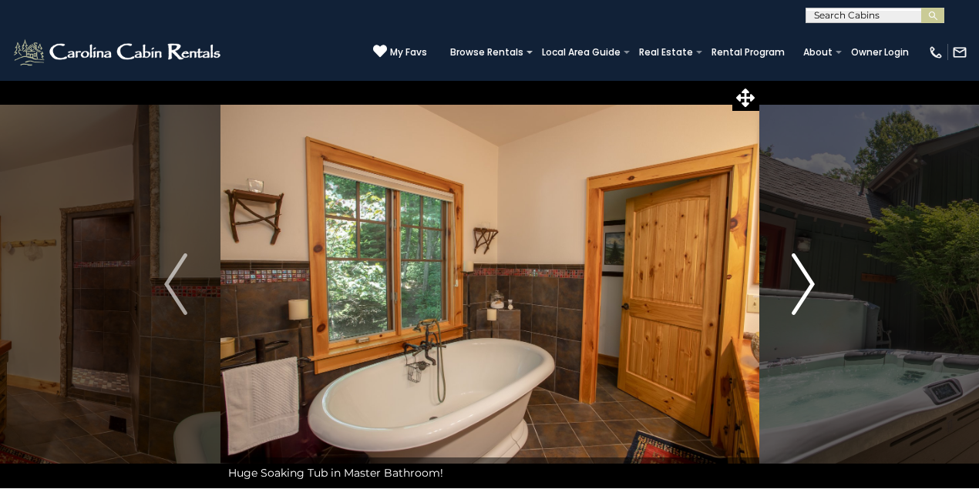
click at [800, 287] on img "Next" at bounding box center [802, 285] width 23 height 62
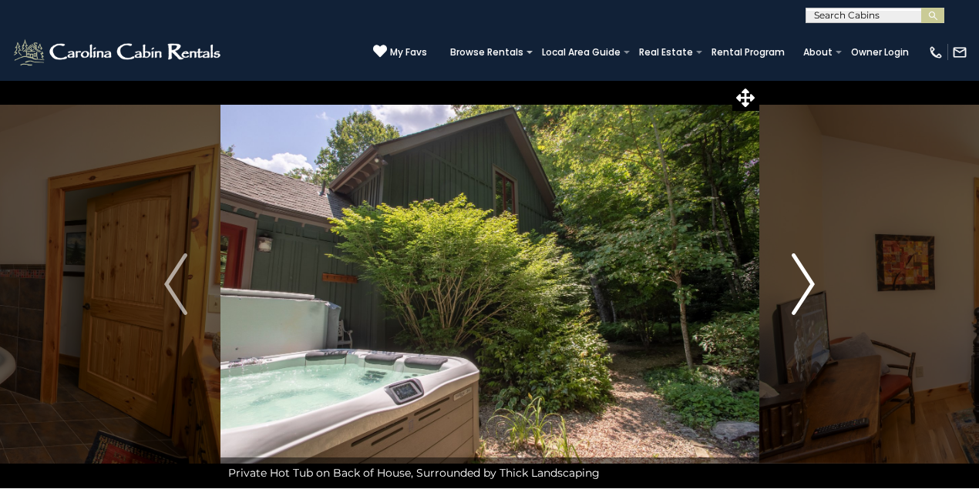
click at [800, 287] on img "Next" at bounding box center [802, 285] width 23 height 62
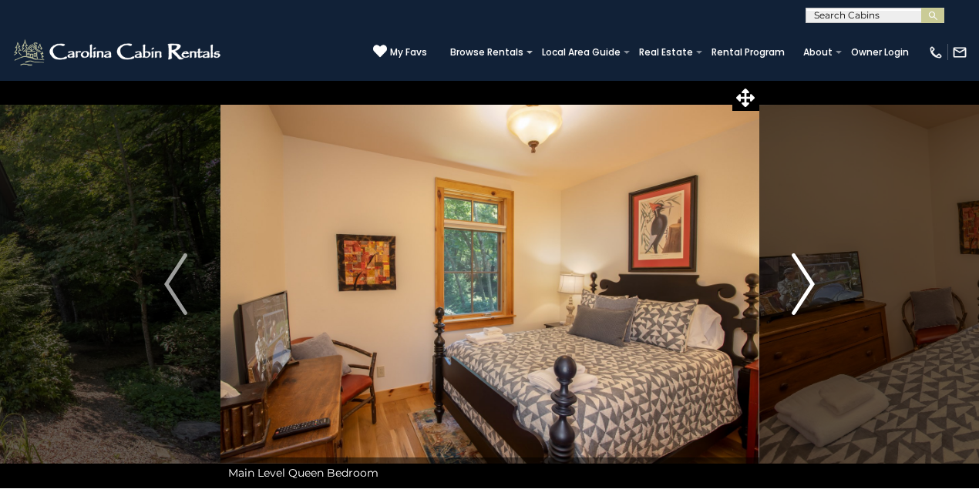
click at [800, 287] on img "Next" at bounding box center [802, 285] width 23 height 62
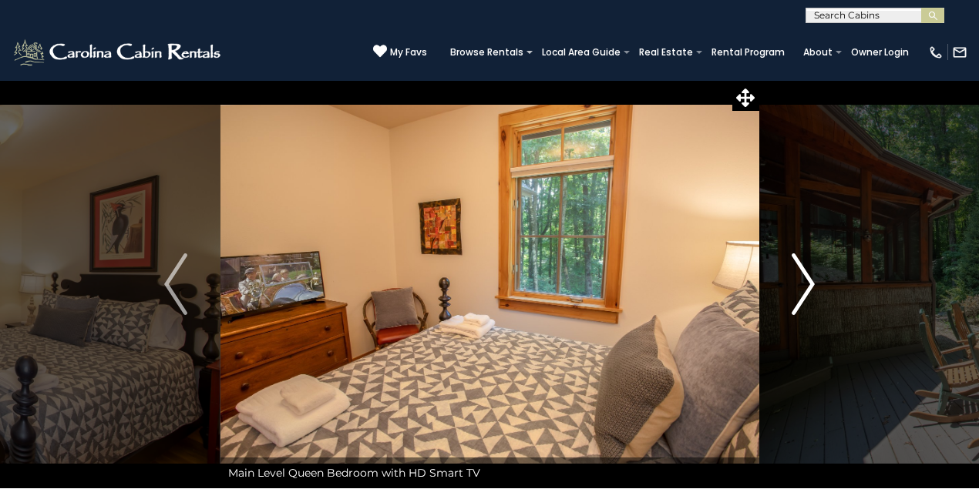
click at [800, 287] on img "Next" at bounding box center [802, 285] width 23 height 62
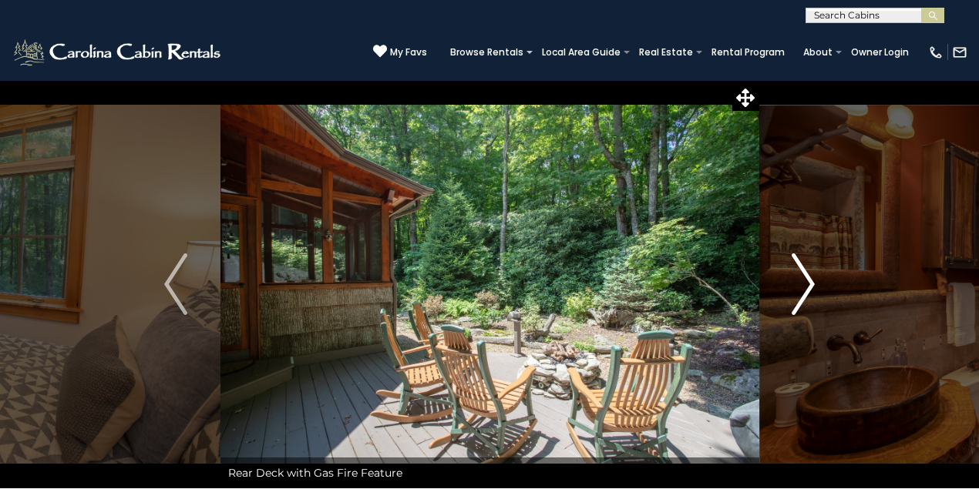
click at [800, 287] on img "Next" at bounding box center [802, 285] width 23 height 62
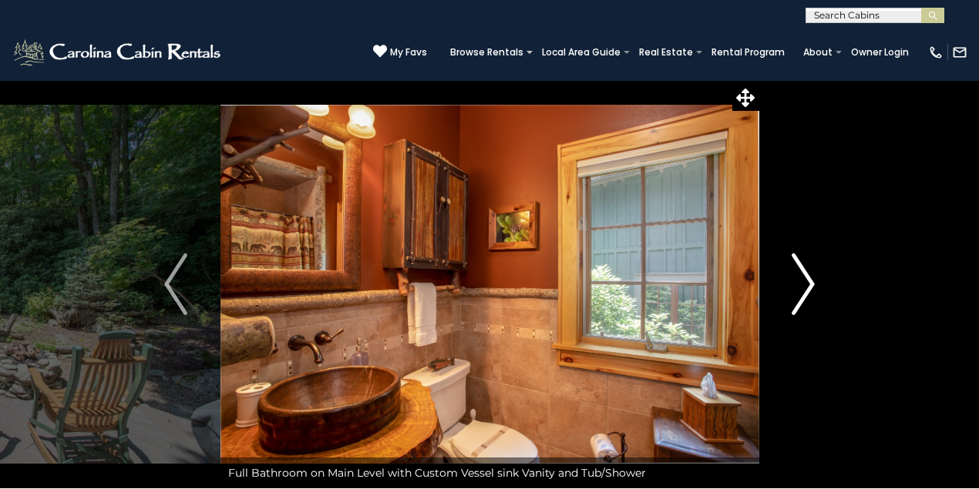
click at [800, 287] on img "Next" at bounding box center [802, 285] width 23 height 62
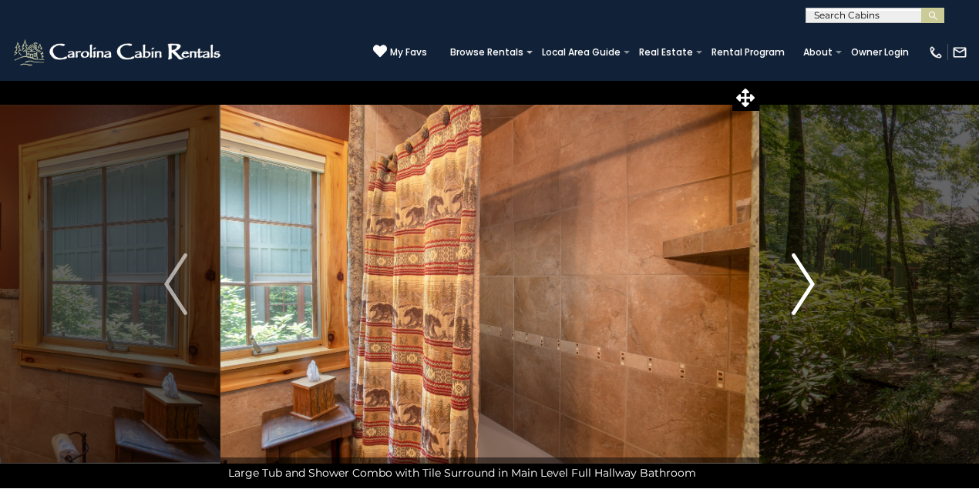
click at [800, 287] on img "Next" at bounding box center [802, 285] width 23 height 62
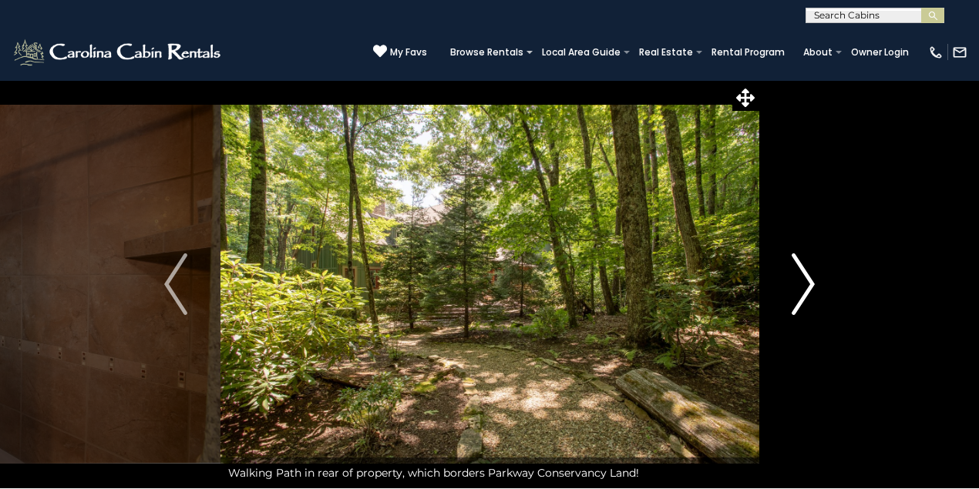
click at [800, 287] on img "Next" at bounding box center [802, 285] width 23 height 62
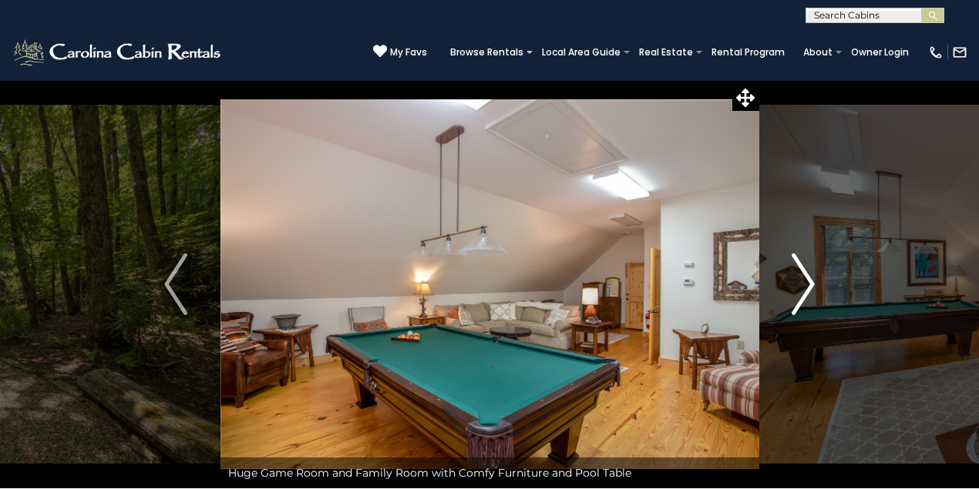
click at [800, 287] on img "Next" at bounding box center [802, 285] width 23 height 62
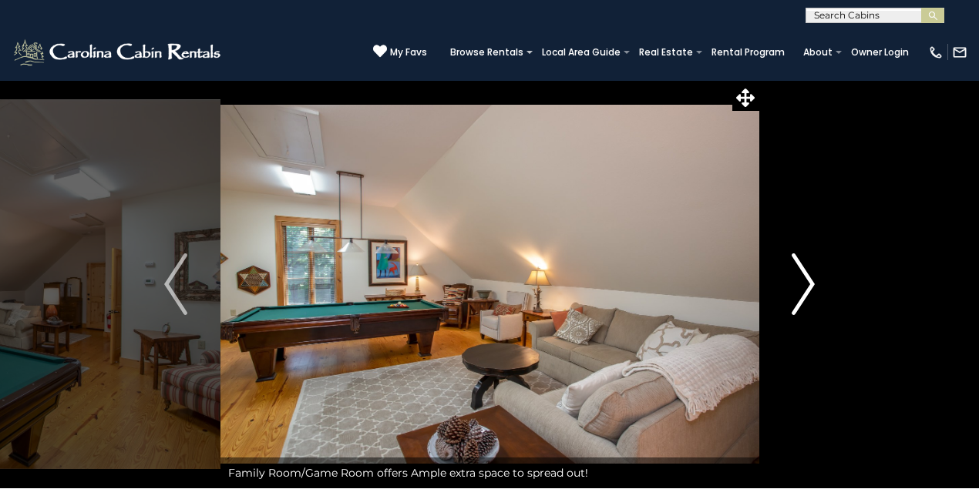
click at [800, 287] on img "Next" at bounding box center [802, 285] width 23 height 62
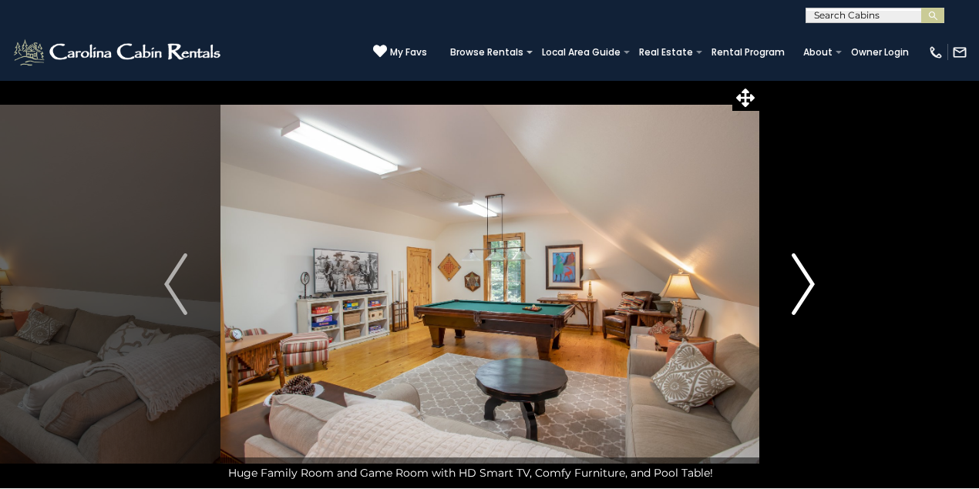
click at [800, 287] on img "Next" at bounding box center [802, 285] width 23 height 62
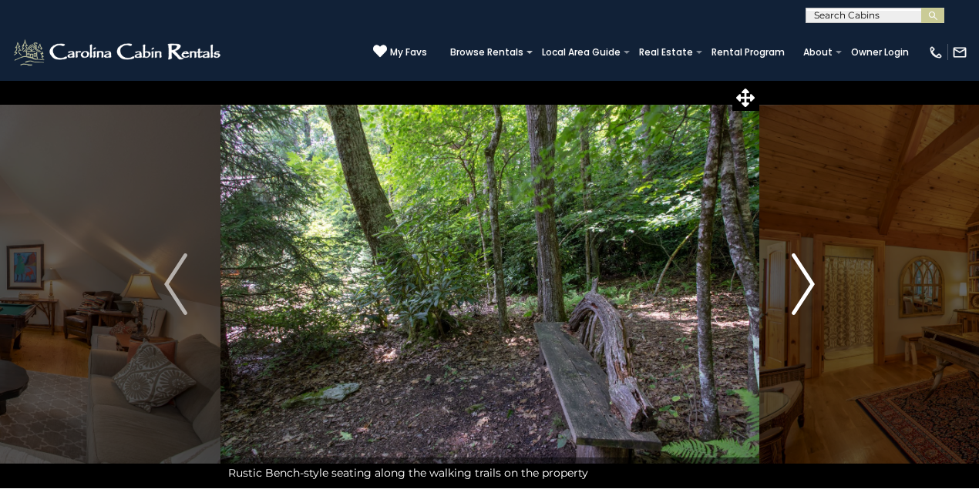
click at [800, 287] on img "Next" at bounding box center [802, 285] width 23 height 62
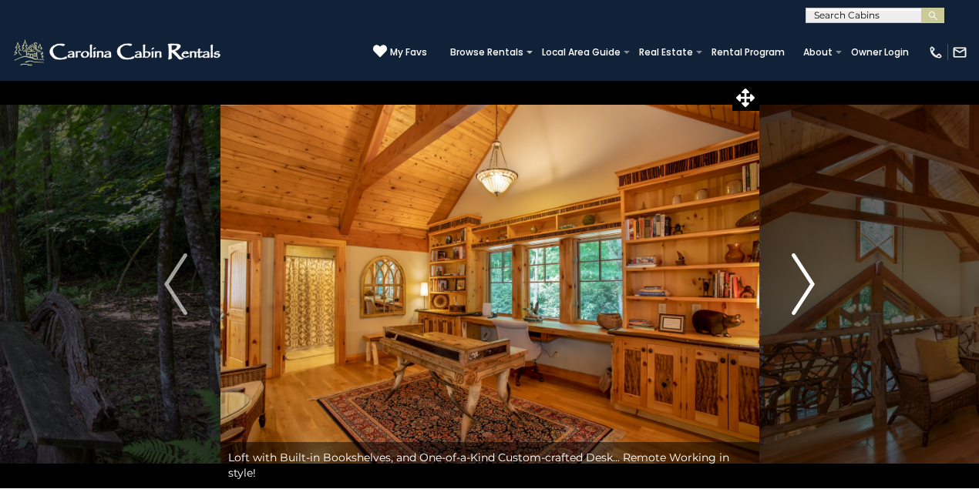
click at [800, 287] on img "Next" at bounding box center [802, 285] width 23 height 62
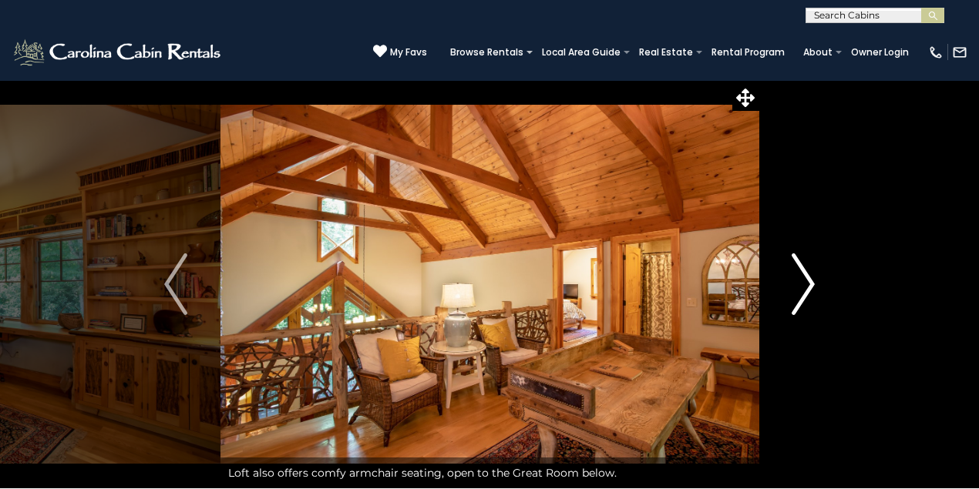
click at [800, 287] on img "Next" at bounding box center [802, 285] width 23 height 62
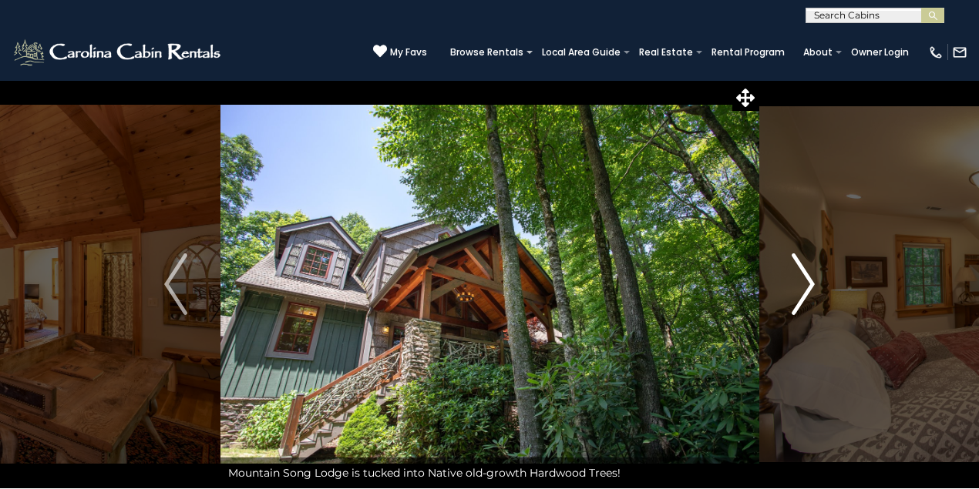
click at [800, 287] on img "Next" at bounding box center [802, 285] width 23 height 62
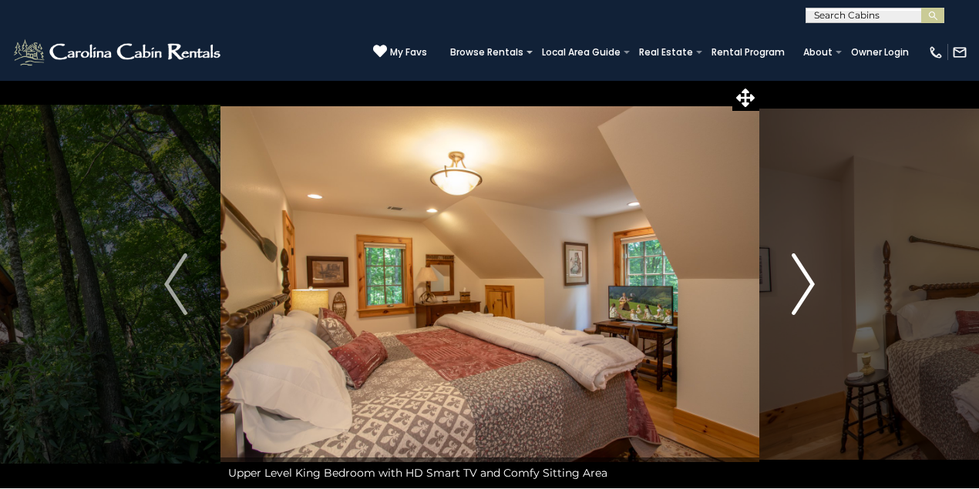
click at [800, 287] on img "Next" at bounding box center [802, 285] width 23 height 62
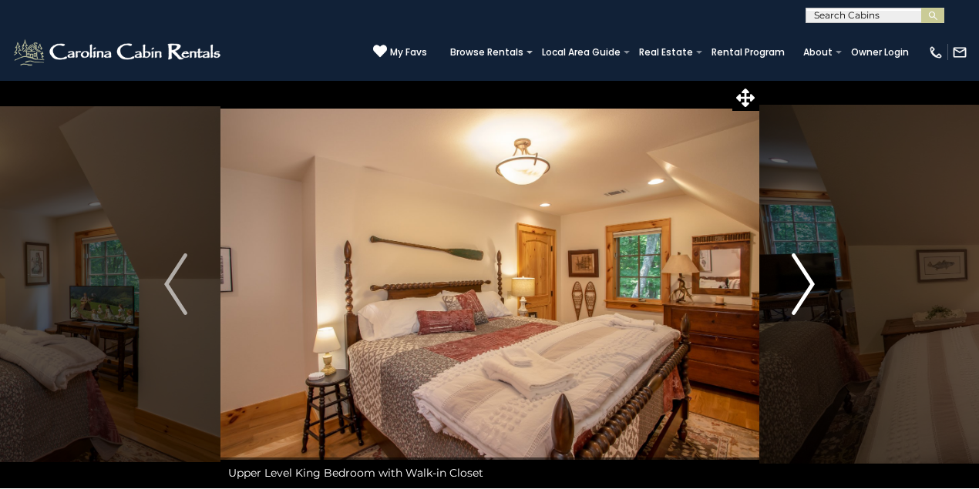
click at [800, 287] on img "Next" at bounding box center [802, 285] width 23 height 62
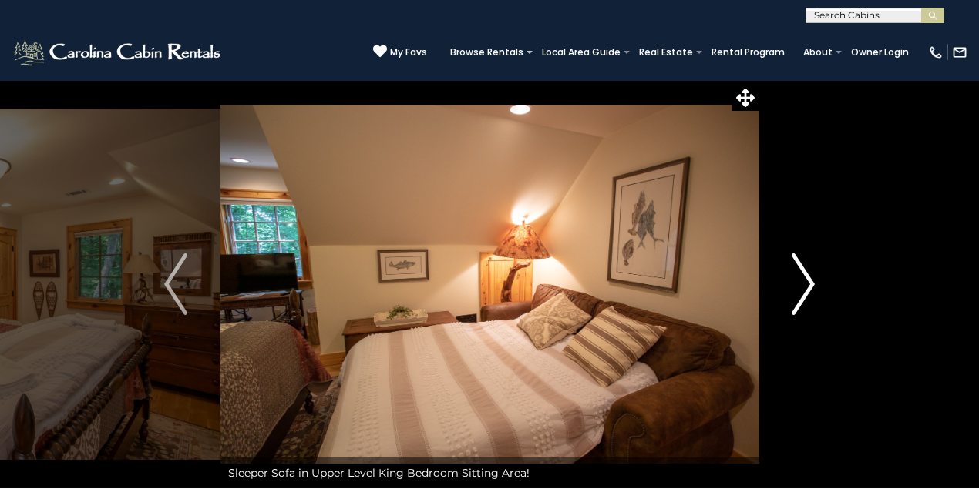
click at [800, 287] on img "Next" at bounding box center [802, 285] width 23 height 62
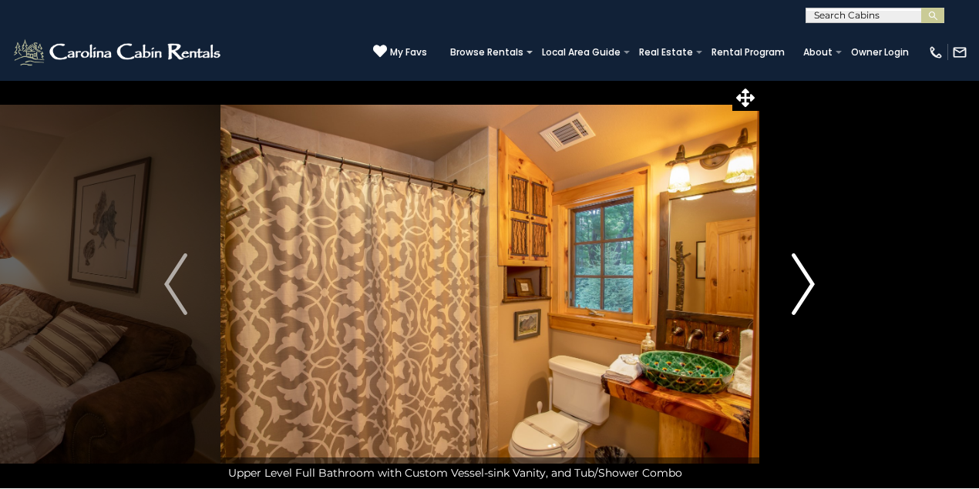
click at [800, 287] on img "Next" at bounding box center [802, 285] width 23 height 62
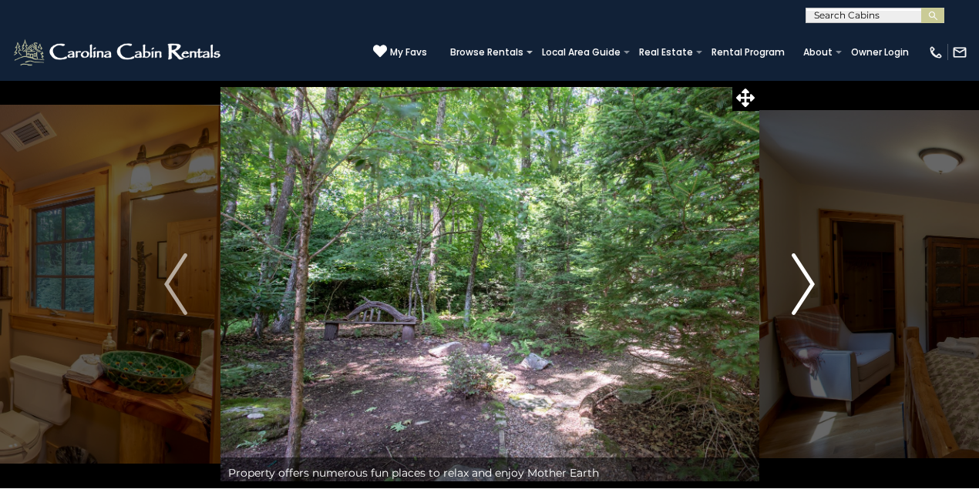
click at [800, 287] on img "Next" at bounding box center [802, 285] width 23 height 62
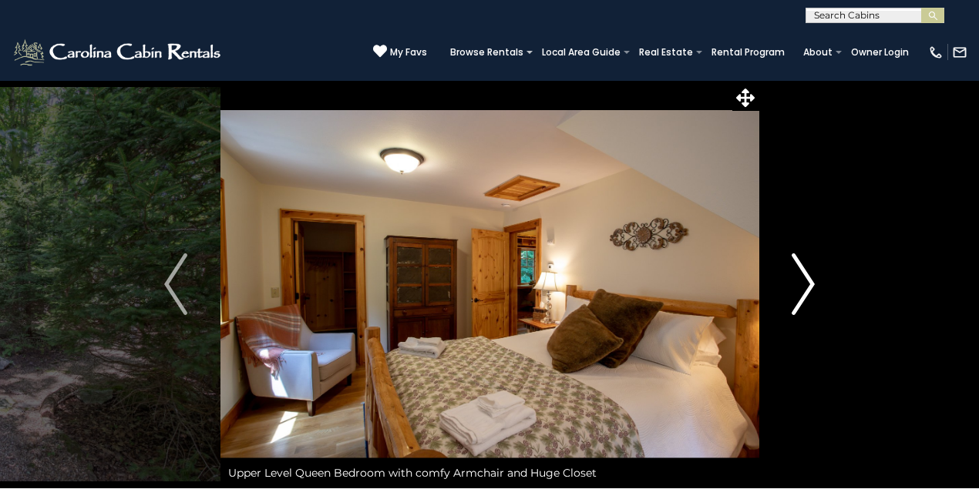
click at [800, 287] on img "Next" at bounding box center [802, 285] width 23 height 62
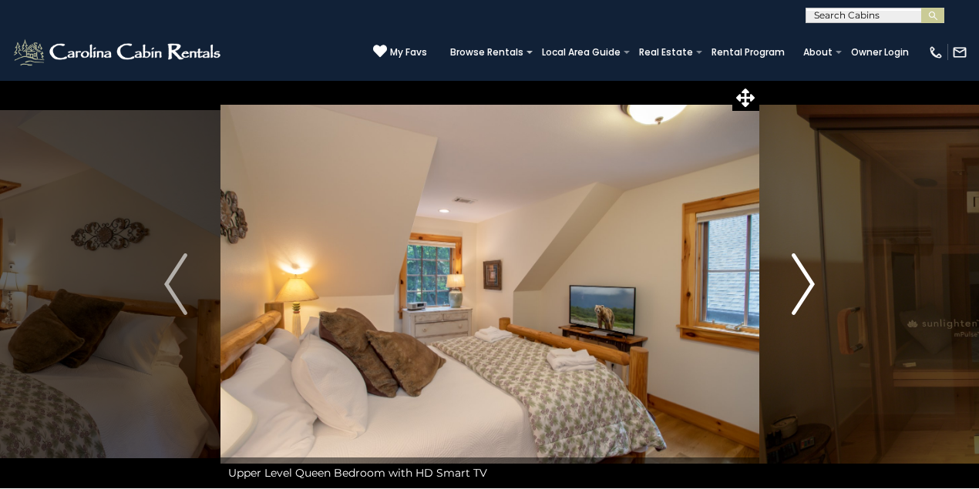
click at [800, 287] on img "Next" at bounding box center [802, 285] width 23 height 62
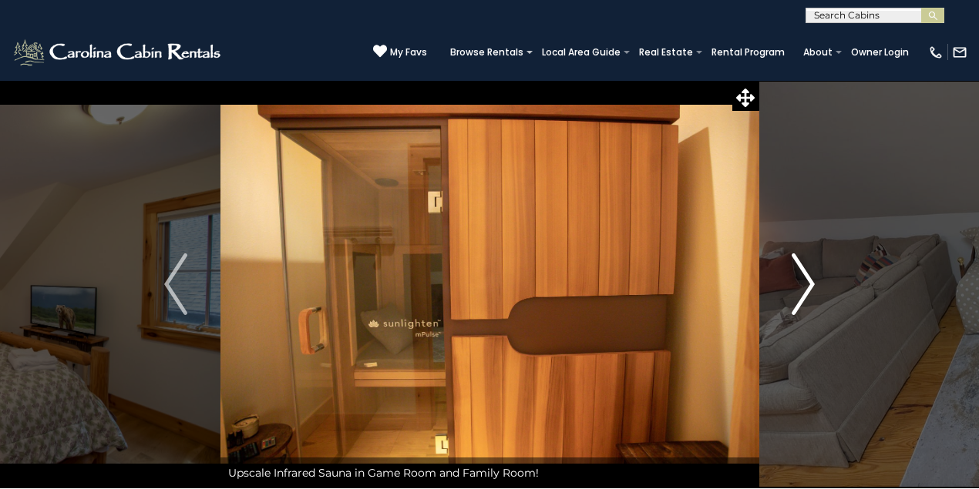
click at [800, 287] on img "Next" at bounding box center [802, 285] width 23 height 62
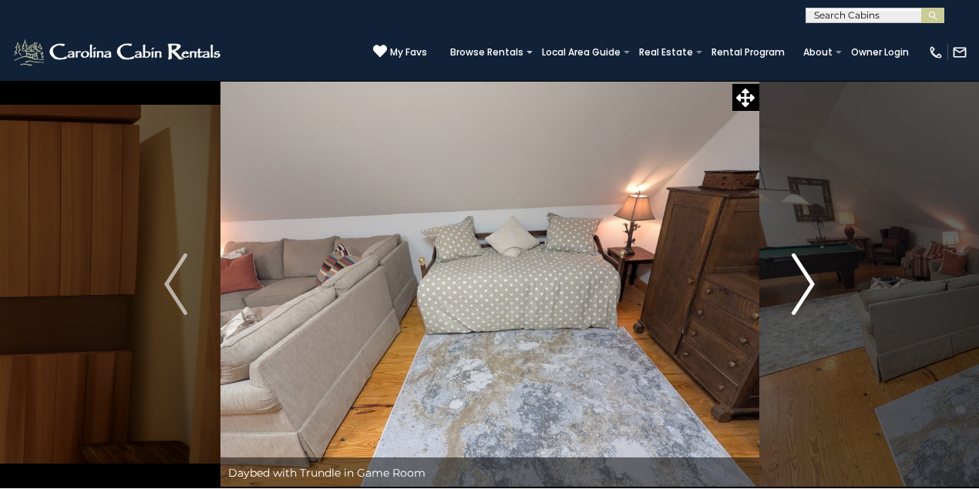
click at [800, 287] on img "Next" at bounding box center [802, 285] width 23 height 62
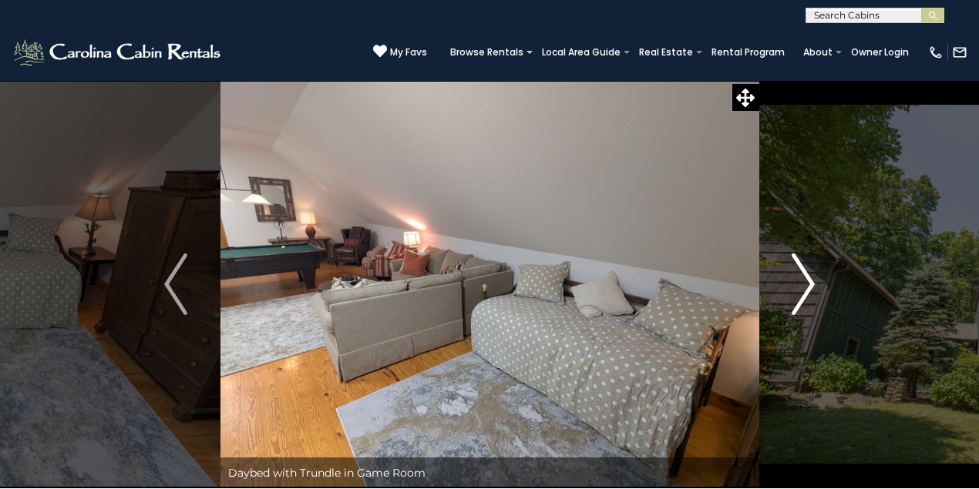
click at [800, 287] on img "Next" at bounding box center [802, 285] width 23 height 62
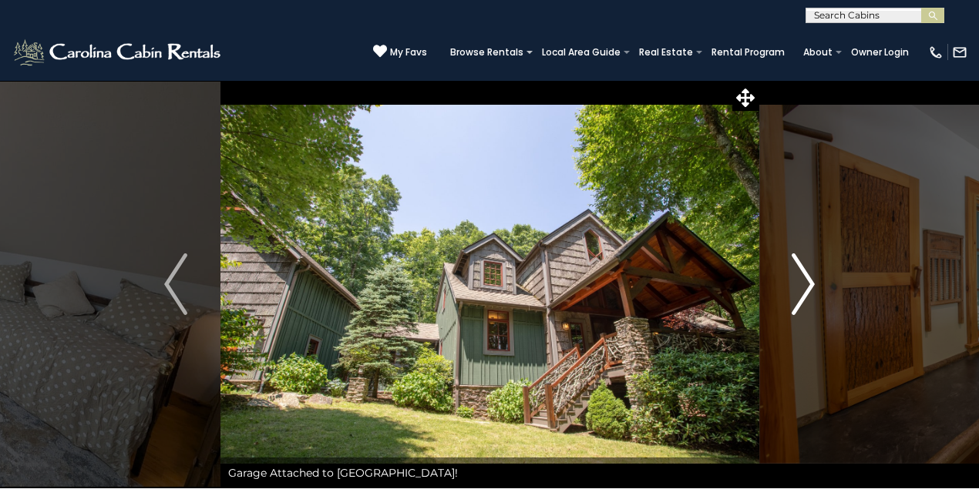
click at [800, 287] on img "Next" at bounding box center [802, 285] width 23 height 62
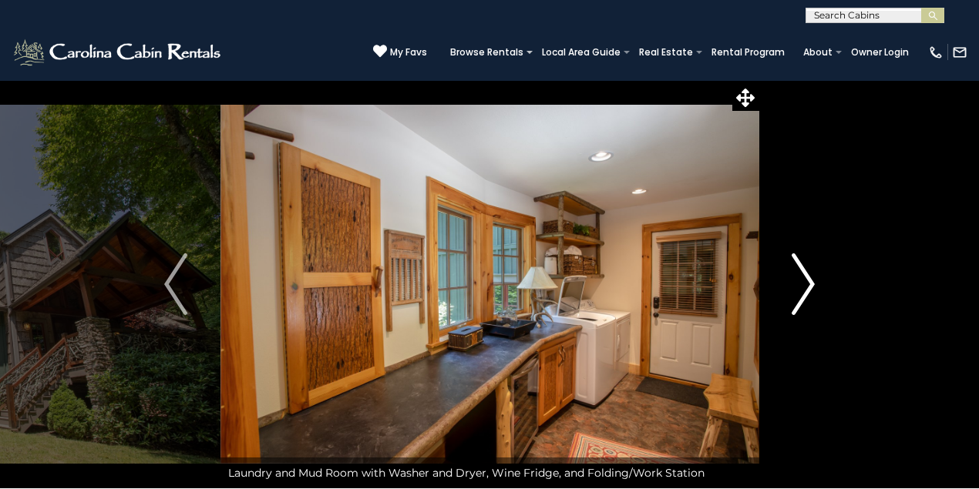
click at [800, 287] on img "Next" at bounding box center [802, 285] width 23 height 62
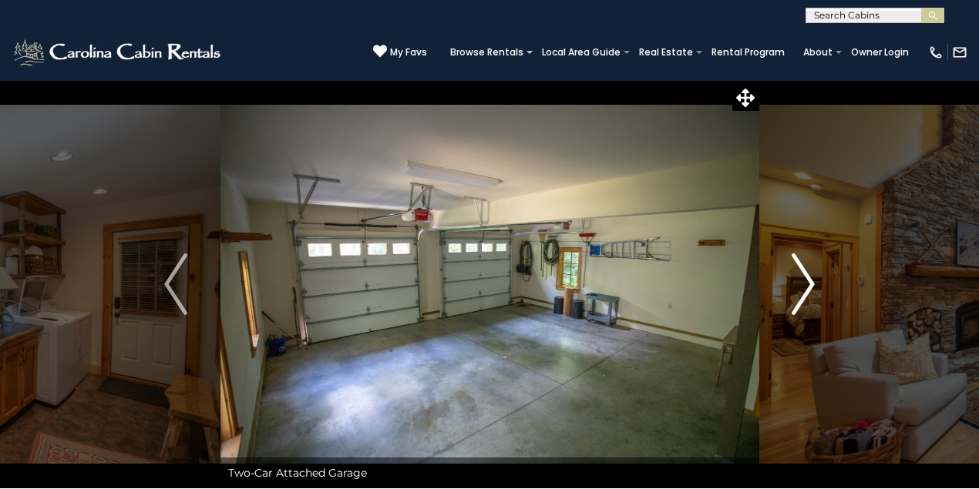
click at [800, 287] on img "Next" at bounding box center [802, 285] width 23 height 62
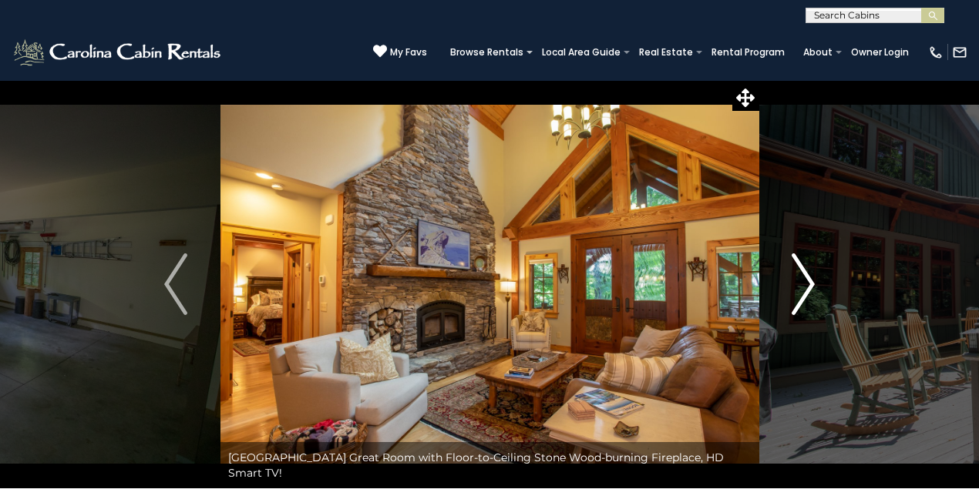
click at [800, 287] on img "Next" at bounding box center [802, 285] width 23 height 62
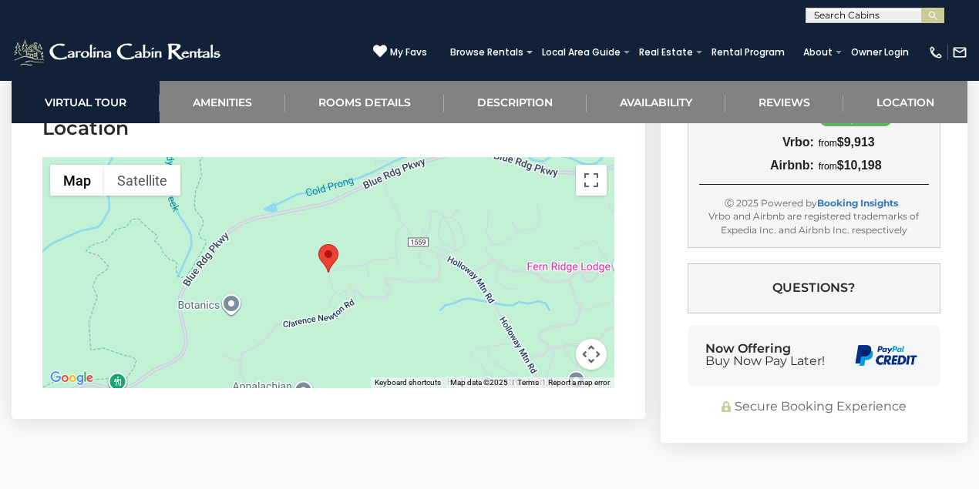
scroll to position [5303, 0]
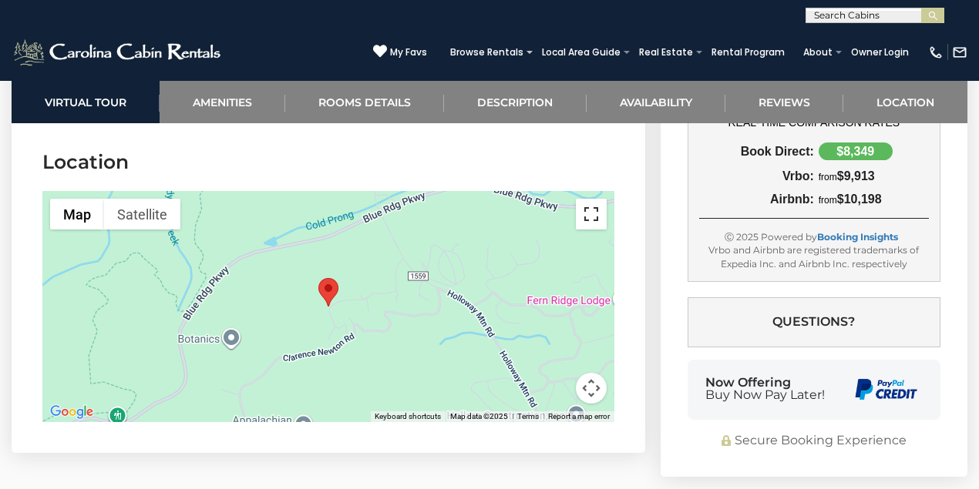
click at [594, 213] on button "Toggle fullscreen view" at bounding box center [591, 214] width 31 height 31
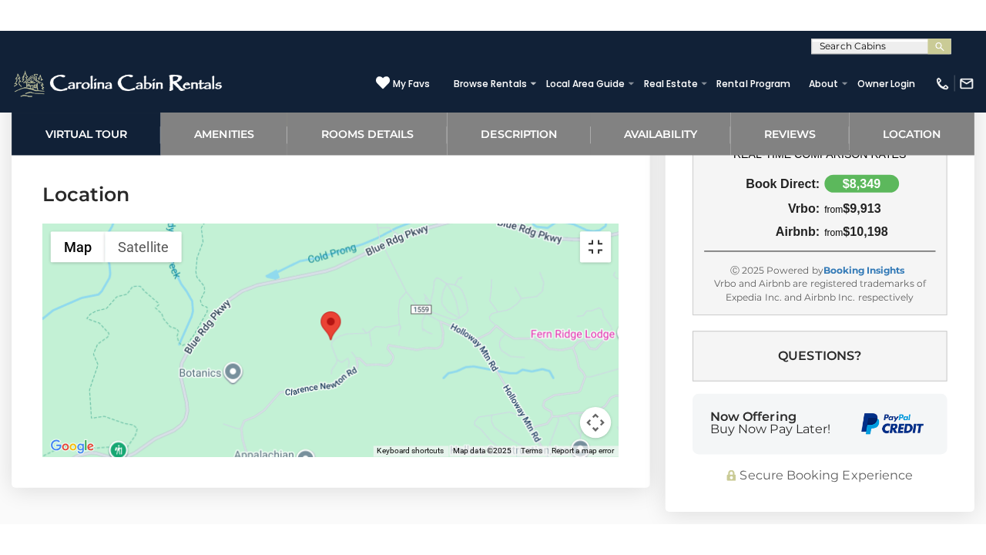
scroll to position [5282, 0]
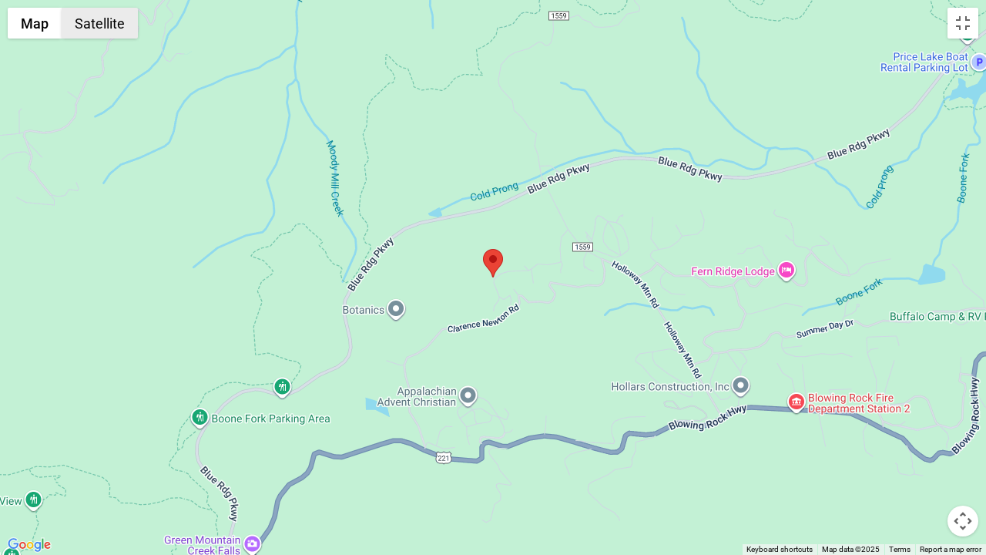
click at [94, 15] on button "Satellite" at bounding box center [100, 23] width 76 height 31
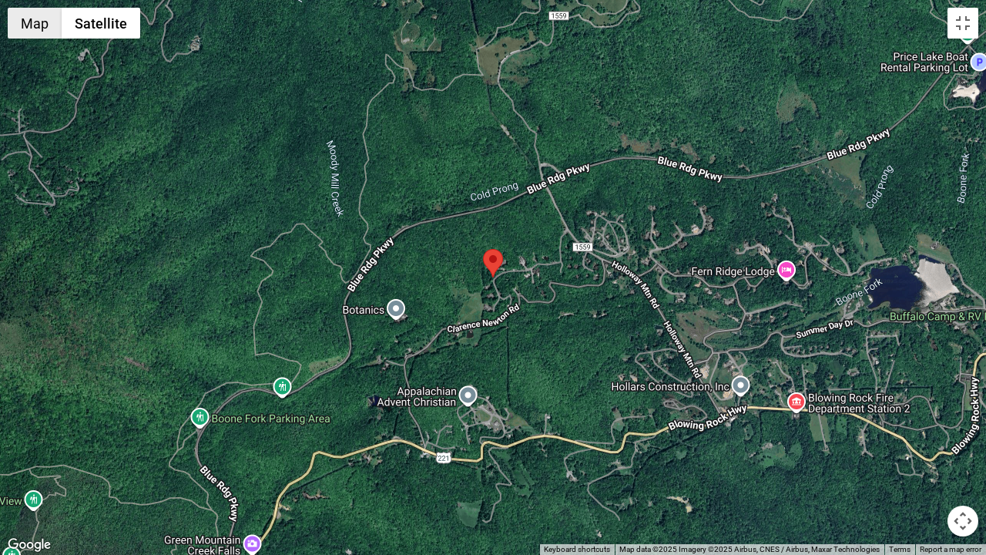
click at [39, 29] on button "Map" at bounding box center [35, 23] width 54 height 31
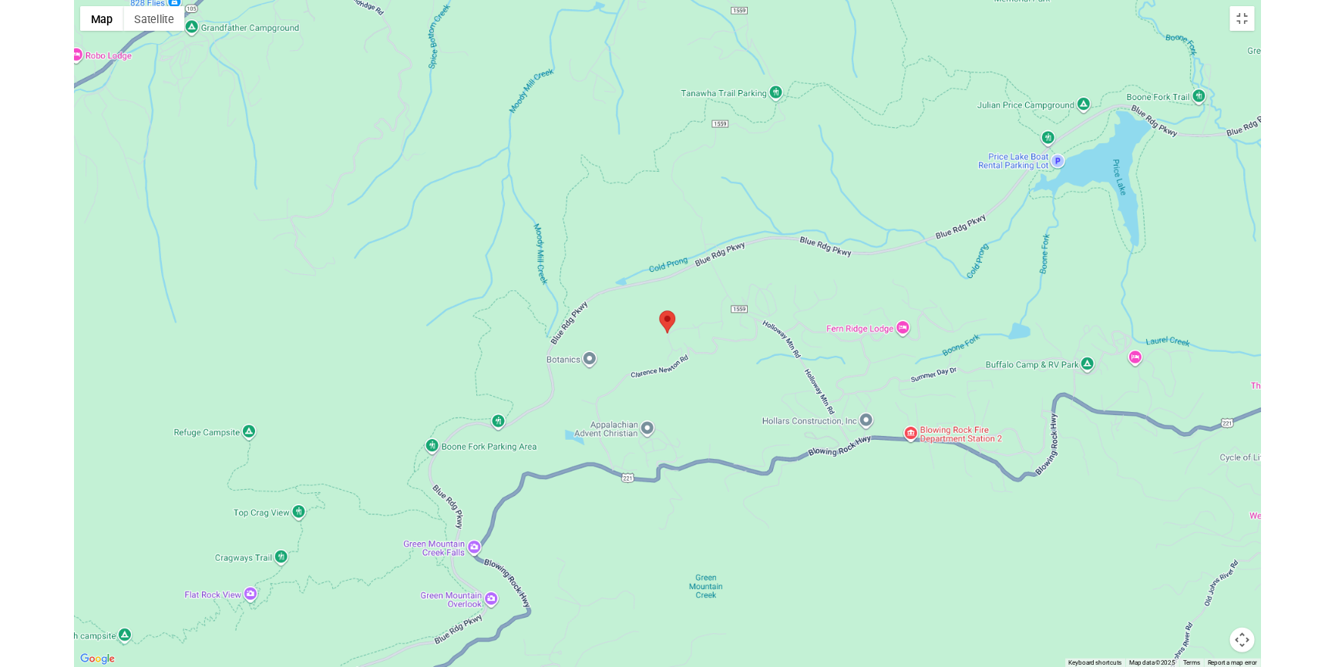
scroll to position [4293, 0]
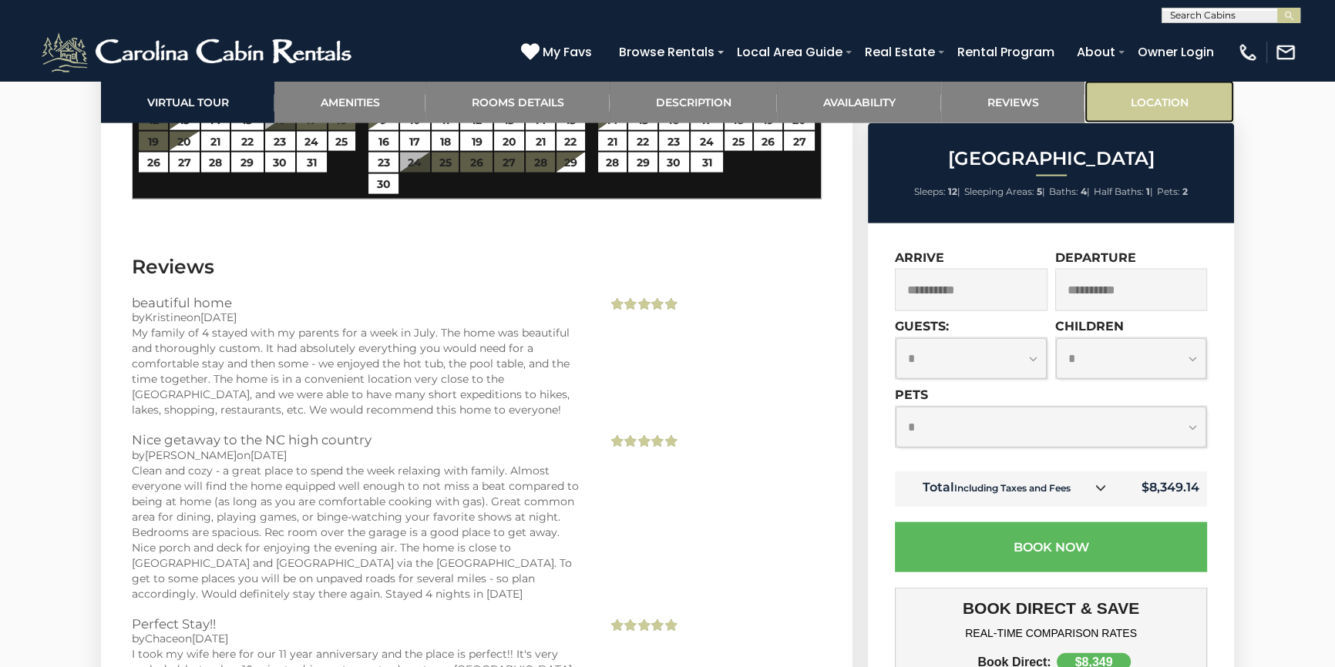
click at [978, 89] on link "Location" at bounding box center [1158, 102] width 149 height 42
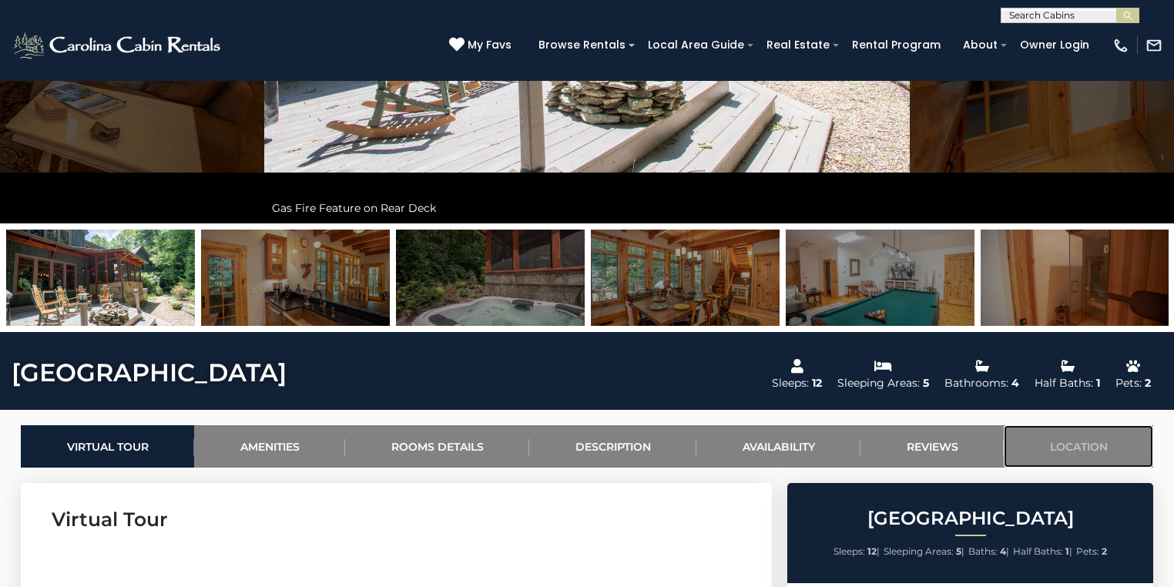
scroll to position [368, 0]
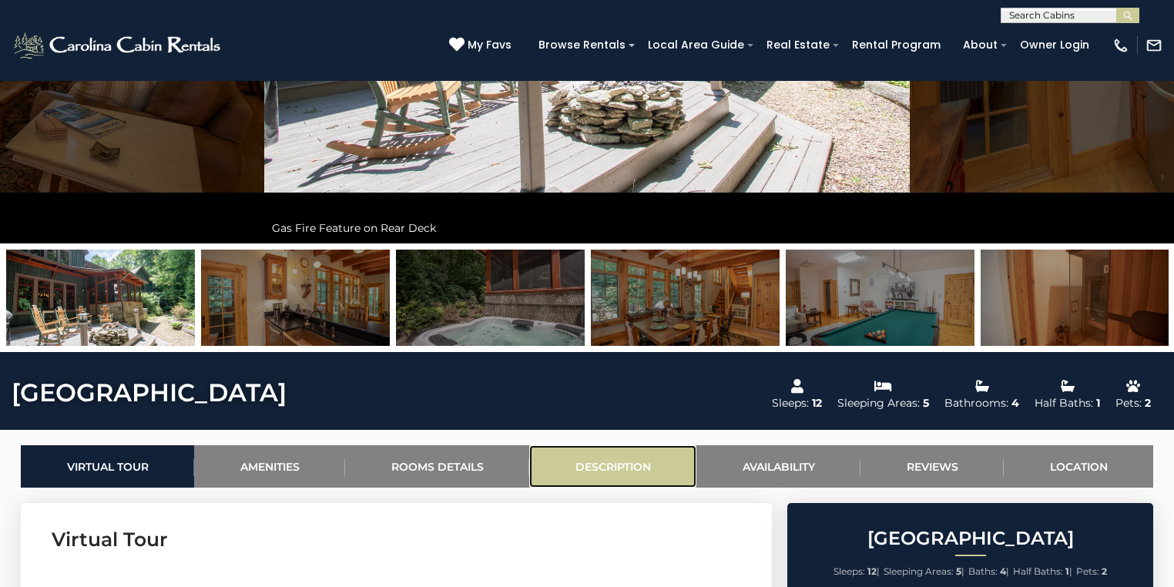
click at [630, 479] on link "Description" at bounding box center [612, 466] width 167 height 42
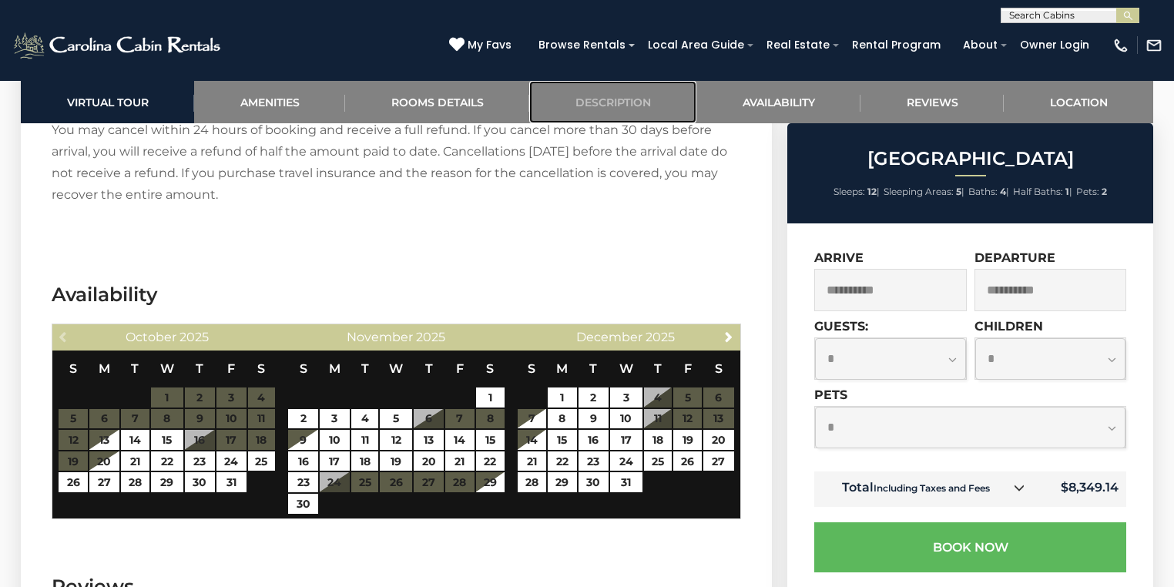
scroll to position [3967, 0]
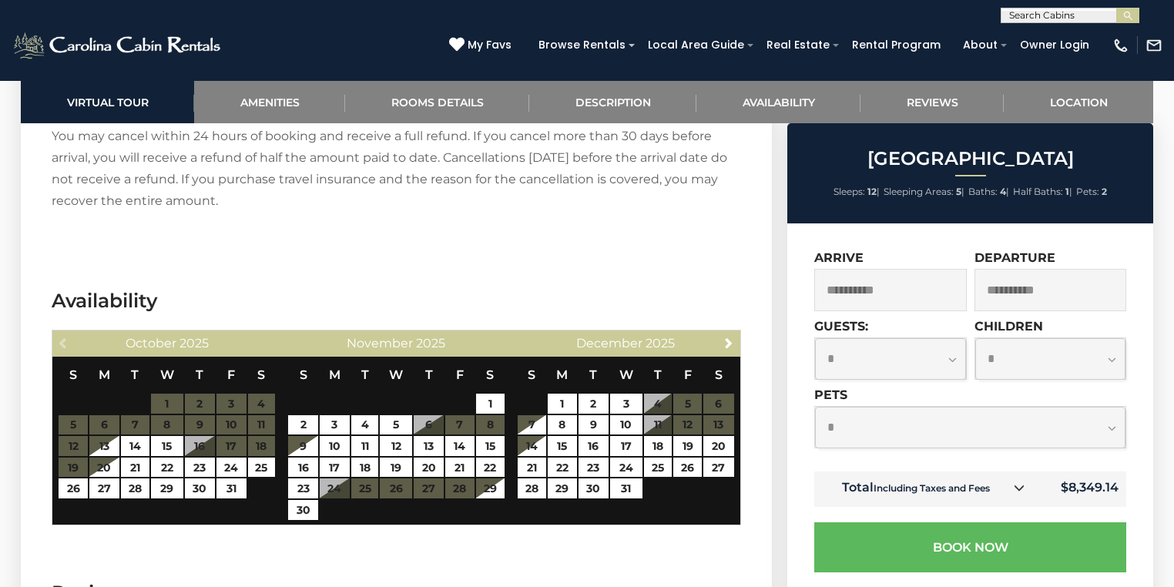
click at [978, 485] on td "$8,349.14" at bounding box center [1081, 489] width 89 height 35
copy div "$8,349.14 Subtotal $6,801.00 Tax - North Carolina State Sales Tax (4.75%) $351.…"
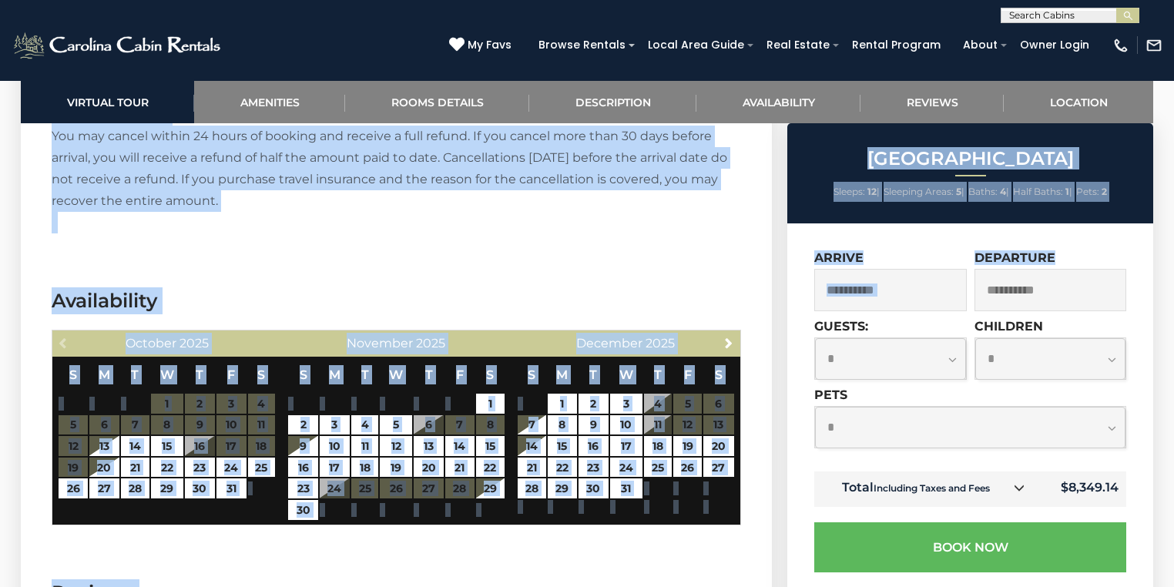
drag, startPoint x: 1171, startPoint y: 410, endPoint x: 1160, endPoint y: 284, distance: 126.1
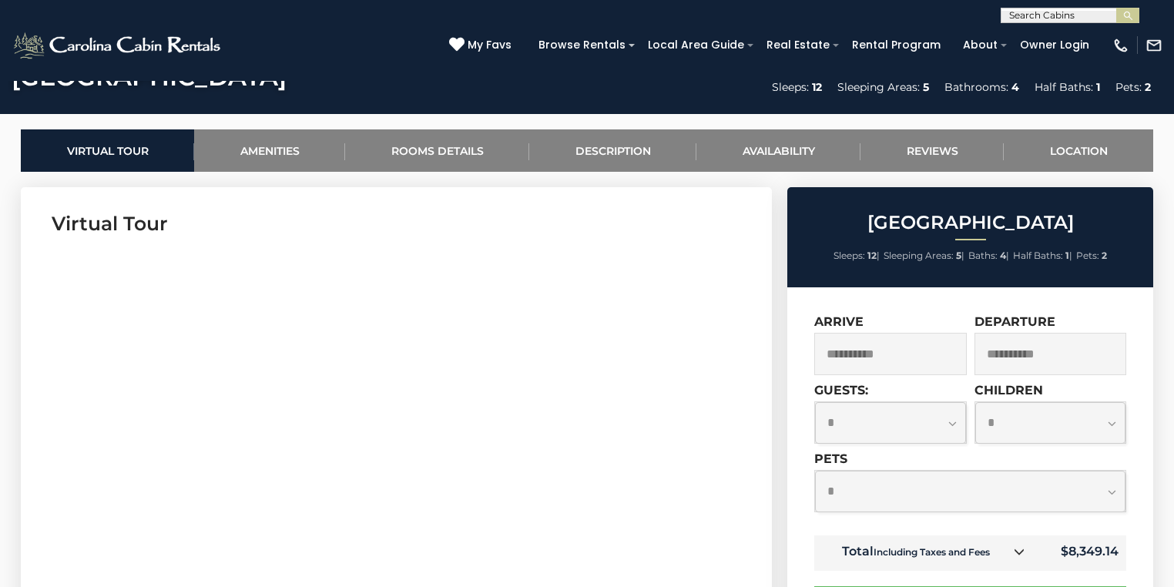
scroll to position [697, 0]
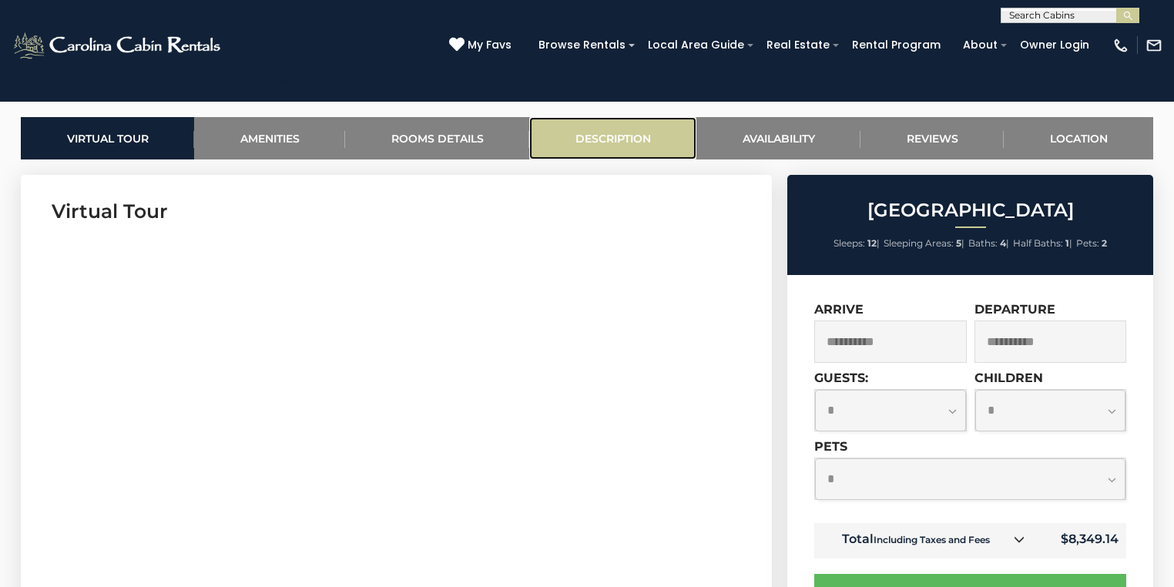
click at [598, 133] on link "Description" at bounding box center [612, 138] width 167 height 42
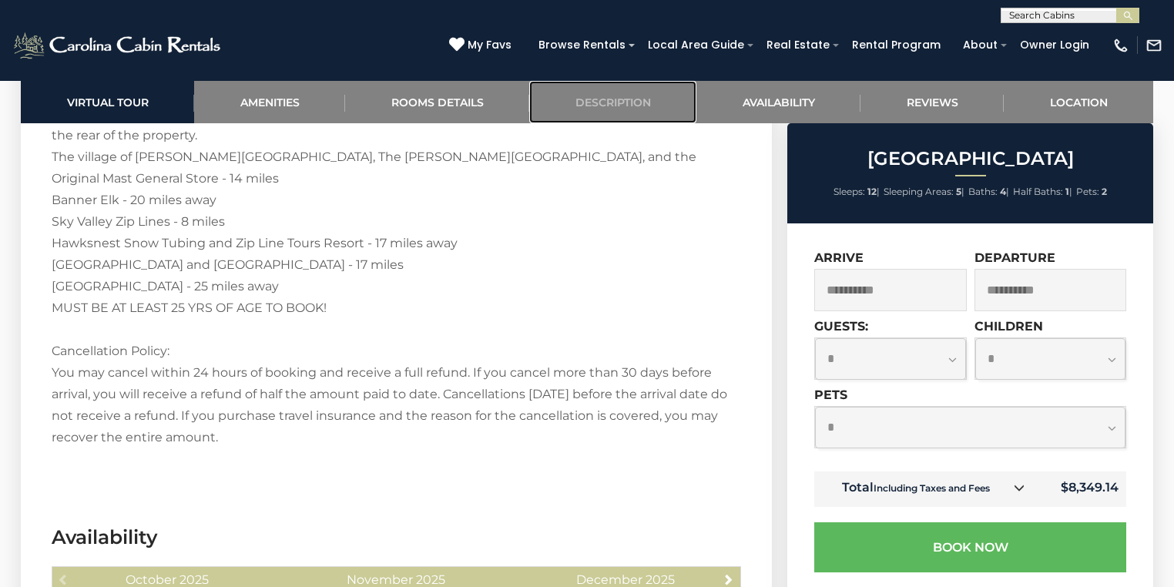
scroll to position [3737, 0]
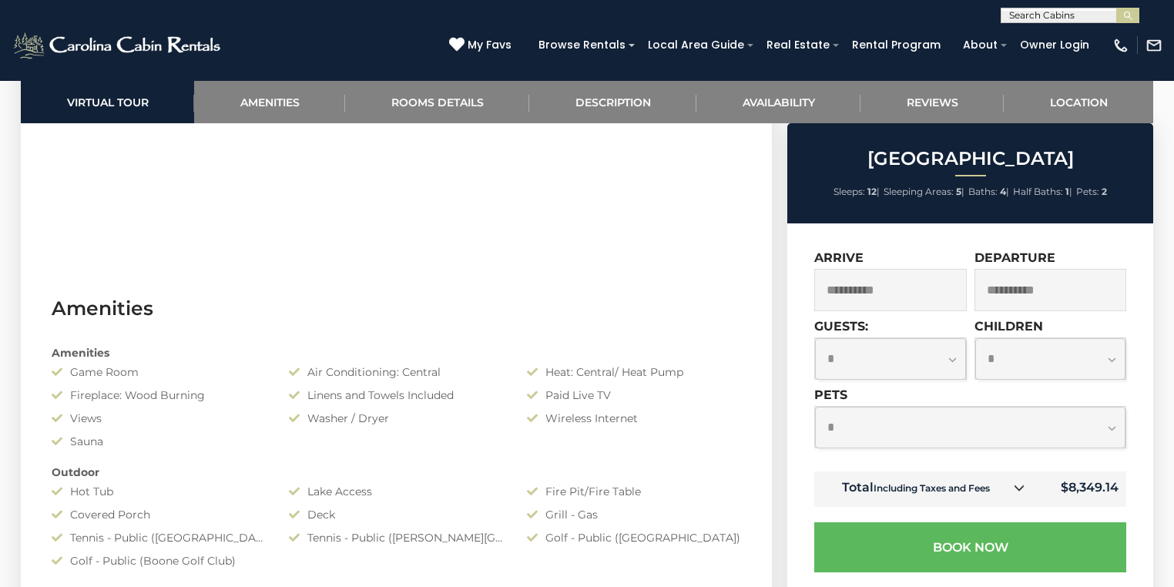
scroll to position [908, 0]
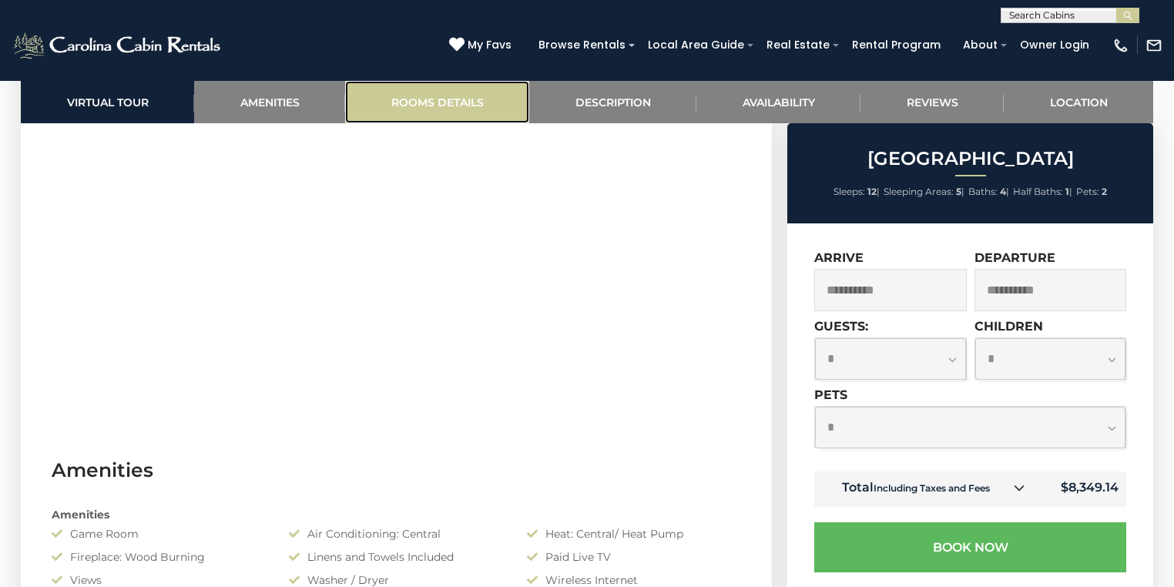
click at [384, 99] on link "Rooms Details" at bounding box center [437, 102] width 184 height 42
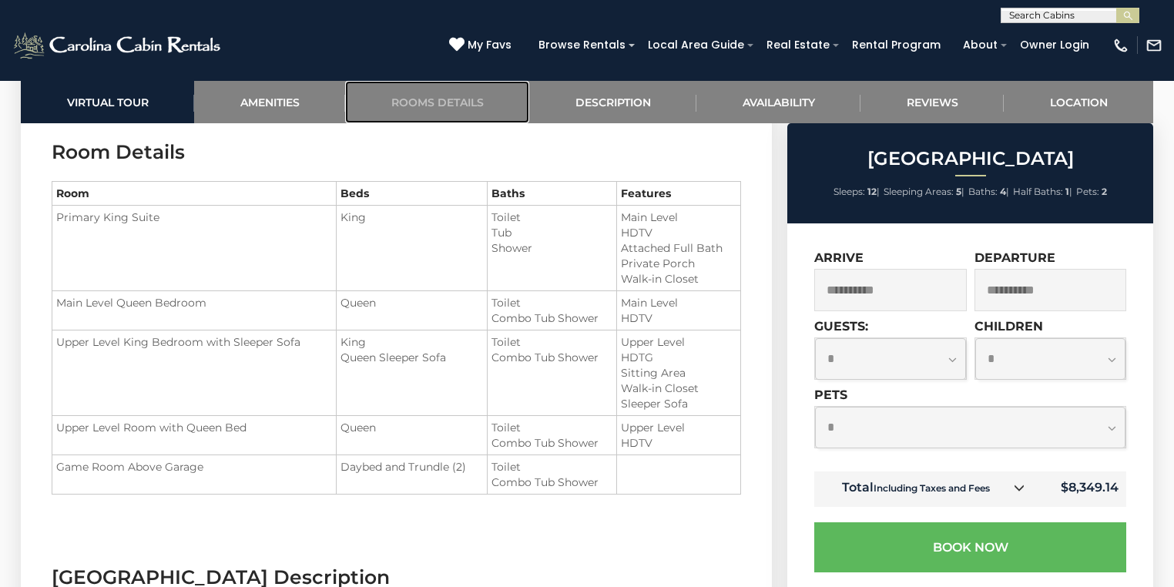
scroll to position [1953, 0]
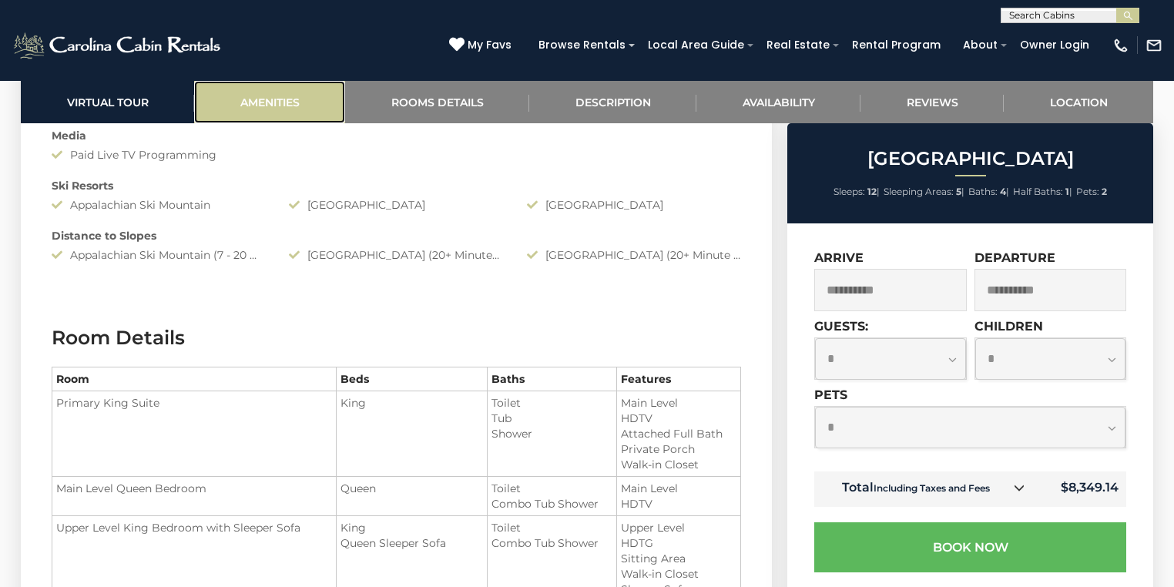
click at [274, 119] on link "Amenities" at bounding box center [269, 102] width 151 height 42
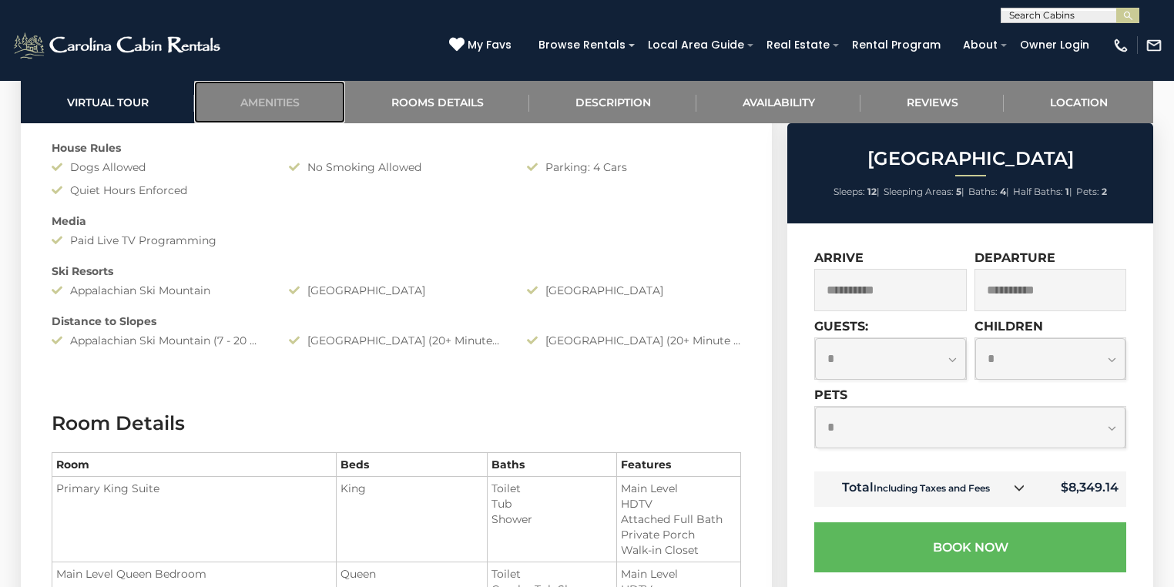
scroll to position [1570, 0]
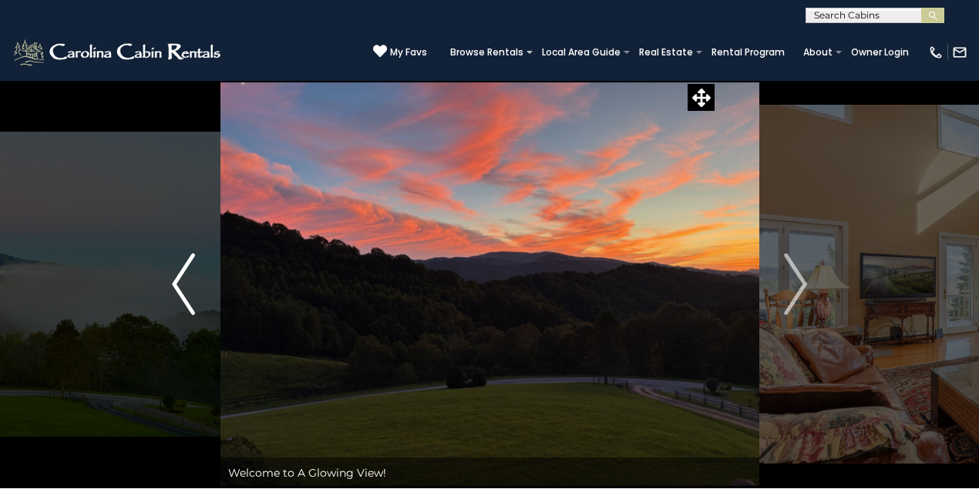
drag, startPoint x: 156, startPoint y: 180, endPoint x: 179, endPoint y: 183, distance: 23.4
click at [158, 180] on button "Previous" at bounding box center [183, 284] width 74 height 408
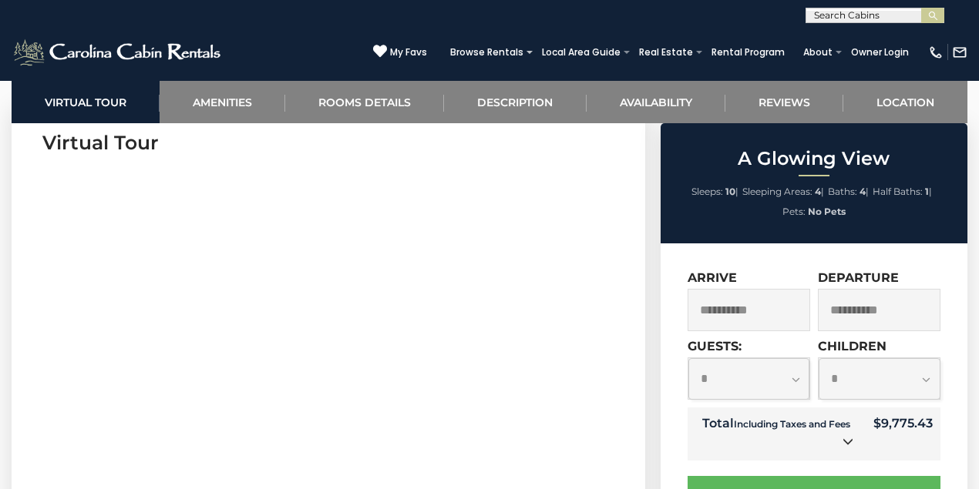
scroll to position [733, 0]
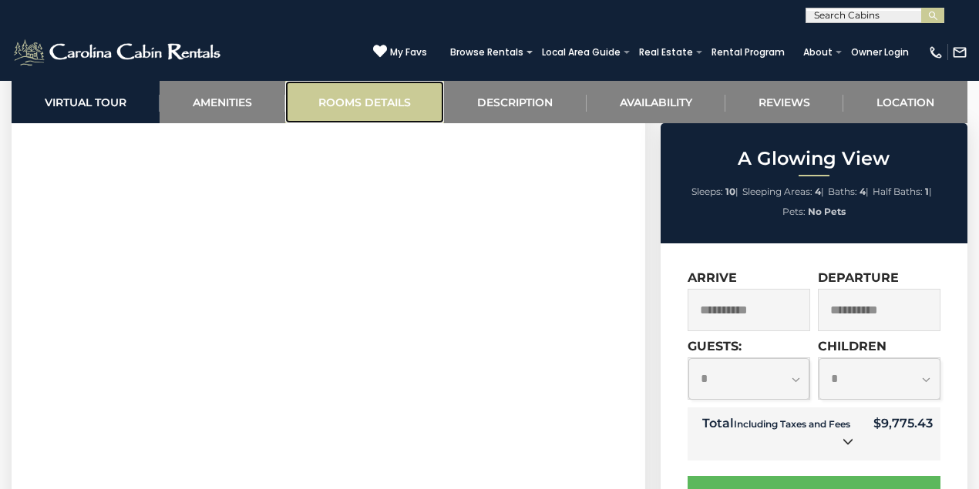
click at [364, 97] on link "Rooms Details" at bounding box center [364, 102] width 159 height 42
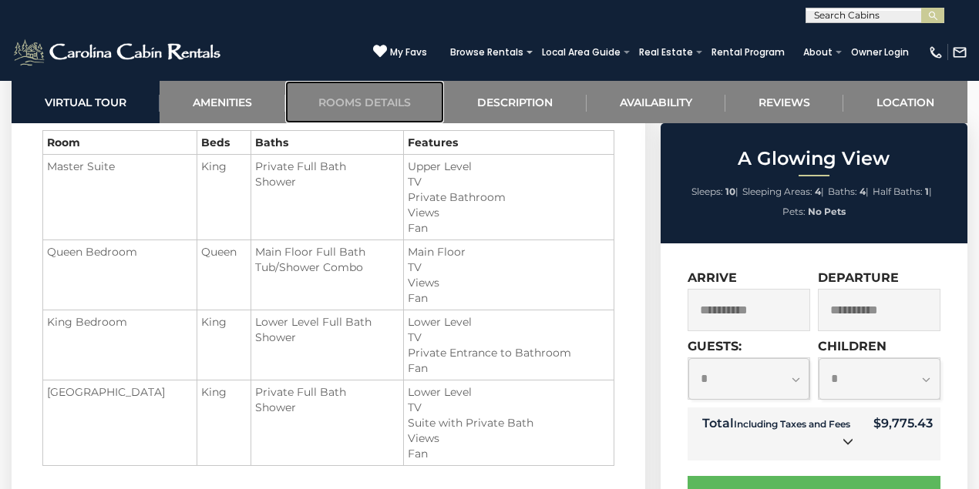
scroll to position [1740, 0]
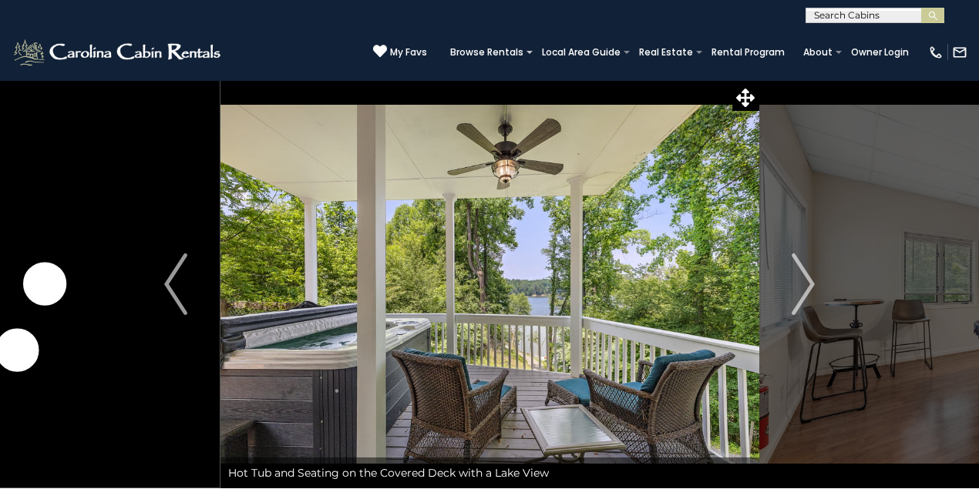
click at [806, 287] on img "Next" at bounding box center [802, 285] width 23 height 62
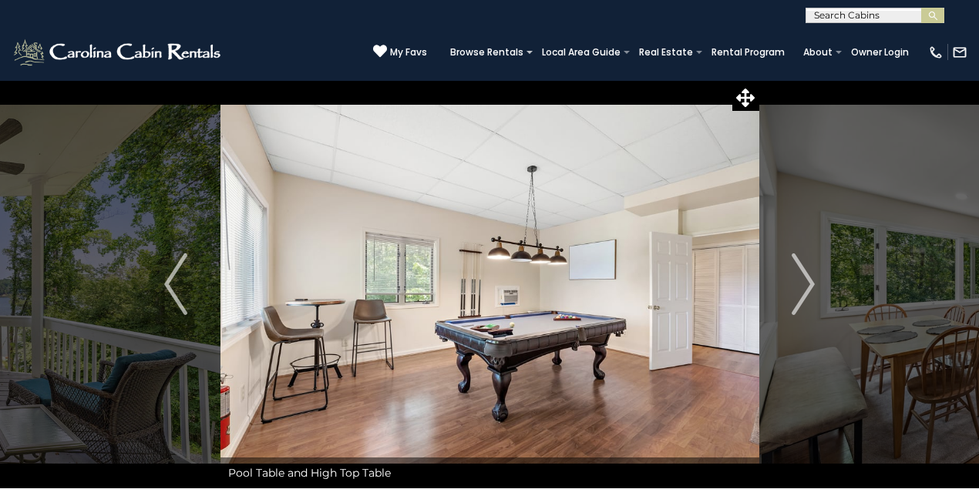
click at [806, 287] on img "Next" at bounding box center [802, 285] width 23 height 62
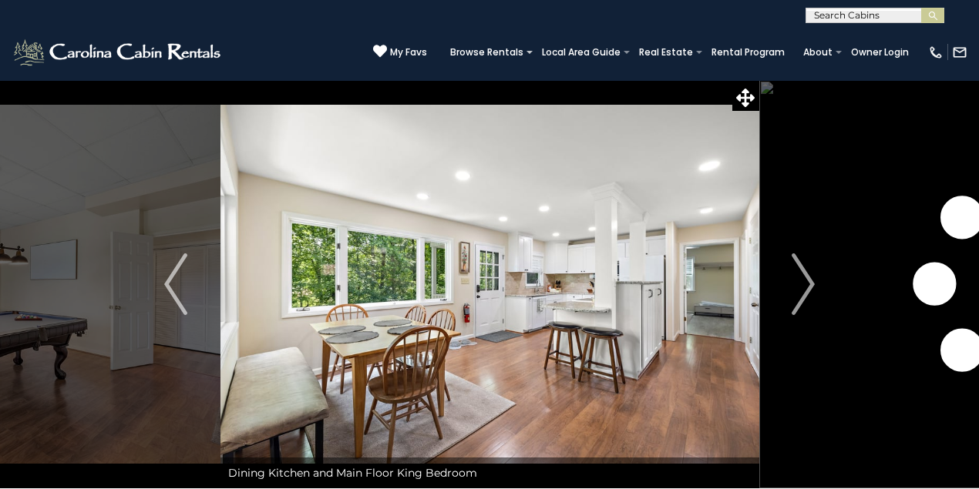
click at [806, 287] on img "Next" at bounding box center [802, 285] width 23 height 62
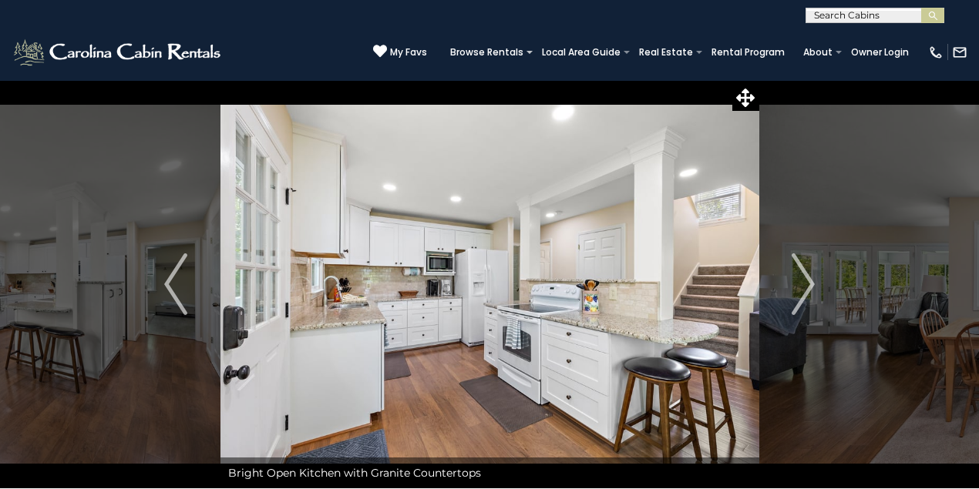
click at [806, 287] on img "Next" at bounding box center [802, 285] width 23 height 62
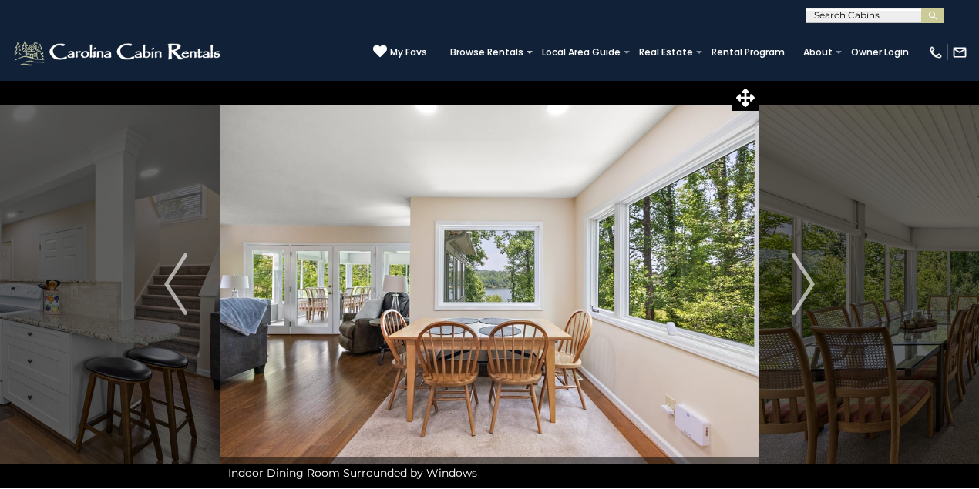
click at [806, 287] on img "Next" at bounding box center [802, 285] width 23 height 62
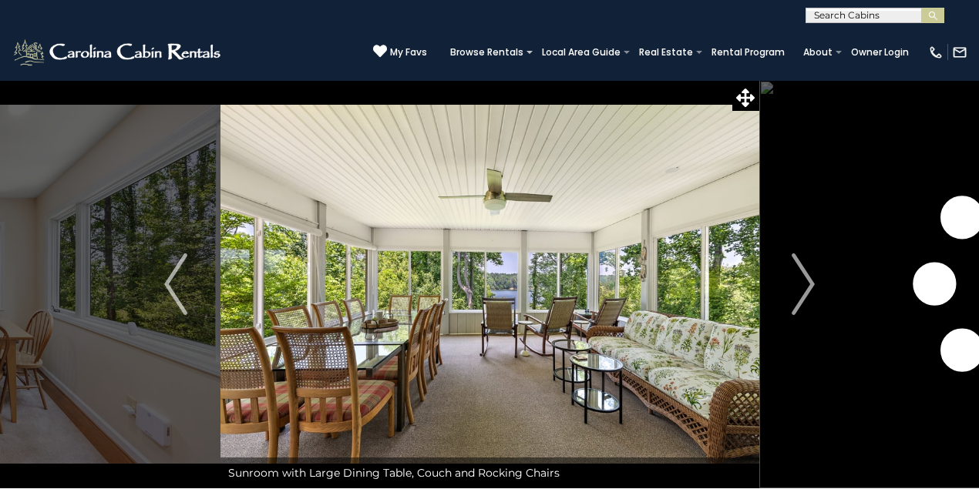
click at [806, 287] on img "Next" at bounding box center [802, 285] width 23 height 62
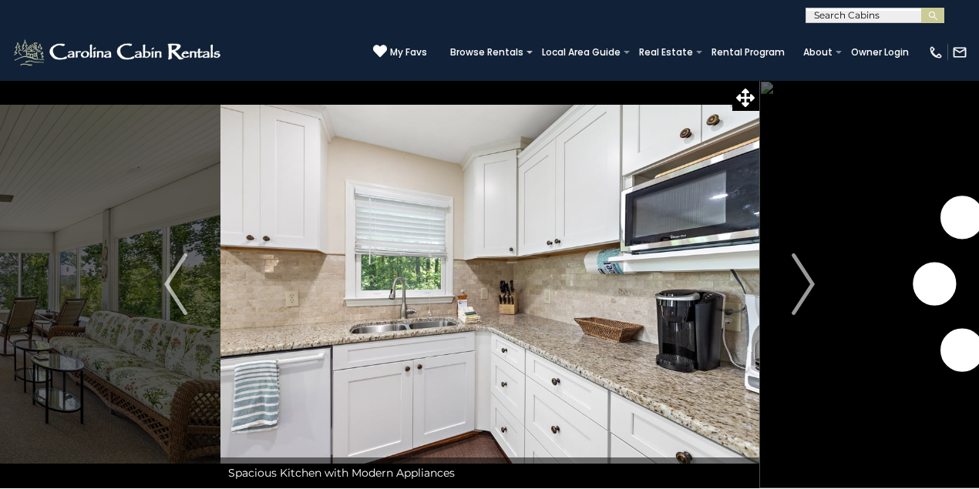
click at [806, 287] on img "Next" at bounding box center [802, 285] width 23 height 62
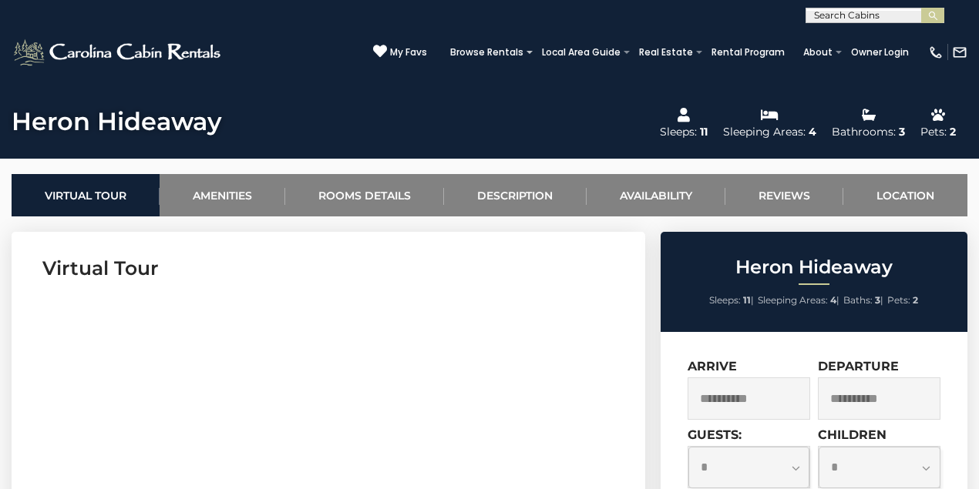
scroll to position [527, 0]
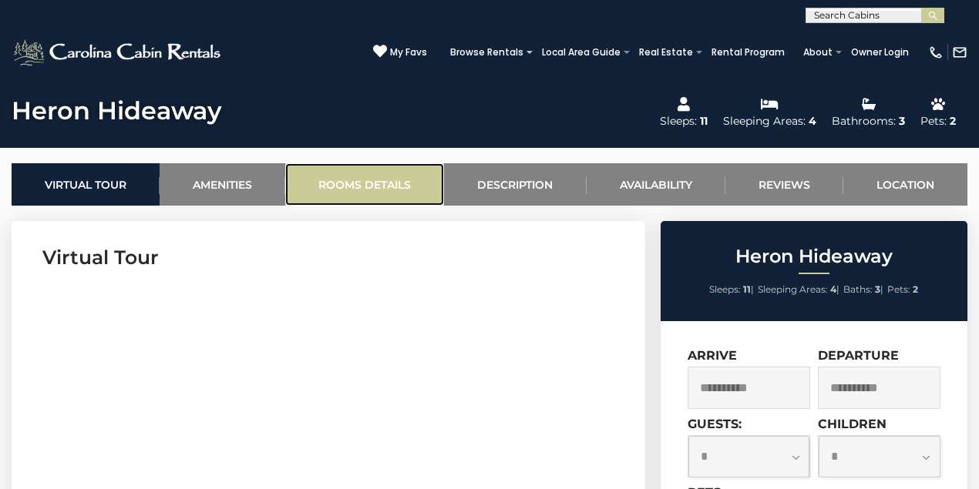
click at [390, 185] on link "Rooms Details" at bounding box center [364, 184] width 159 height 42
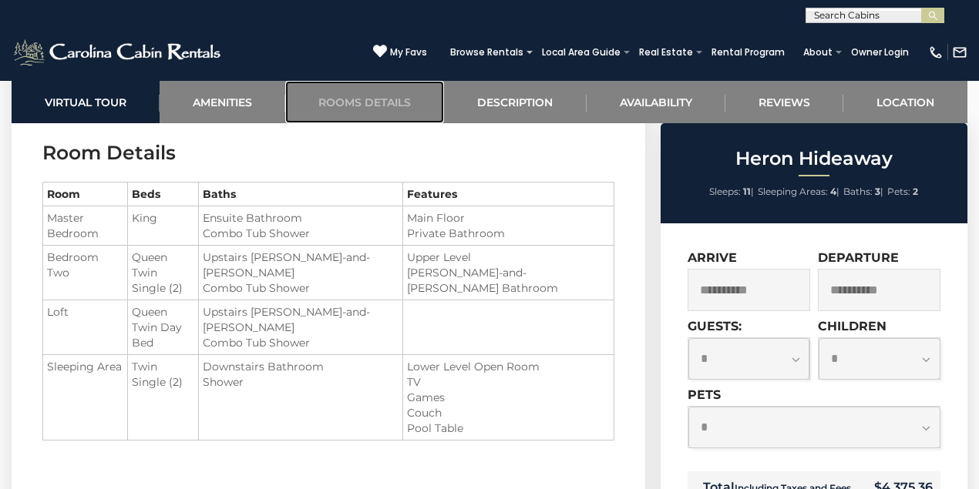
scroll to position [1688, 0]
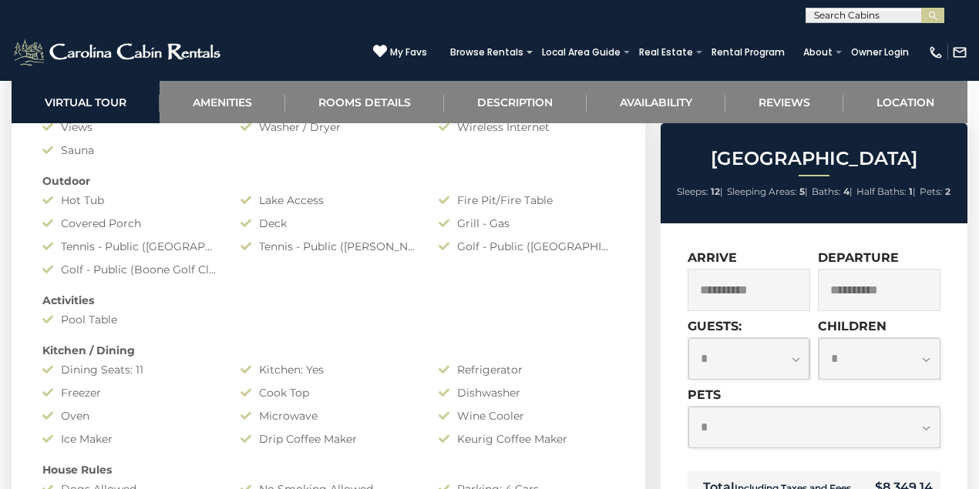
scroll to position [1372, 0]
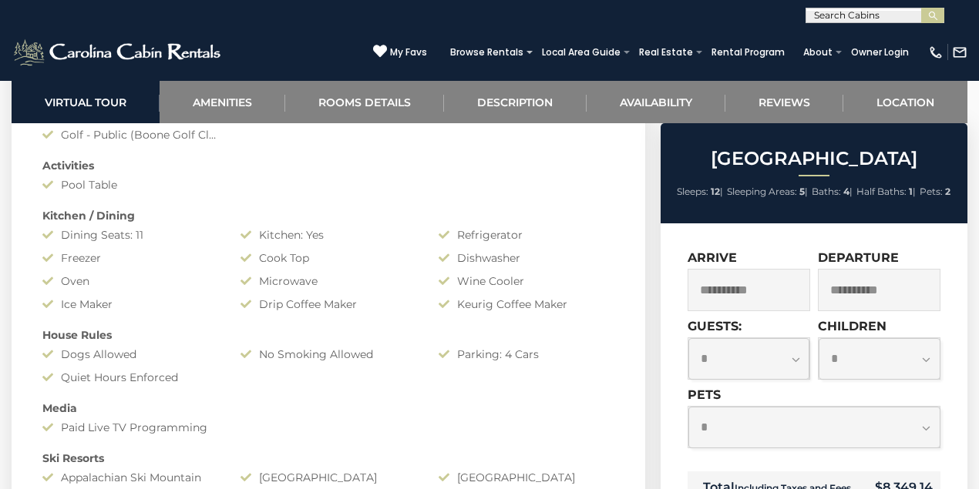
click at [536, 102] on link "Description" at bounding box center [515, 102] width 142 height 42
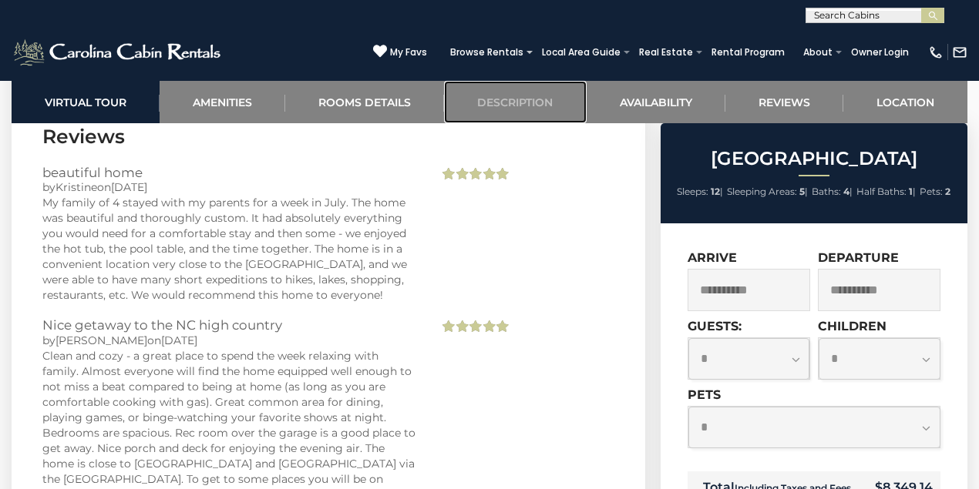
scroll to position [4597, 0]
